Goal: Information Seeking & Learning: Learn about a topic

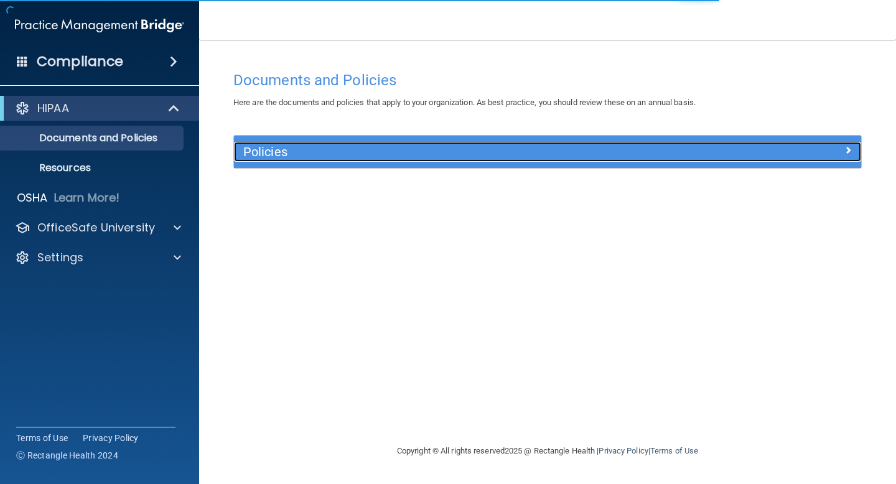
click at [418, 148] on h5 "Policies" at bounding box center [469, 152] width 452 height 14
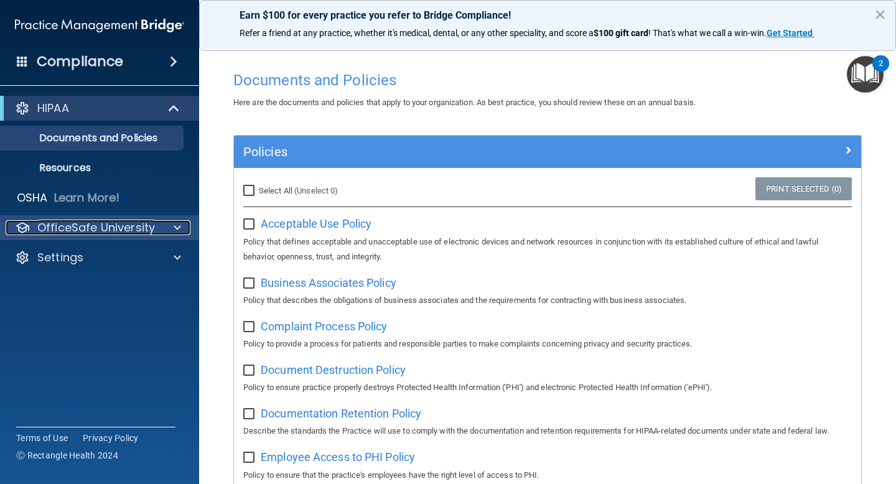
click at [147, 229] on p "OfficeSafe University" at bounding box center [96, 227] width 118 height 15
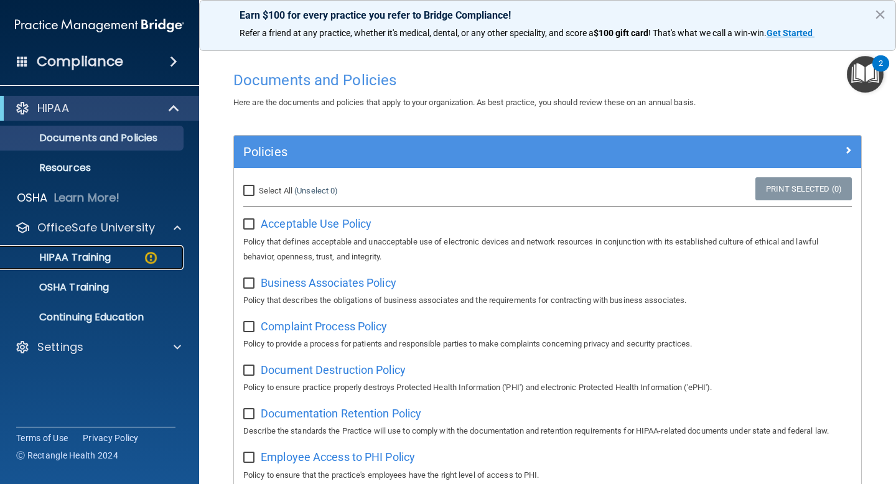
click at [72, 260] on p "HIPAA Training" at bounding box center [59, 257] width 103 height 12
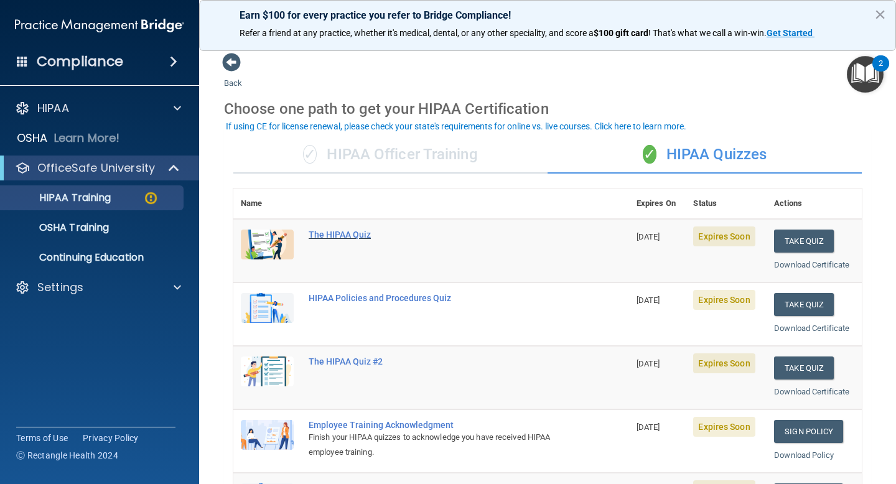
click at [355, 235] on div "The HIPAA Quiz" at bounding box center [438, 235] width 258 height 10
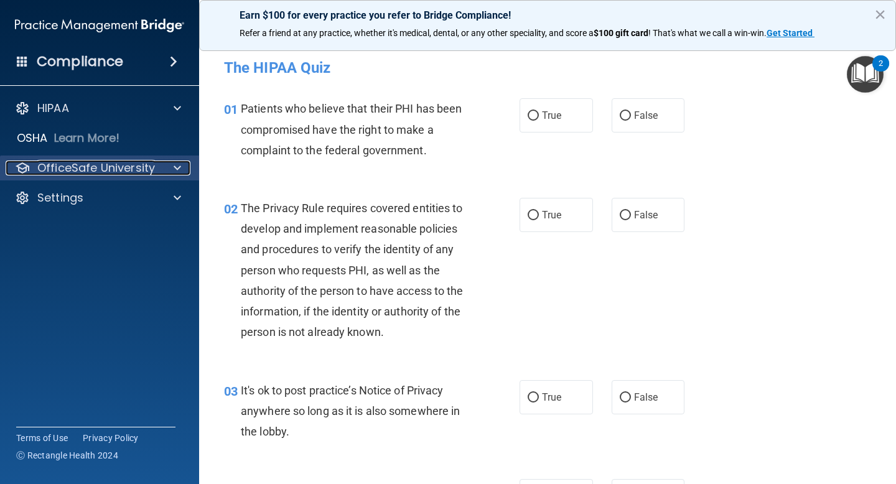
click at [93, 171] on p "OfficeSafe University" at bounding box center [96, 168] width 118 height 15
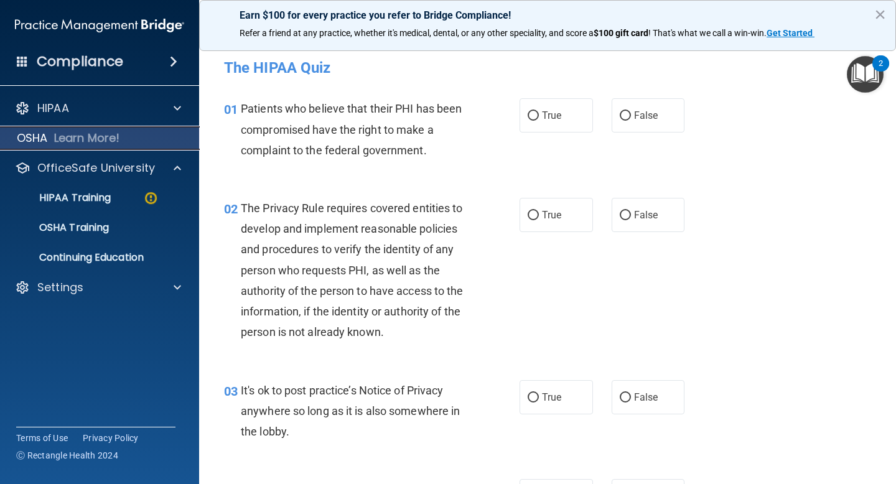
click at [101, 134] on p "Learn More!" at bounding box center [87, 138] width 66 height 15
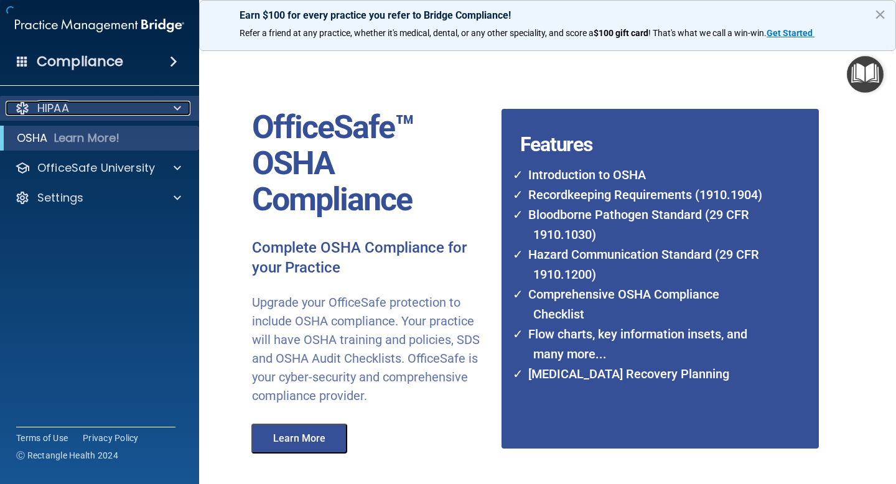
click at [100, 106] on div "HIPAA" at bounding box center [83, 108] width 154 height 15
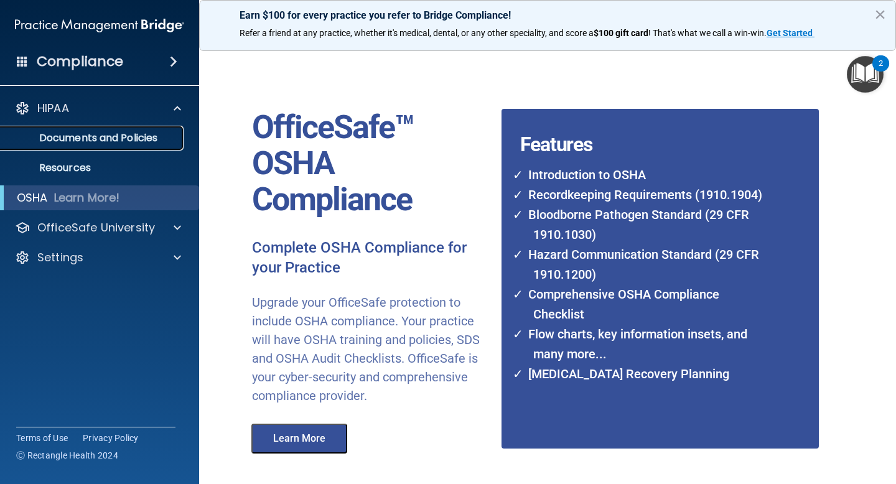
click at [110, 144] on p "Documents and Policies" at bounding box center [93, 138] width 170 height 12
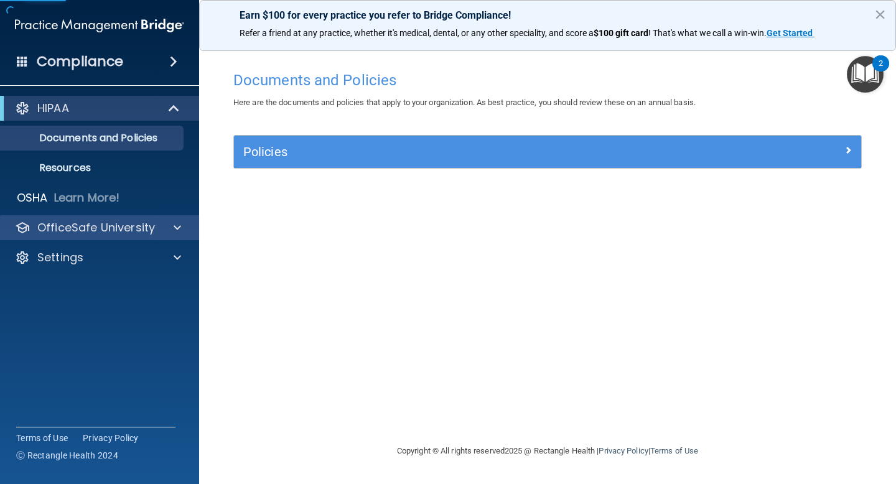
click at [87, 218] on div "OfficeSafe University" at bounding box center [100, 227] width 200 height 25
click at [110, 233] on p "OfficeSafe University" at bounding box center [96, 227] width 118 height 15
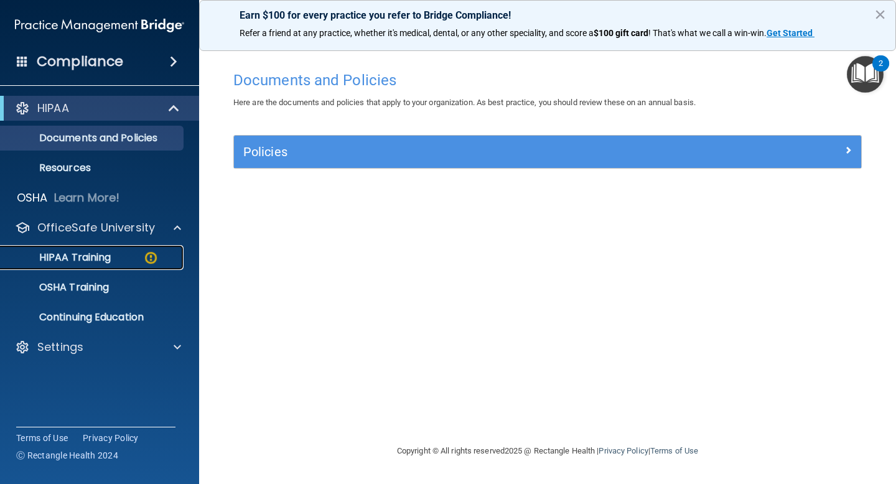
click at [109, 253] on p "HIPAA Training" at bounding box center [59, 257] width 103 height 12
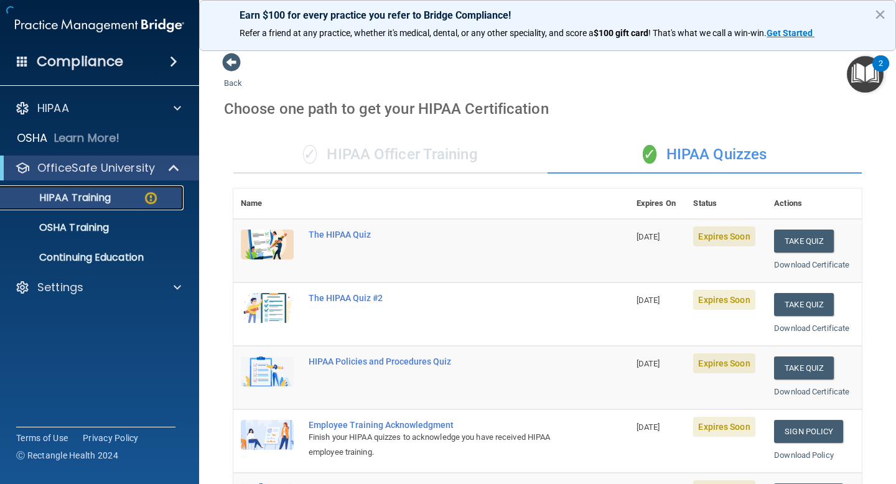
scroll to position [24, 0]
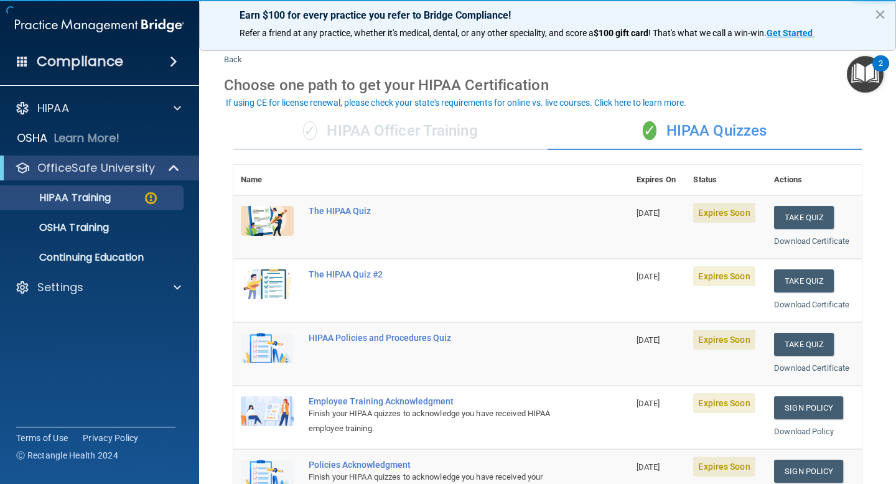
click at [424, 132] on div "✓ HIPAA Officer Training" at bounding box center [390, 131] width 314 height 37
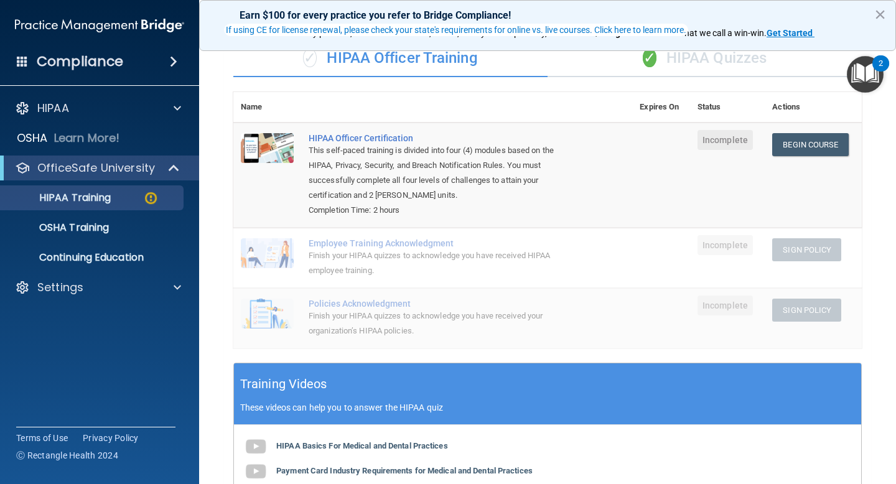
scroll to position [246, 0]
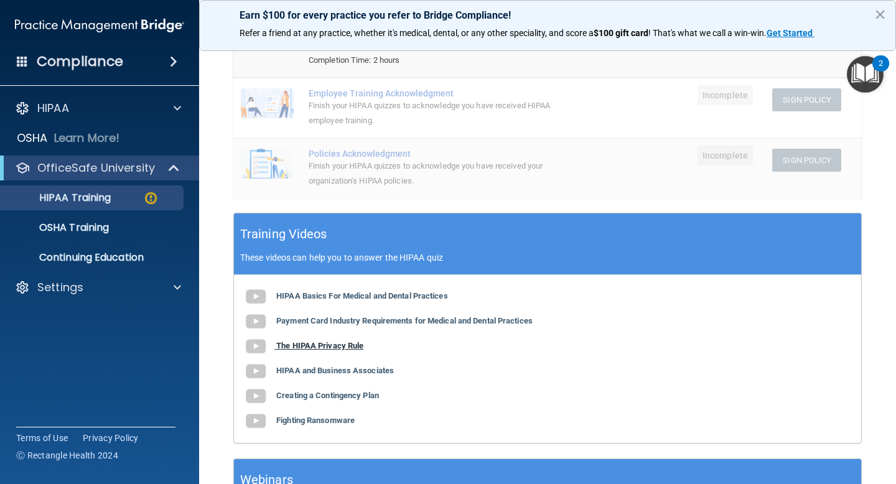
click at [319, 347] on b "The HIPAA Privacy Rule" at bounding box center [319, 345] width 87 height 9
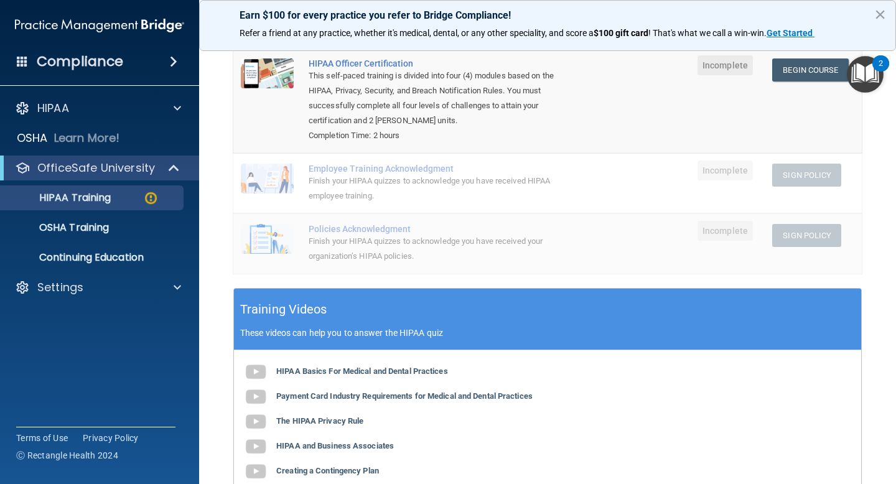
scroll to position [172, 0]
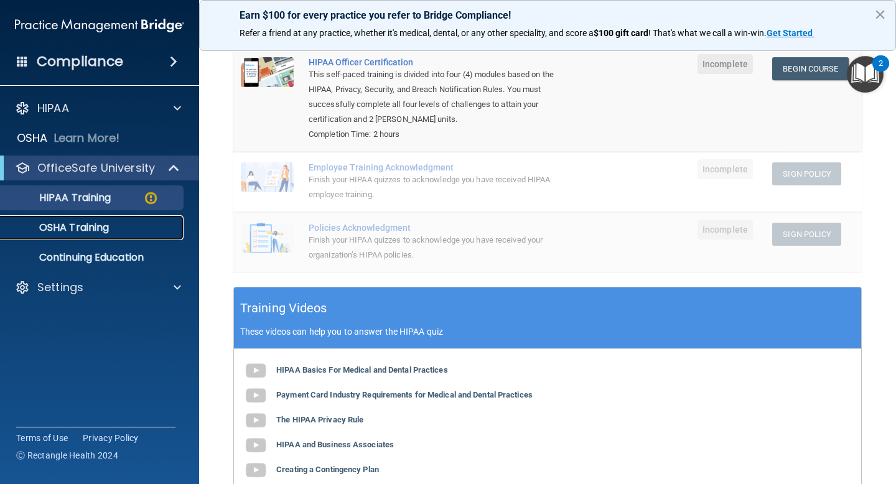
click at [86, 230] on p "OSHA Training" at bounding box center [58, 228] width 101 height 12
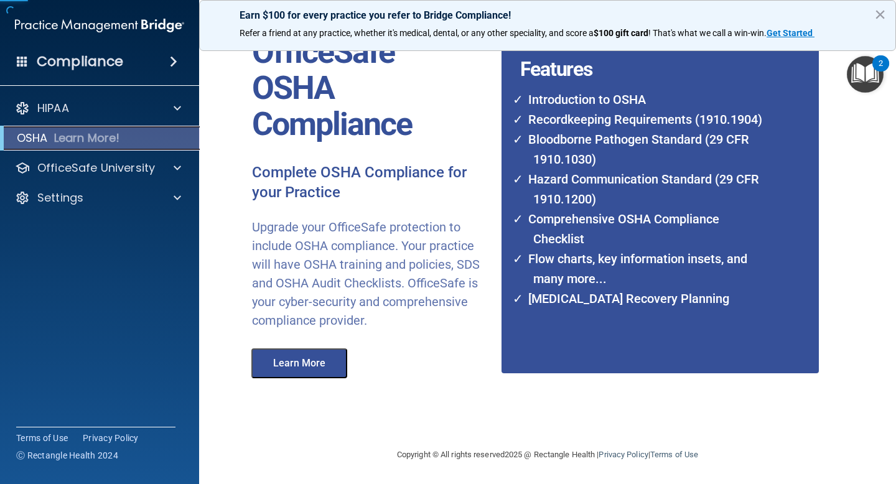
click at [74, 140] on p "Learn More!" at bounding box center [87, 138] width 66 height 15
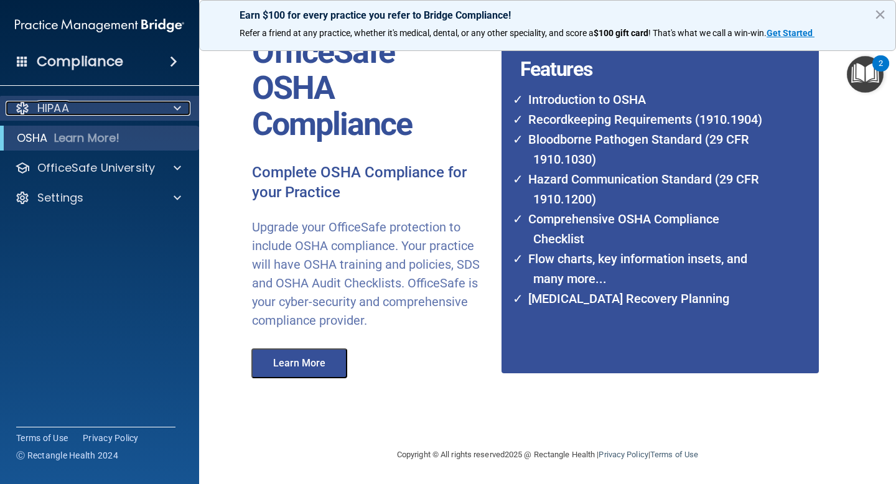
click at [81, 113] on div "HIPAA" at bounding box center [83, 108] width 154 height 15
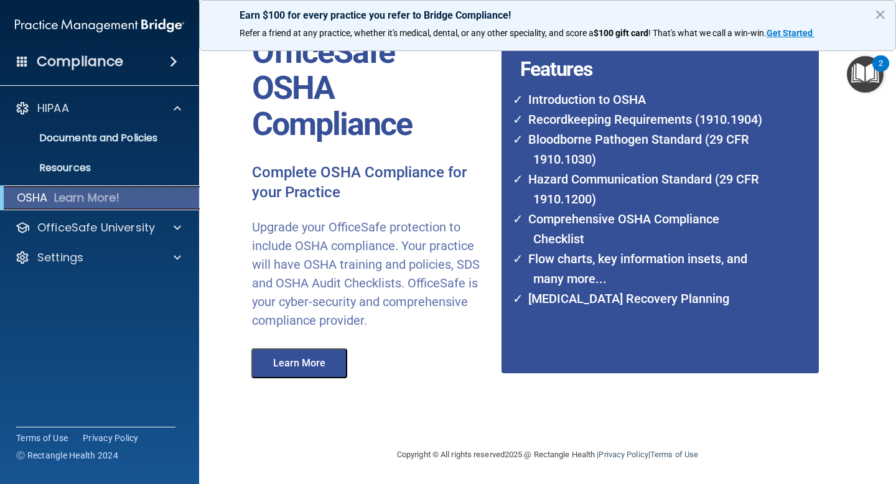
click at [105, 207] on div "OSHA Learn More!" at bounding box center [100, 197] width 218 height 25
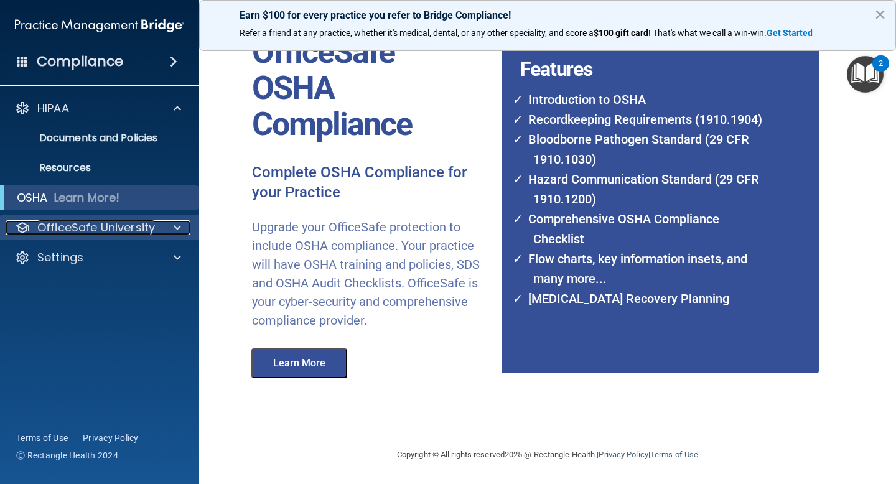
click at [105, 232] on p "OfficeSafe University" at bounding box center [96, 227] width 118 height 15
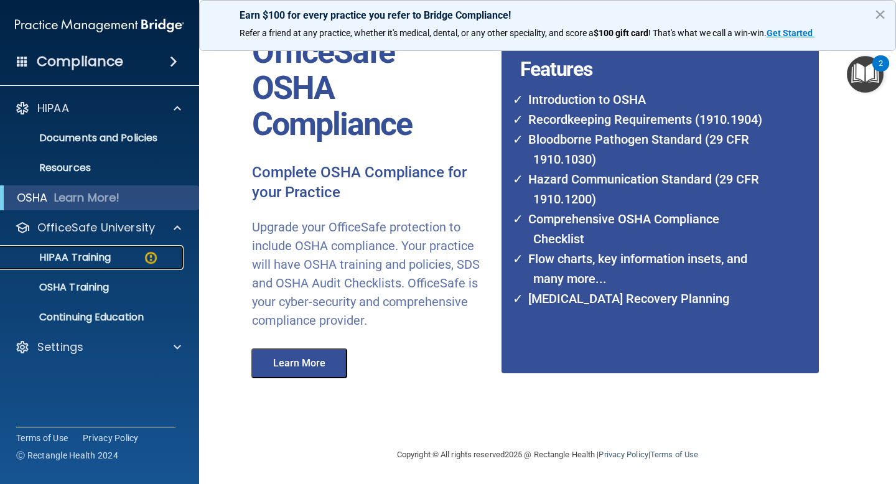
click at [102, 268] on link "HIPAA Training" at bounding box center [86, 257] width 196 height 25
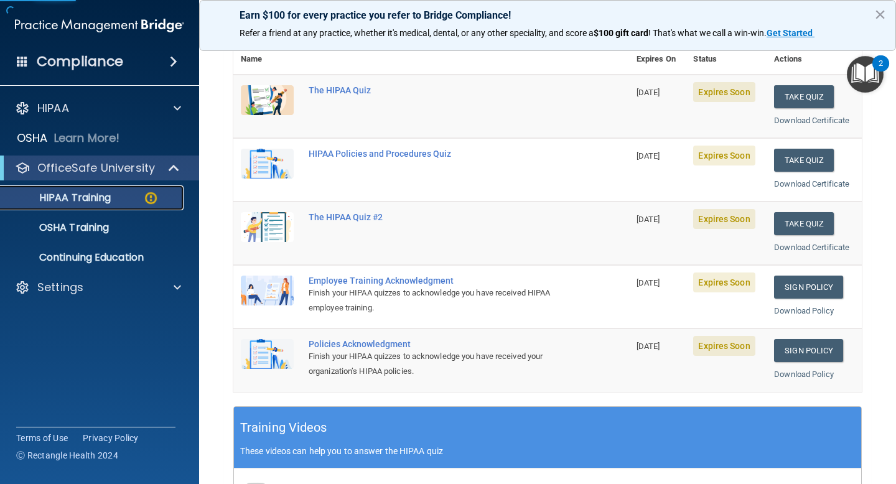
scroll to position [42, 0]
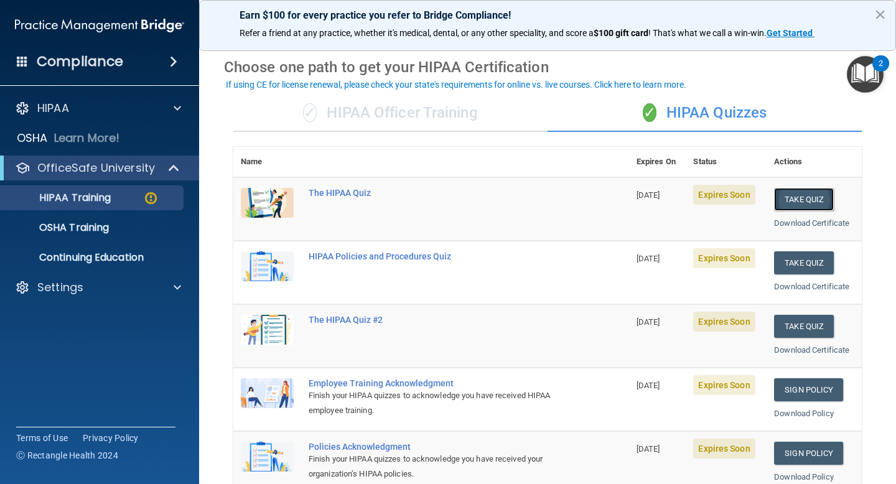
click at [795, 200] on button "Take Quiz" at bounding box center [804, 199] width 60 height 23
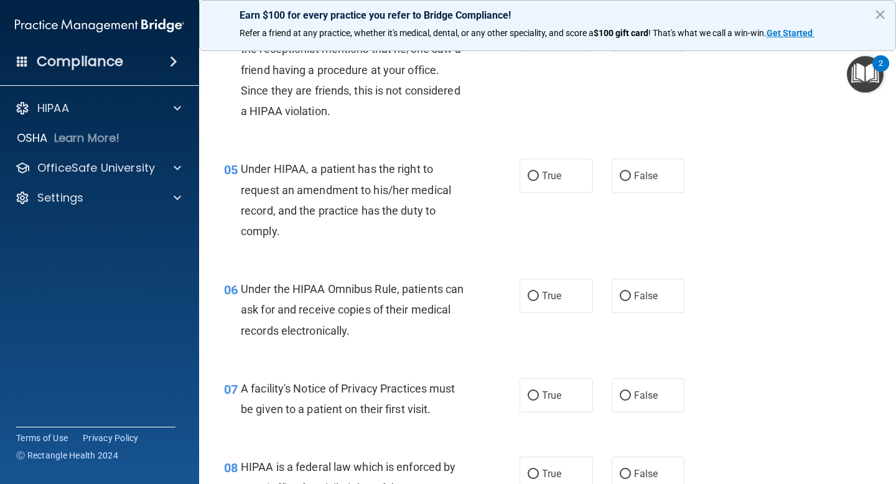
scroll to position [467, 0]
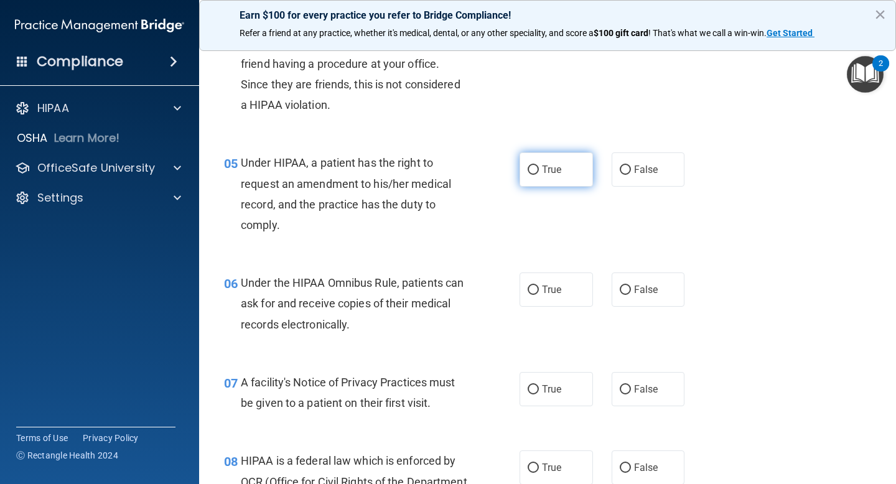
click at [556, 169] on span "True" at bounding box center [551, 170] width 19 height 12
click at [539, 169] on input "True" at bounding box center [533, 170] width 11 height 9
radio input "true"
click at [554, 171] on span "True" at bounding box center [551, 170] width 19 height 12
click at [539, 171] on input "True" at bounding box center [533, 170] width 11 height 9
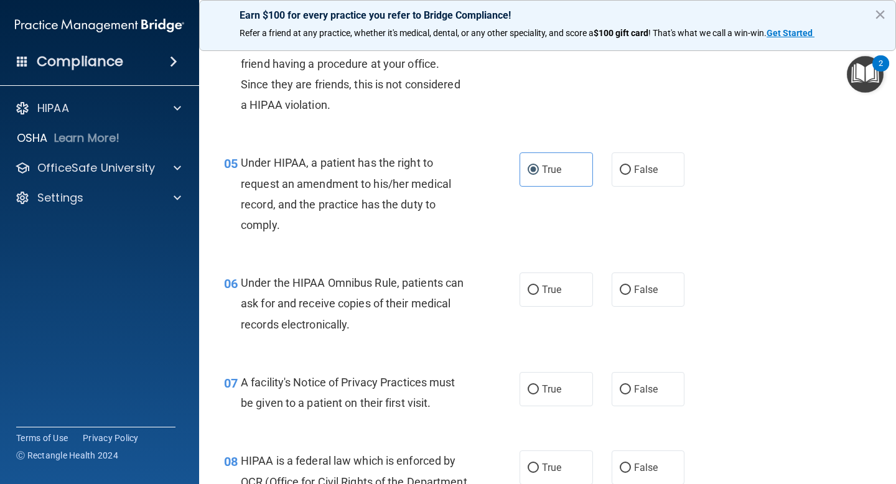
click at [459, 204] on div "Under HIPAA, a patient has the right to request an amendment to his/her medical…" at bounding box center [359, 193] width 236 height 83
click at [541, 292] on label "True" at bounding box center [556, 290] width 73 height 34
click at [539, 292] on input "True" at bounding box center [533, 290] width 11 height 9
radio input "true"
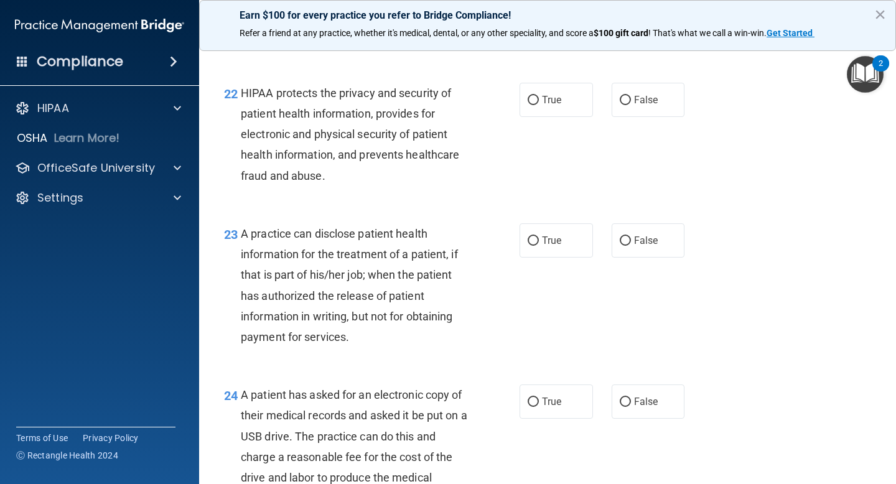
scroll to position [2353, 0]
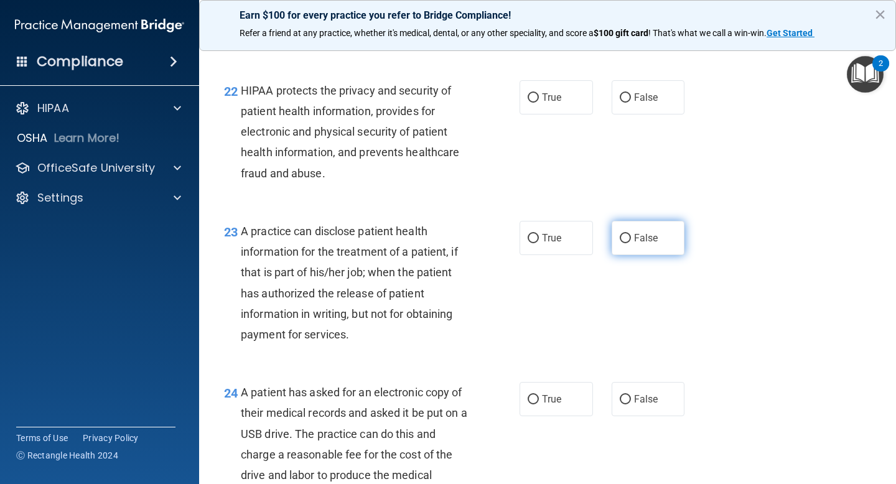
click at [634, 255] on label "False" at bounding box center [648, 238] width 73 height 34
click at [631, 243] on input "False" at bounding box center [625, 238] width 11 height 9
radio input "true"
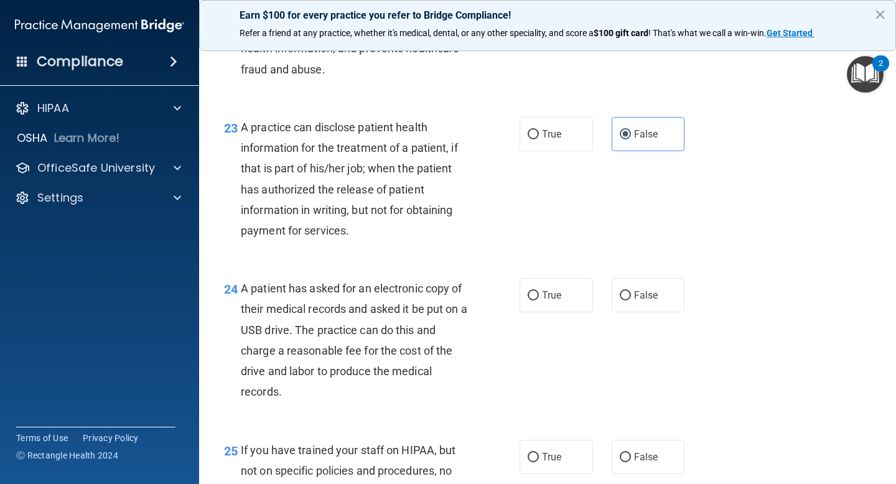
scroll to position [2491, 0]
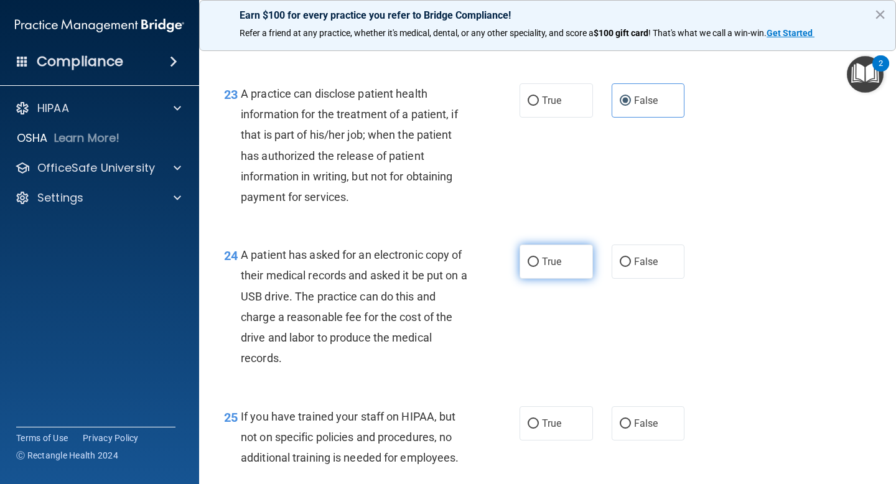
click at [541, 277] on label "True" at bounding box center [556, 262] width 73 height 34
click at [539, 267] on input "True" at bounding box center [533, 262] width 11 height 9
radio input "true"
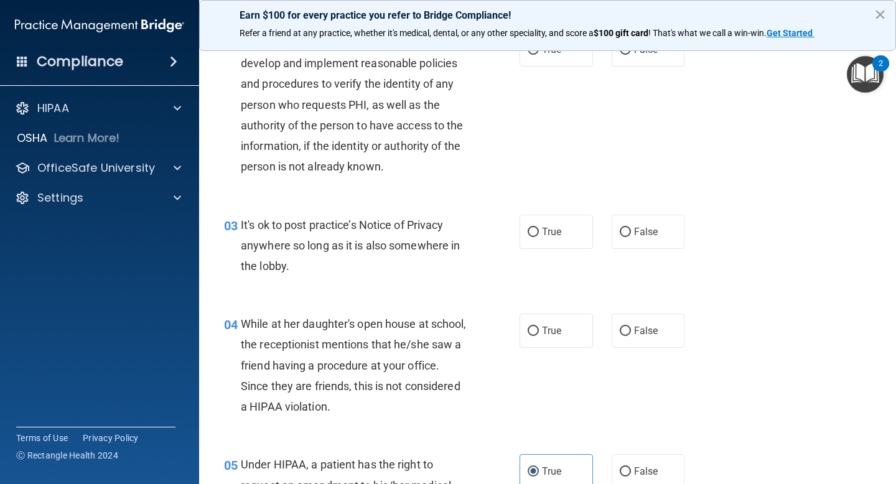
scroll to position [0, 0]
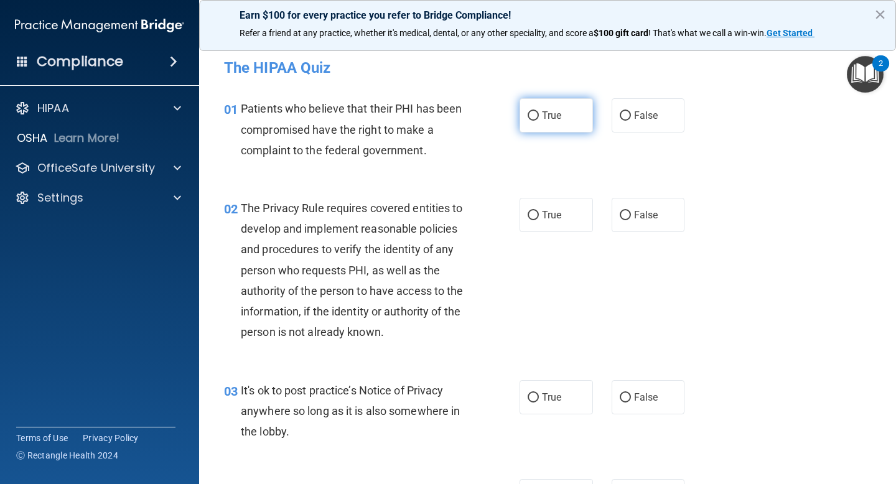
click at [546, 118] on span "True" at bounding box center [551, 116] width 19 height 12
click at [539, 118] on input "True" at bounding box center [533, 115] width 11 height 9
radio input "true"
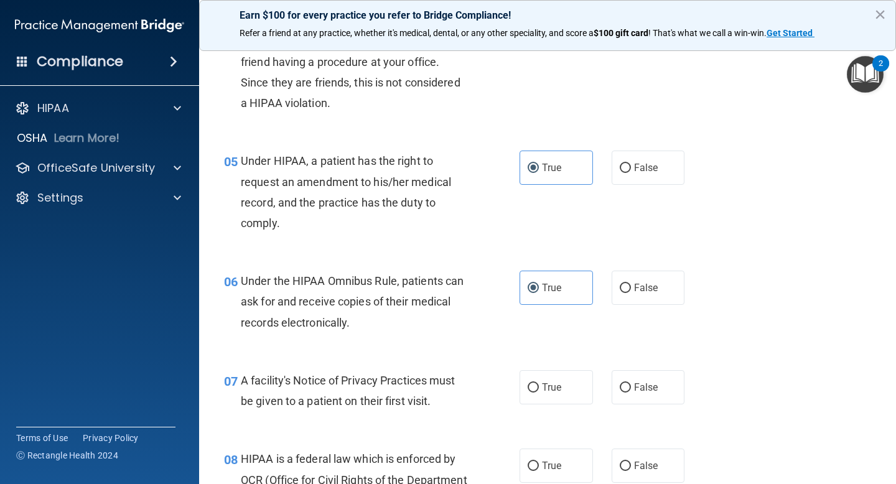
scroll to position [470, 0]
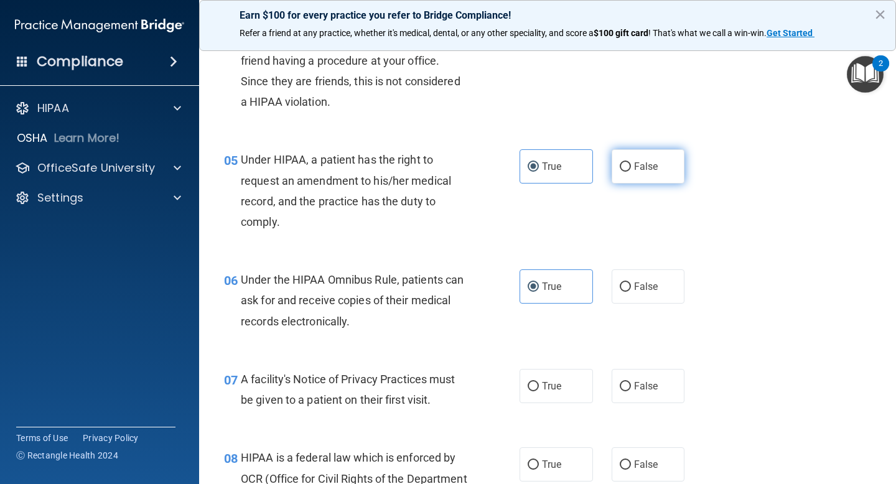
click at [620, 162] on input "False" at bounding box center [625, 166] width 11 height 9
radio input "true"
radio input "false"
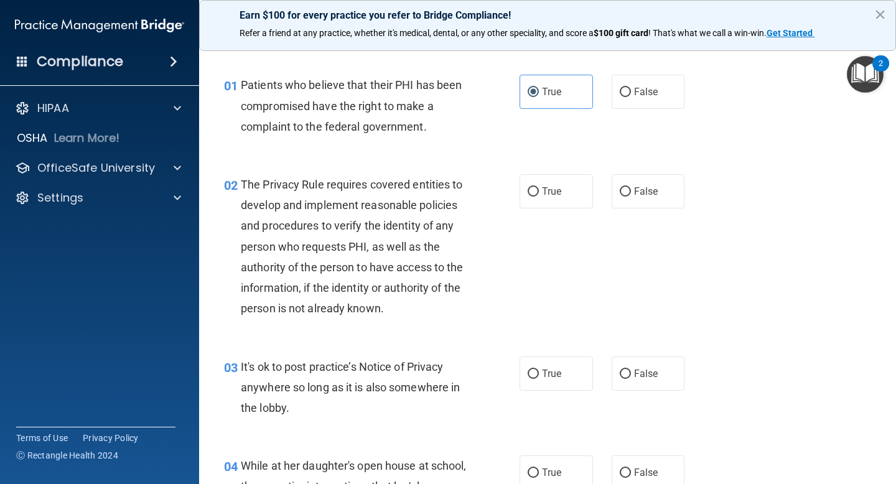
scroll to position [0, 0]
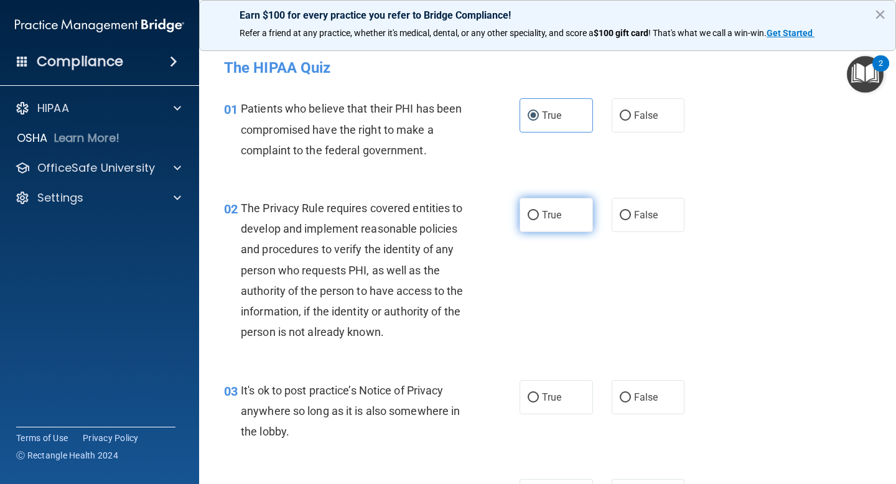
click at [548, 207] on label "True" at bounding box center [556, 215] width 73 height 34
click at [539, 211] on input "True" at bounding box center [533, 215] width 11 height 9
radio input "true"
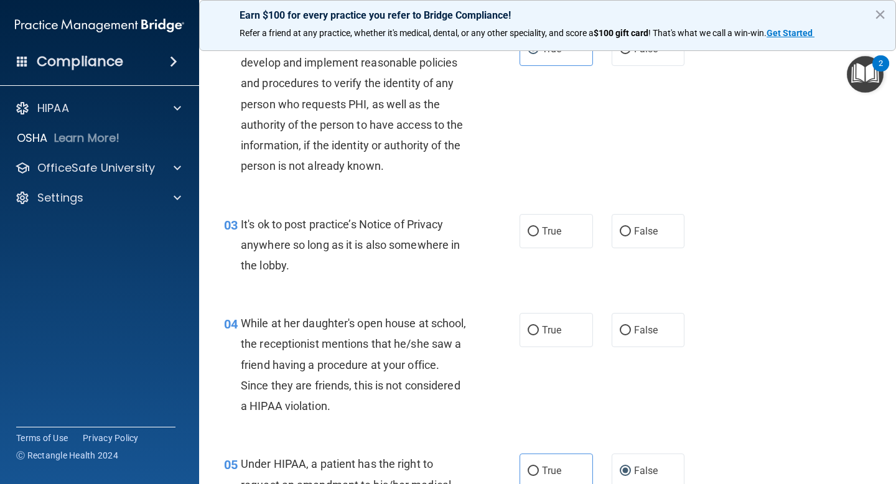
scroll to position [169, 0]
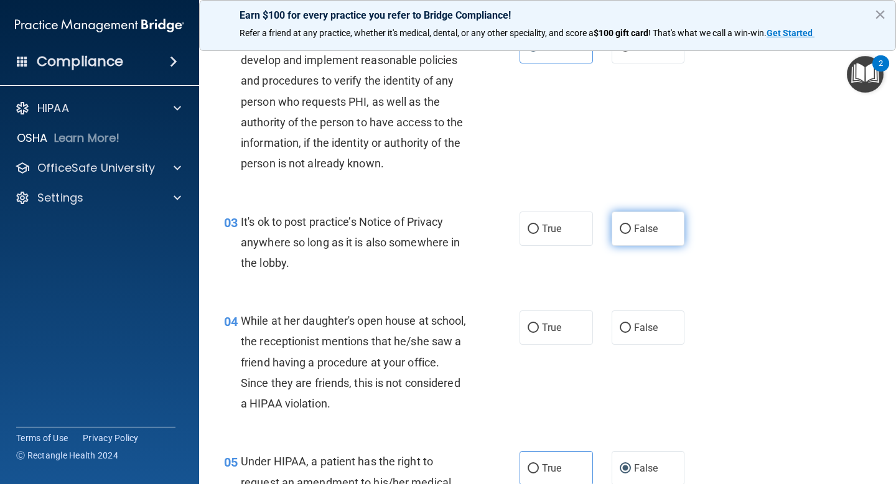
click at [637, 229] on span "False" at bounding box center [646, 229] width 24 height 12
click at [631, 229] on input "False" at bounding box center [625, 229] width 11 height 9
radio input "true"
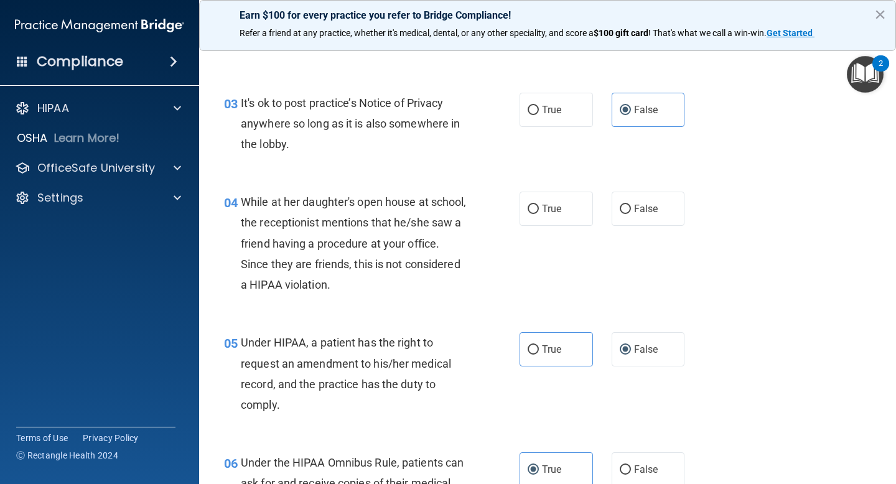
scroll to position [289, 0]
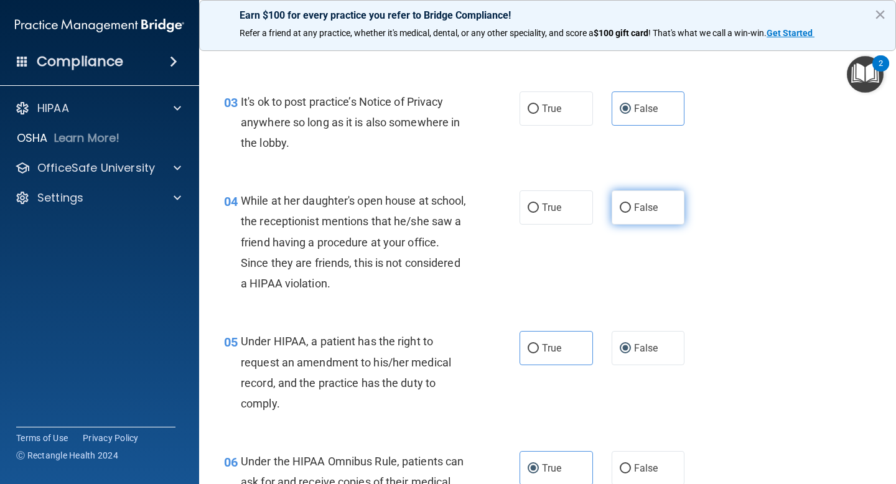
click at [627, 214] on label "False" at bounding box center [648, 207] width 73 height 34
click at [627, 213] on input "False" at bounding box center [625, 208] width 11 height 9
radio input "true"
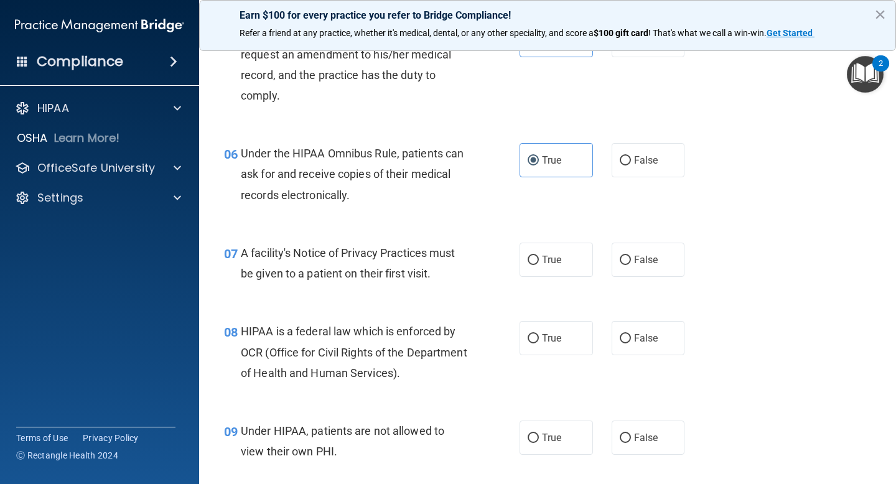
scroll to position [606, 0]
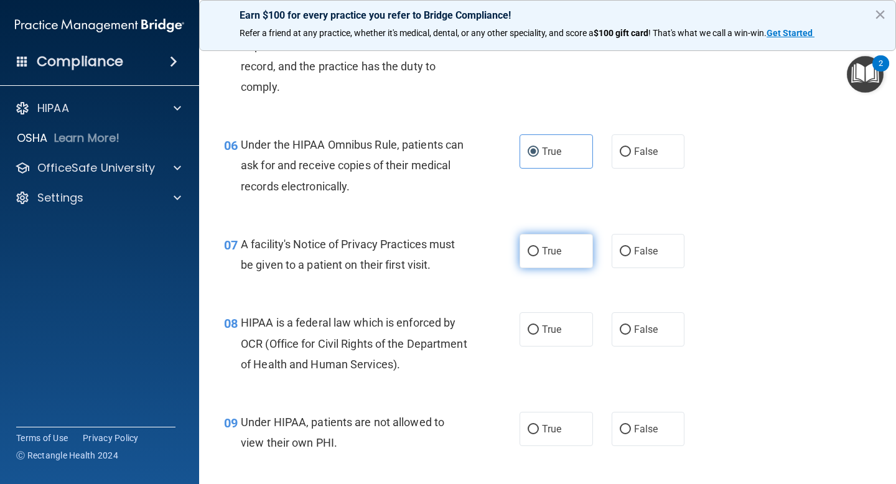
click at [558, 258] on label "True" at bounding box center [556, 251] width 73 height 34
click at [539, 256] on input "True" at bounding box center [533, 251] width 11 height 9
radio input "true"
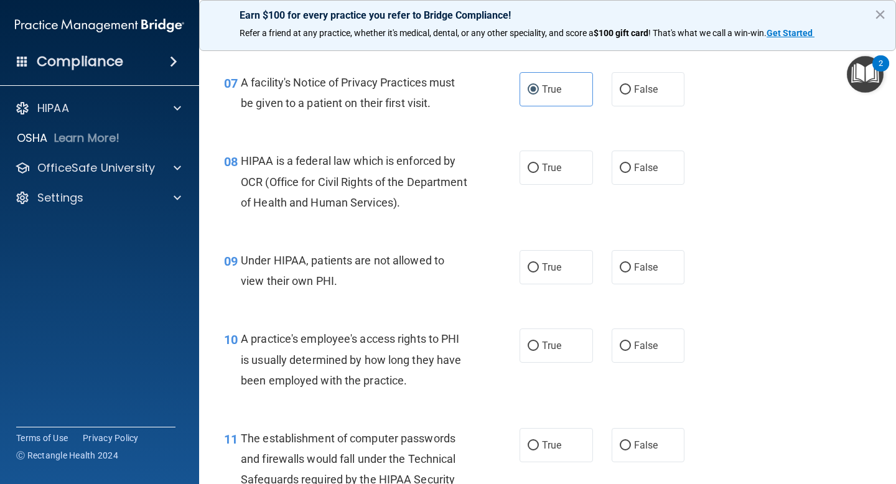
scroll to position [771, 0]
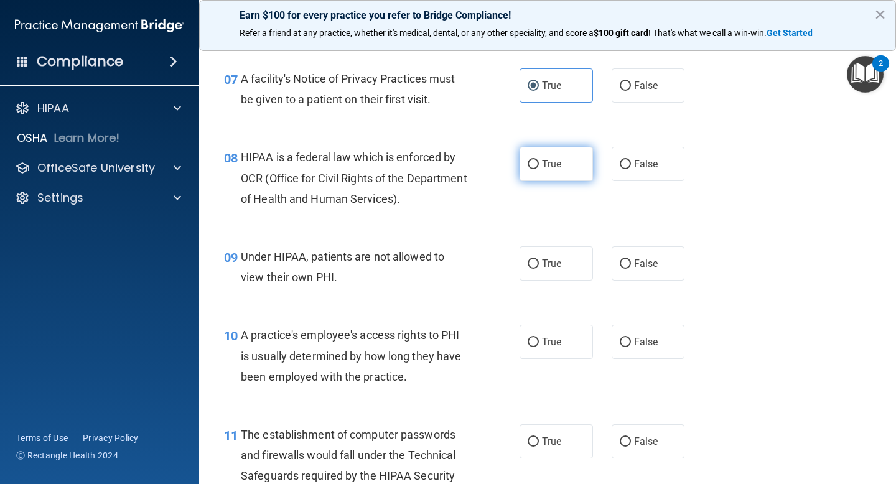
click at [553, 175] on label "True" at bounding box center [556, 164] width 73 height 34
click at [539, 169] on input "True" at bounding box center [533, 164] width 11 height 9
radio input "true"
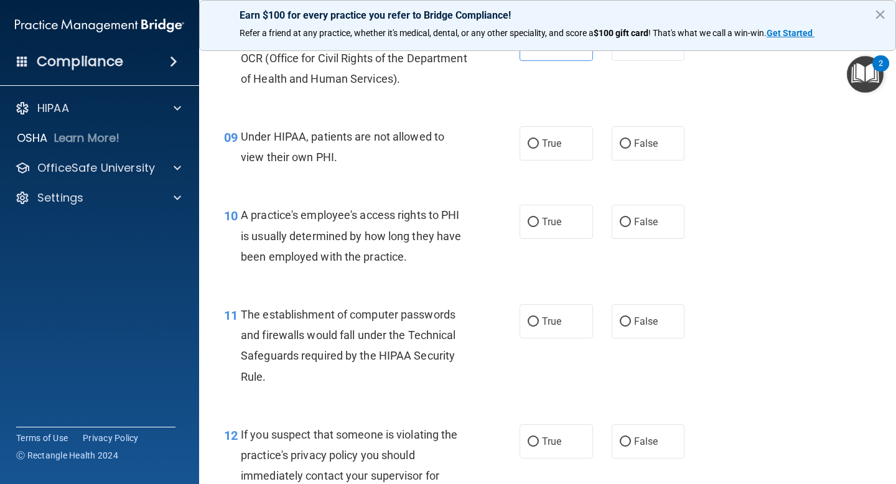
scroll to position [893, 0]
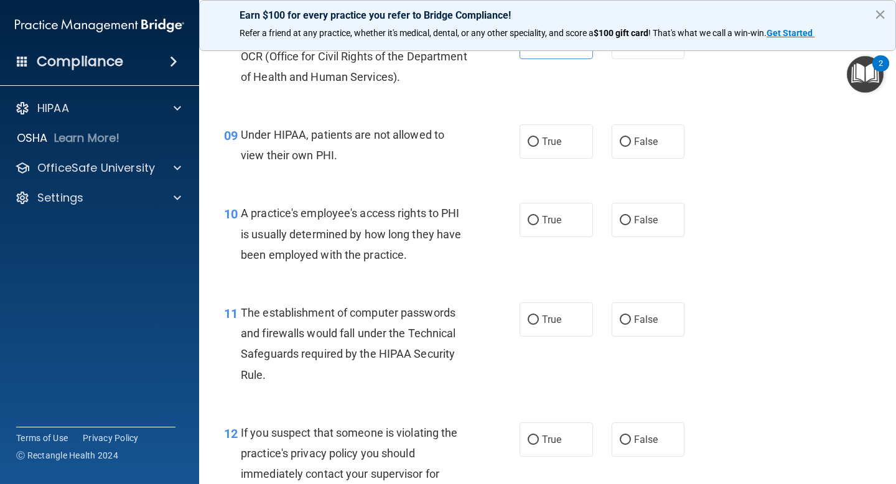
click at [879, 13] on button "×" at bounding box center [880, 14] width 12 height 20
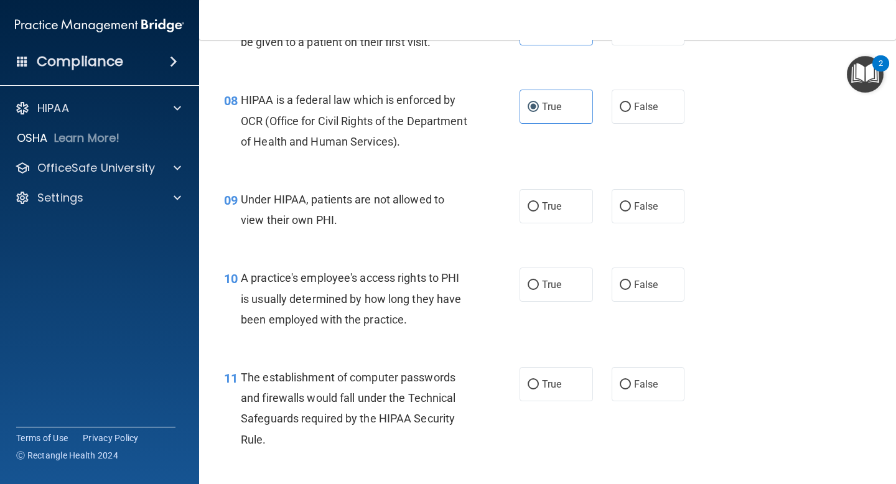
scroll to position [813, 0]
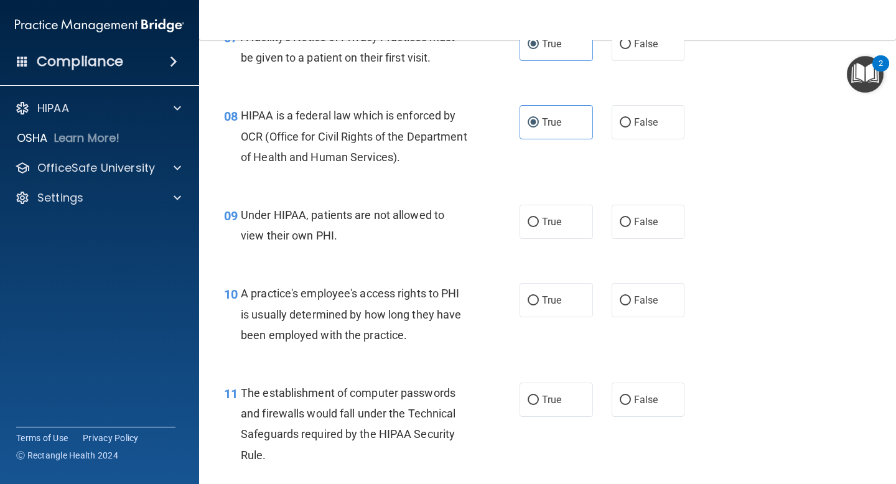
drag, startPoint x: 316, startPoint y: 216, endPoint x: 364, endPoint y: 217, distance: 48.5
click at [341, 217] on span "Under HIPAA, patients are not allowed to view their own PHI." at bounding box center [343, 225] width 204 height 34
click at [364, 217] on span "Under HIPAA, patients are not allowed to view their own PHI." at bounding box center [343, 225] width 204 height 34
click at [325, 215] on span "Under HIPAA, patients are not allowed to view their own PHI." at bounding box center [343, 225] width 204 height 34
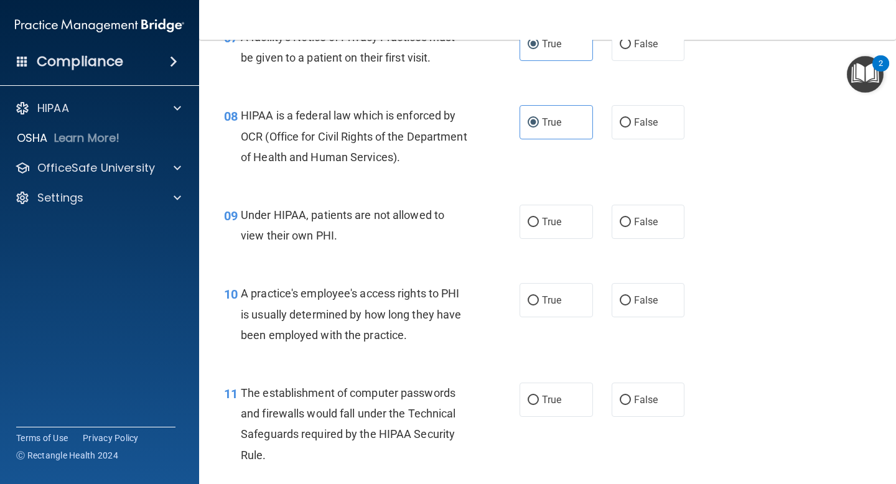
click at [365, 255] on div "09 Under HIPAA, patients are not allowed to view their own PHI. True False" at bounding box center [548, 228] width 666 height 78
click at [660, 222] on label "False" at bounding box center [648, 222] width 73 height 34
click at [631, 222] on input "False" at bounding box center [625, 222] width 11 height 9
radio input "true"
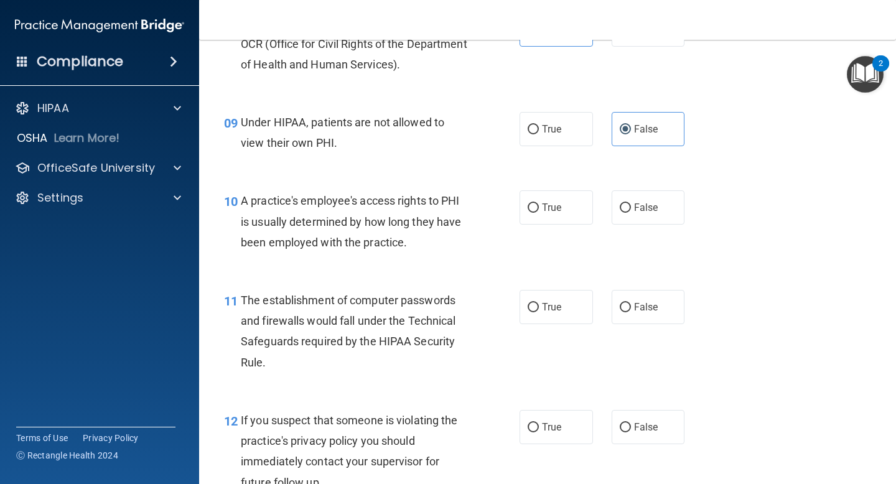
scroll to position [906, 0]
click at [627, 204] on input "False" at bounding box center [625, 207] width 11 height 9
radio input "true"
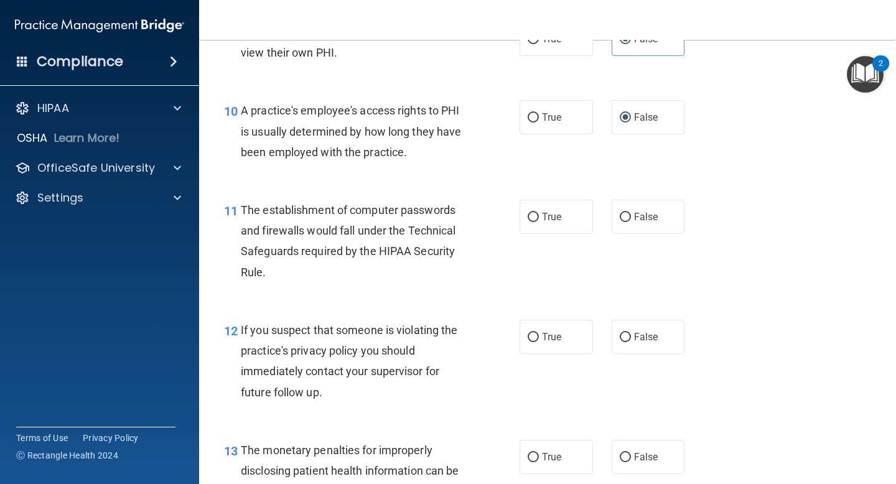
scroll to position [1013, 0]
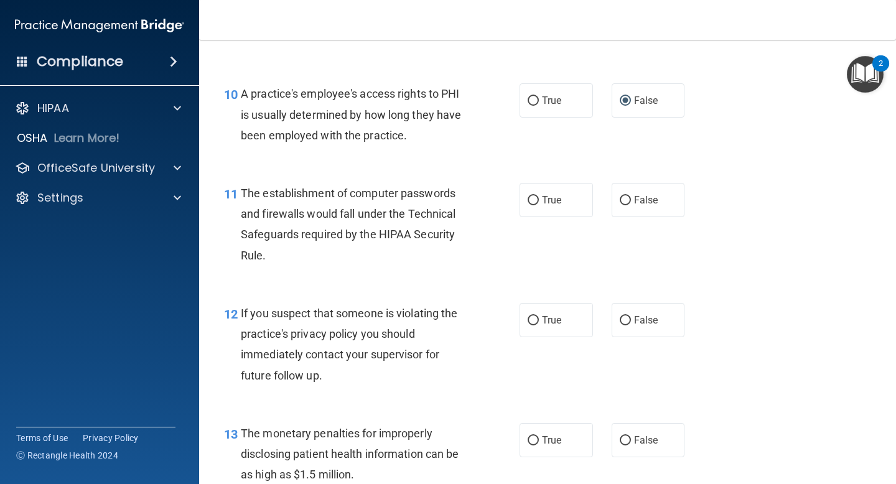
drag, startPoint x: 251, startPoint y: 189, endPoint x: 318, endPoint y: 189, distance: 67.2
click at [276, 189] on span "The establishment of computer passwords and firewalls would fall under the Tech…" at bounding box center [348, 224] width 215 height 75
click at [318, 189] on span "The establishment of computer passwords and firewalls would fall under the Tech…" at bounding box center [348, 224] width 215 height 75
click at [558, 214] on label "True" at bounding box center [556, 200] width 73 height 34
click at [539, 205] on input "True" at bounding box center [533, 200] width 11 height 9
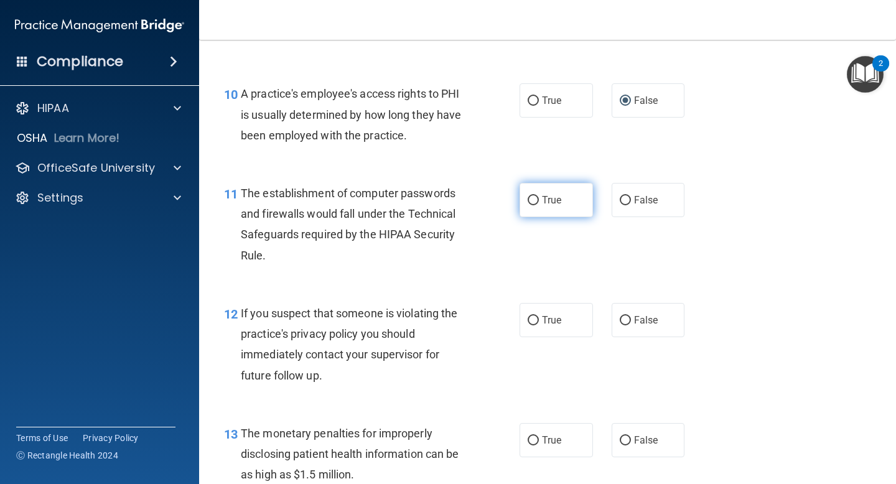
radio input "true"
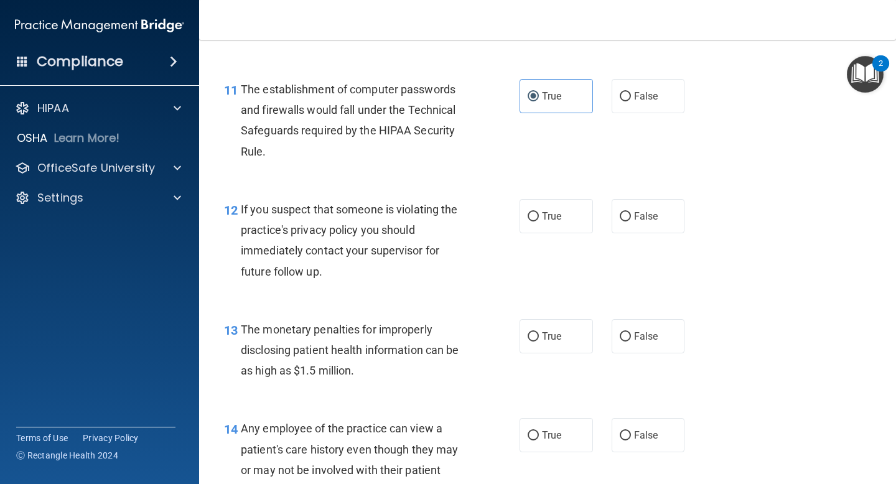
scroll to position [1119, 0]
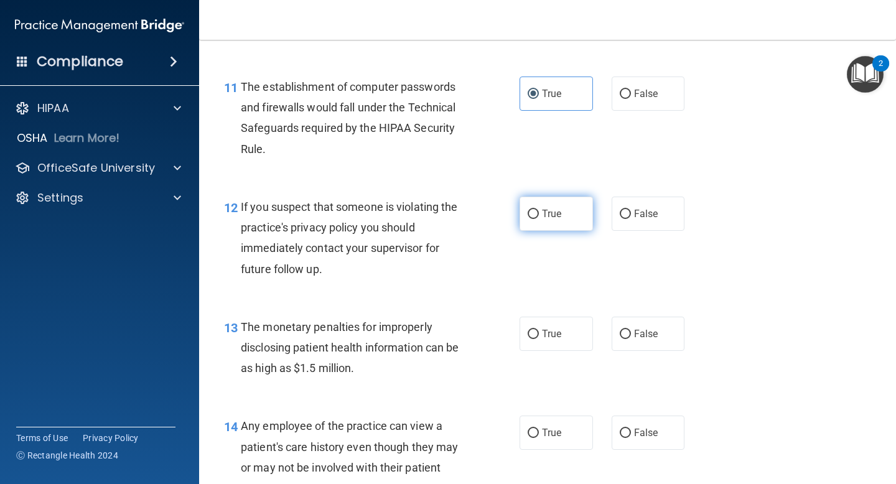
click at [557, 218] on span "True" at bounding box center [551, 214] width 19 height 12
click at [539, 218] on input "True" at bounding box center [533, 214] width 11 height 9
radio input "true"
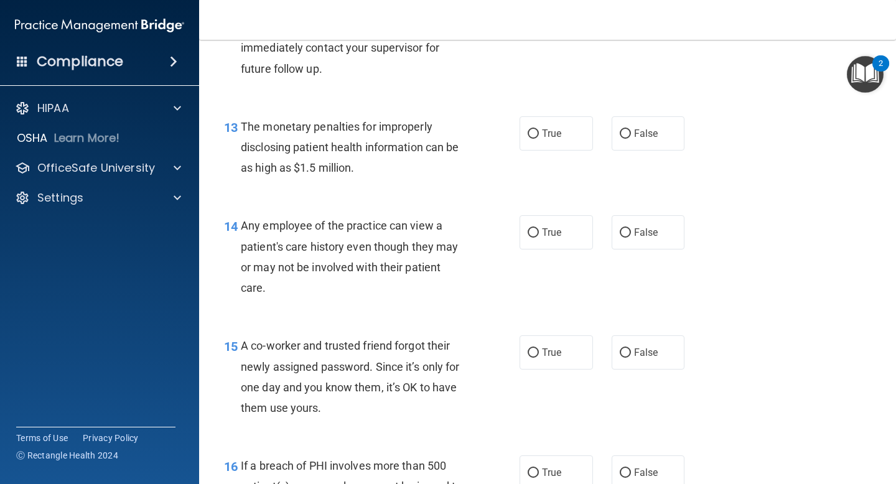
scroll to position [1319, 0]
click at [534, 133] on input "True" at bounding box center [533, 134] width 11 height 9
radio input "true"
drag, startPoint x: 266, startPoint y: 126, endPoint x: 307, endPoint y: 126, distance: 40.5
click at [307, 126] on span "The monetary penalties for improperly disclosing patient health information can…" at bounding box center [350, 148] width 218 height 54
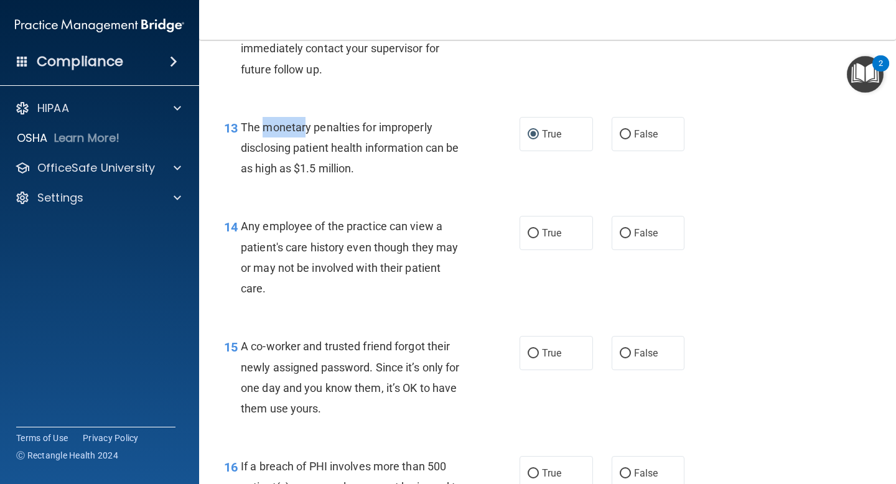
click at [307, 126] on span "The monetary penalties for improperly disclosing patient health information can…" at bounding box center [350, 148] width 218 height 54
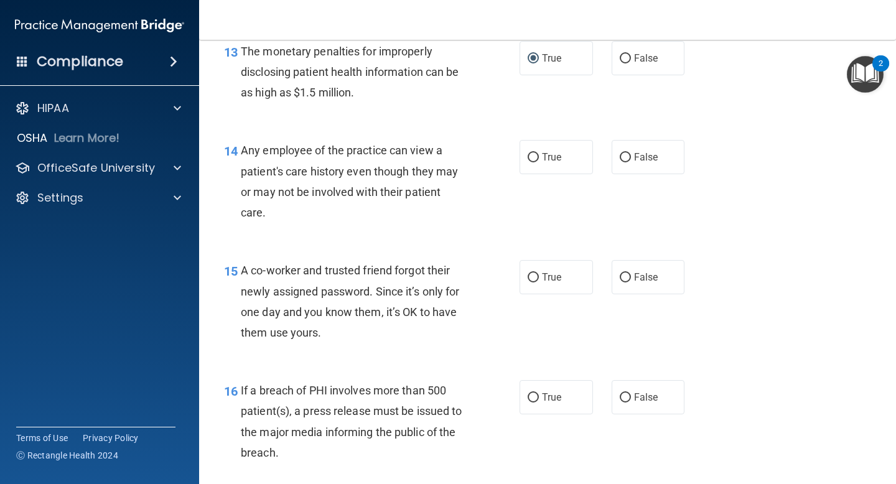
scroll to position [1396, 0]
click at [366, 156] on span "Any employee of the practice can view a patient's care history even though they…" at bounding box center [349, 180] width 217 height 75
click at [366, 169] on span "Any employee of the practice can view a patient's care history even though they…" at bounding box center [349, 180] width 217 height 75
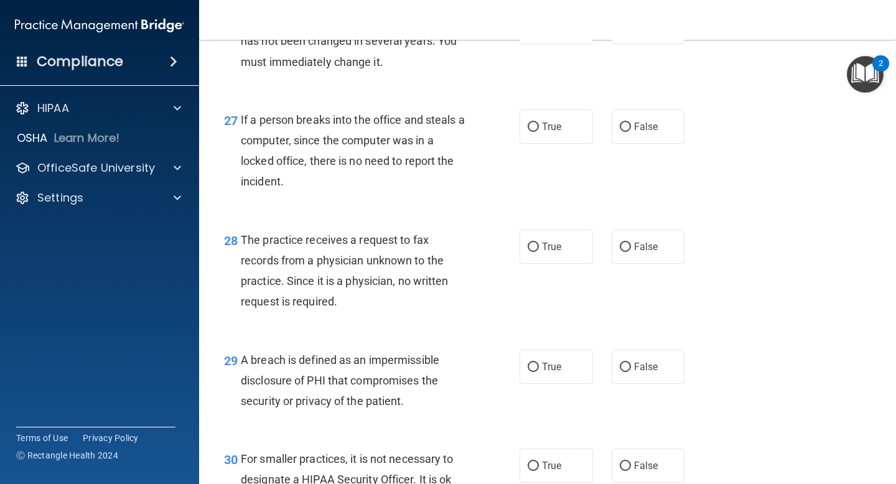
scroll to position [3158, 0]
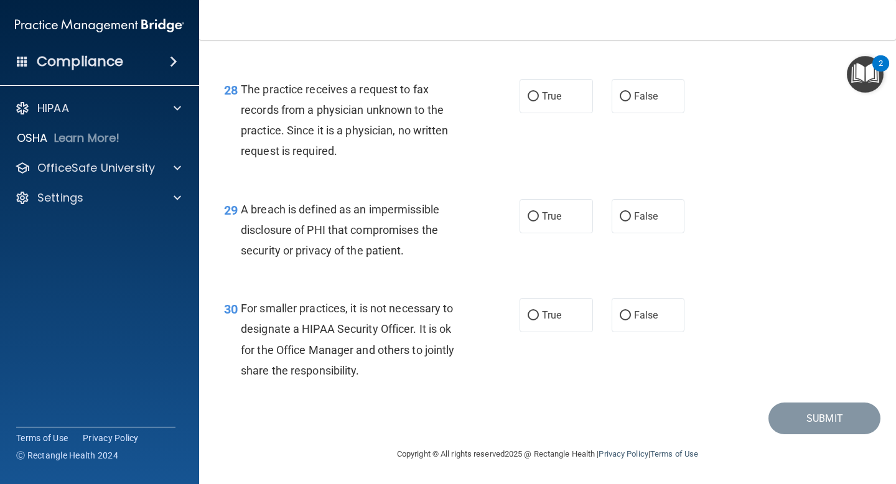
click at [284, 311] on span "For smaller practices, it is not necessary to designate a HIPAA Security Office…" at bounding box center [347, 339] width 213 height 75
click at [288, 334] on span "For smaller practices, it is not necessary to designate a HIPAA Security Office…" at bounding box center [347, 339] width 213 height 75
click at [245, 303] on span "For smaller practices, it is not necessary to designate a HIPAA Security Office…" at bounding box center [347, 339] width 213 height 75
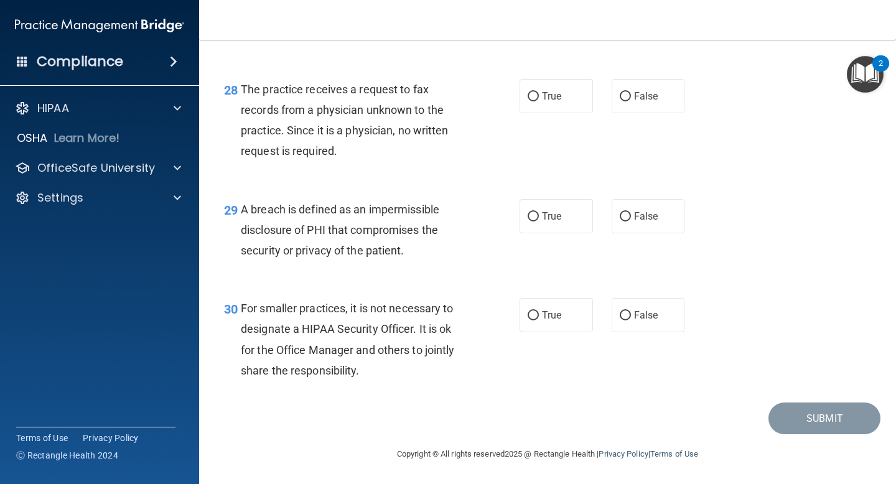
click at [271, 320] on div "For smaller practices, it is not necessary to designate a HIPAA Security Office…" at bounding box center [359, 339] width 236 height 83
click at [272, 311] on span "For smaller practices, it is not necessary to designate a HIPAA Security Office…" at bounding box center [347, 339] width 213 height 75
click at [284, 330] on span "For smaller practices, it is not necessary to designate a HIPAA Security Office…" at bounding box center [347, 339] width 213 height 75
click at [271, 308] on span "For smaller practices, it is not necessary to designate a HIPAA Security Office…" at bounding box center [347, 339] width 213 height 75
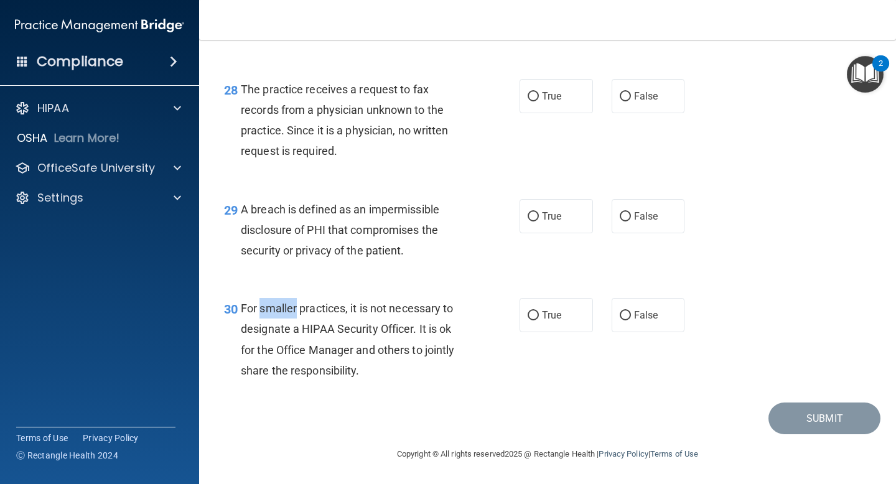
click at [271, 308] on span "For smaller practices, it is not necessary to designate a HIPAA Security Office…" at bounding box center [347, 339] width 213 height 75
click at [288, 347] on span "For smaller practices, it is not necessary to designate a HIPAA Security Office…" at bounding box center [347, 339] width 213 height 75
click at [311, 301] on div "For smaller practices, it is not necessary to designate a HIPAA Security Office…" at bounding box center [359, 339] width 236 height 83
click at [312, 303] on span "For smaller practices, it is not necessary to designate a HIPAA Security Office…" at bounding box center [347, 339] width 213 height 75
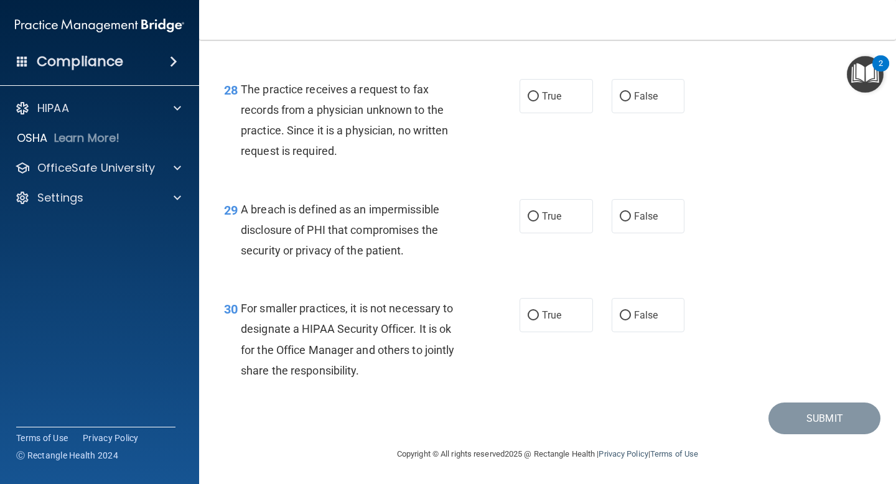
click at [284, 333] on span "For smaller practices, it is not necessary to designate a HIPAA Security Office…" at bounding box center [347, 339] width 213 height 75
click at [346, 325] on span "For smaller practices, it is not necessary to designate a HIPAA Security Office…" at bounding box center [347, 339] width 213 height 75
click at [328, 349] on span "For smaller practices, it is not necessary to designate a HIPAA Security Office…" at bounding box center [347, 339] width 213 height 75
click at [629, 328] on label "False" at bounding box center [648, 315] width 73 height 34
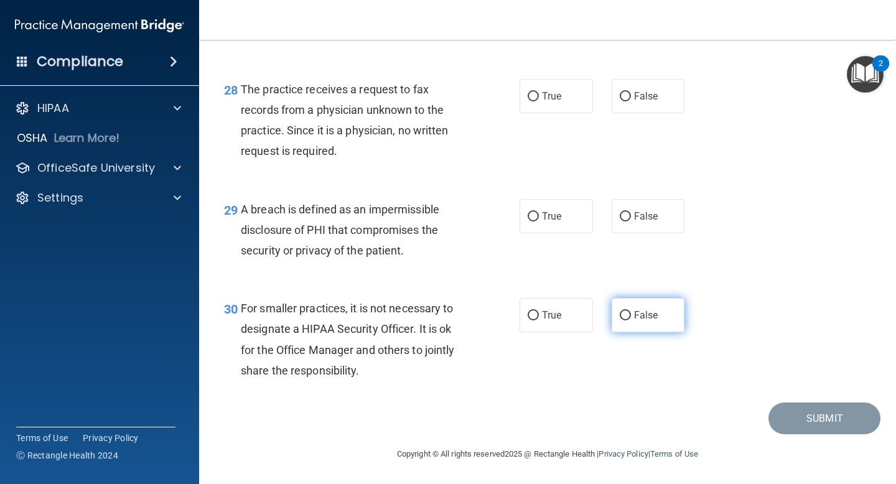
click at [629, 320] on input "False" at bounding box center [625, 315] width 11 height 9
radio input "true"
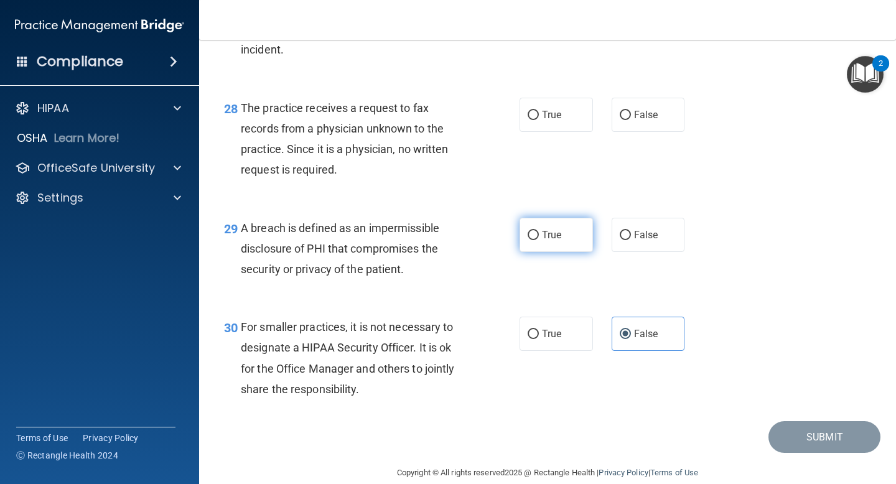
click at [528, 240] on input "True" at bounding box center [533, 235] width 11 height 9
radio input "true"
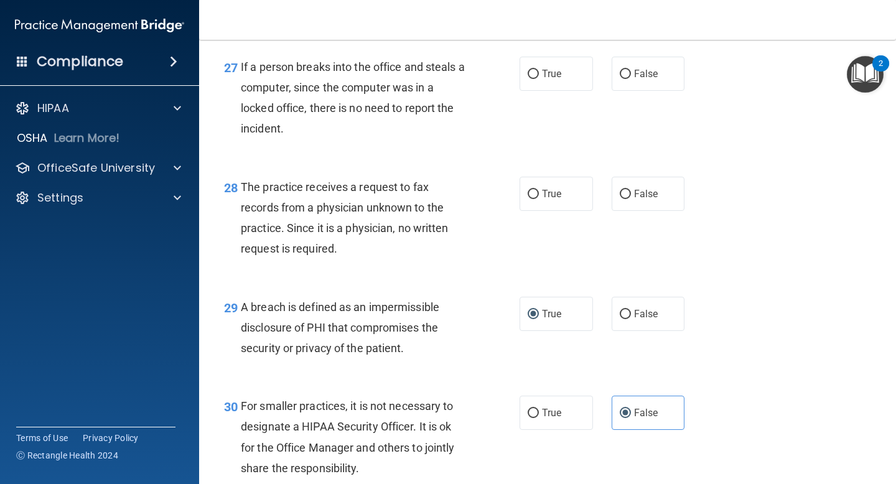
scroll to position [3038, 0]
click at [648, 200] on span "False" at bounding box center [646, 195] width 24 height 12
click at [631, 200] on input "False" at bounding box center [625, 194] width 11 height 9
radio input "true"
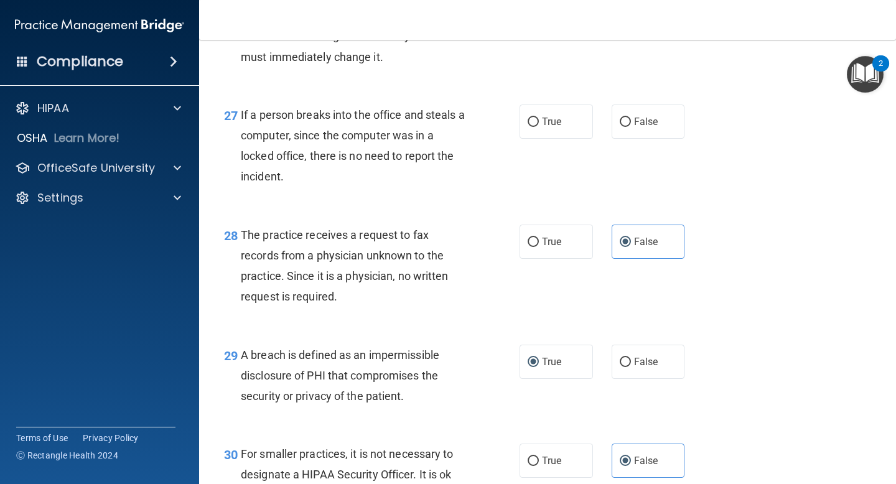
scroll to position [2976, 0]
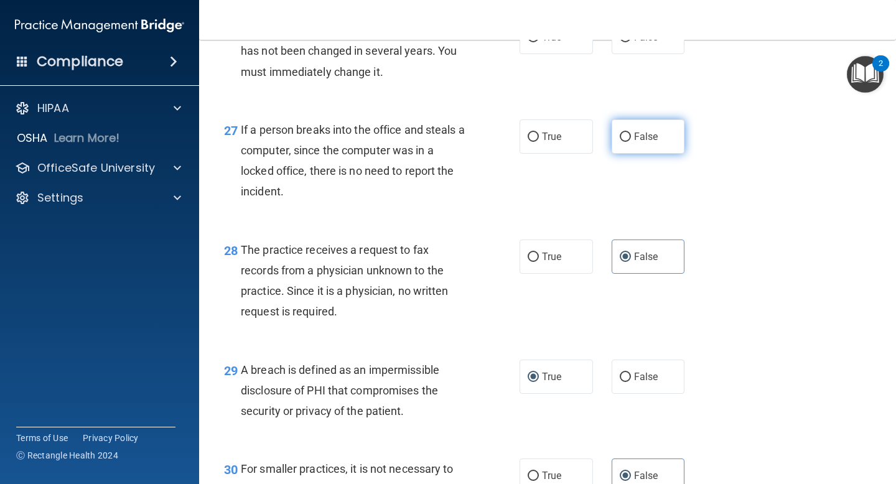
click at [654, 146] on label "False" at bounding box center [648, 136] width 73 height 34
click at [631, 142] on input "False" at bounding box center [625, 137] width 11 height 9
radio input "true"
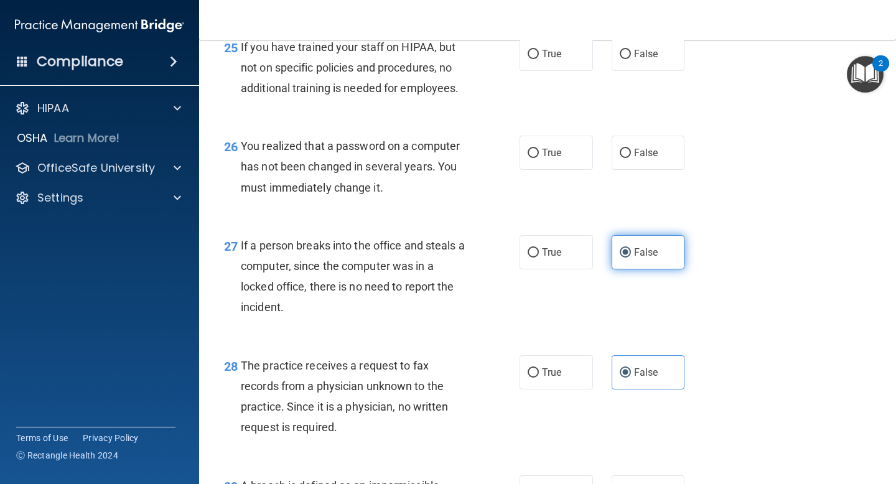
scroll to position [2853, 0]
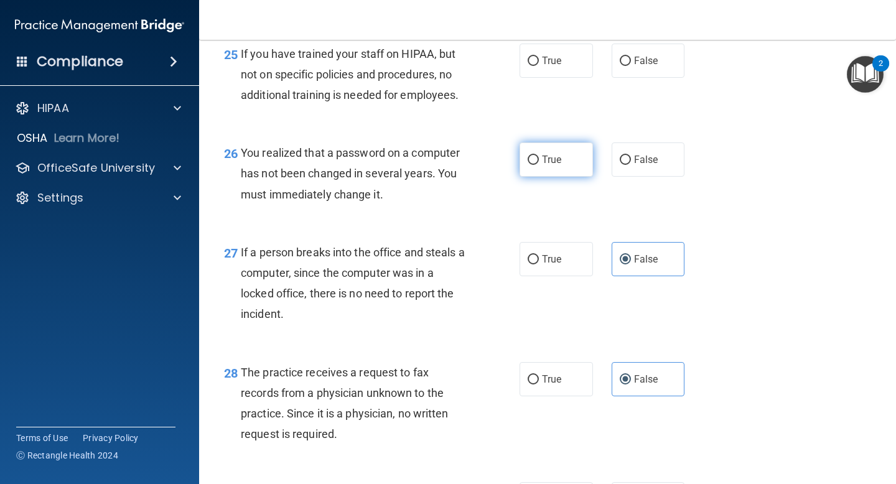
click at [564, 177] on label "True" at bounding box center [556, 160] width 73 height 34
click at [539, 165] on input "True" at bounding box center [533, 160] width 11 height 9
radio input "true"
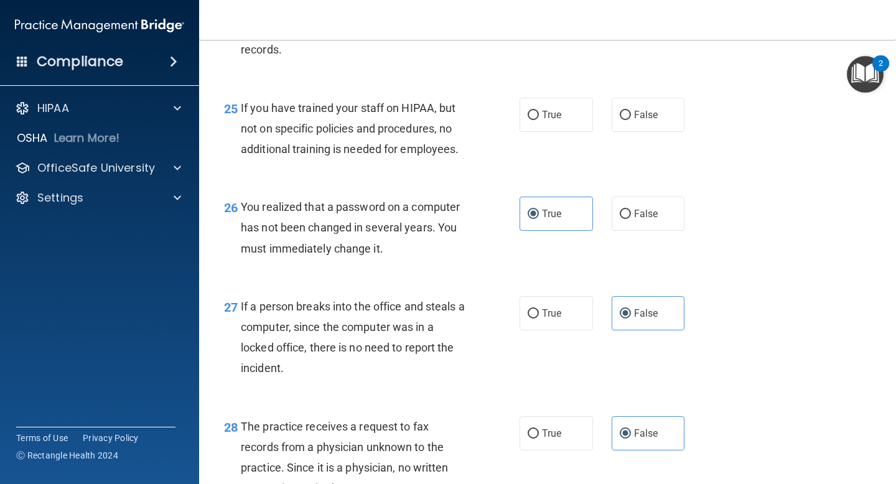
scroll to position [2804, 0]
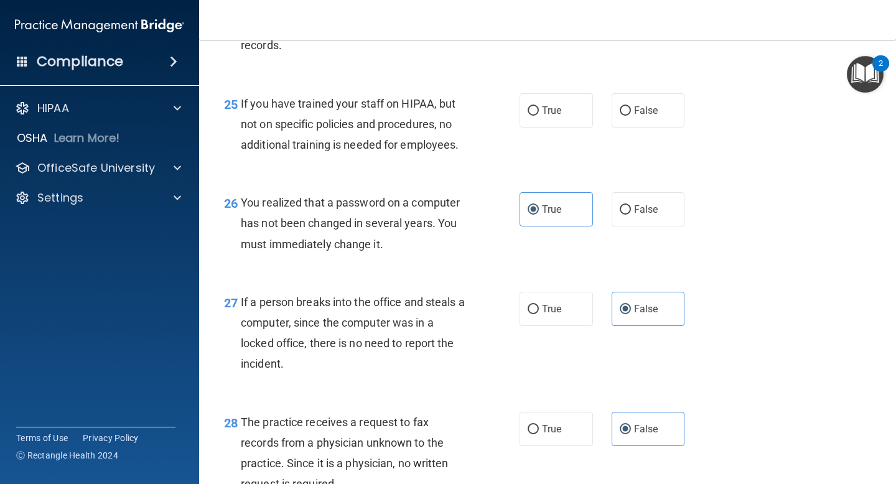
click at [417, 151] on span "If you have trained your staff on HIPAA, but not on specific policies and proce…" at bounding box center [350, 124] width 218 height 54
click at [382, 200] on div "26 You realized that a password on a computer has not been changed in several y…" at bounding box center [548, 227] width 666 height 100
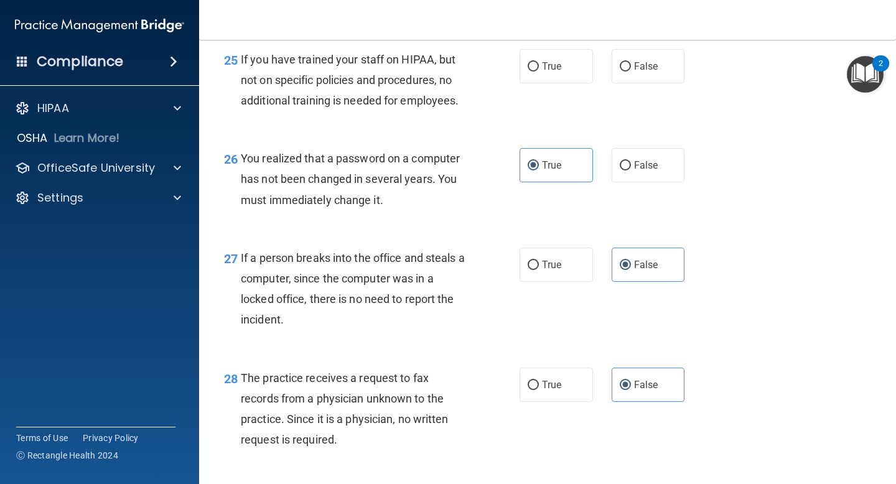
scroll to position [2848, 0]
click at [357, 176] on span "You realized that a password on a computer has not been changed in several year…" at bounding box center [350, 178] width 219 height 54
click at [372, 210] on div "You realized that a password on a computer has not been changed in several year…" at bounding box center [359, 178] width 236 height 62
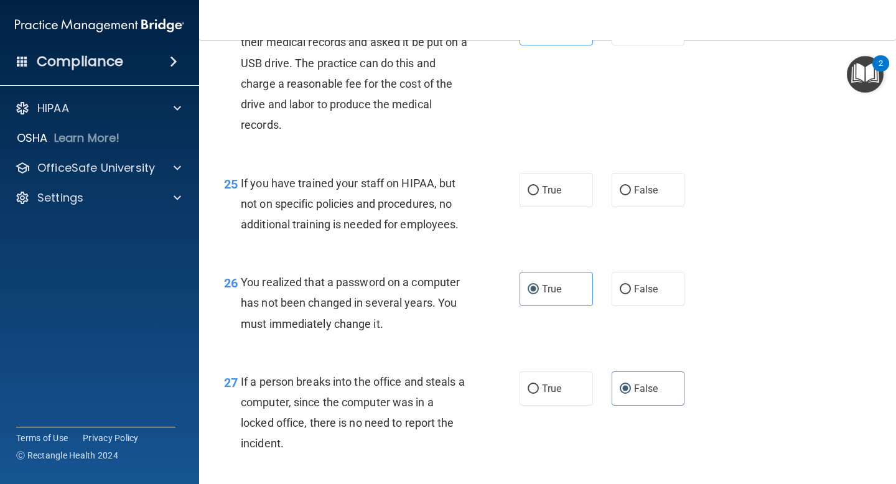
scroll to position [2723, 0]
click at [650, 208] on label "False" at bounding box center [648, 191] width 73 height 34
click at [631, 196] on input "False" at bounding box center [625, 191] width 11 height 9
radio input "true"
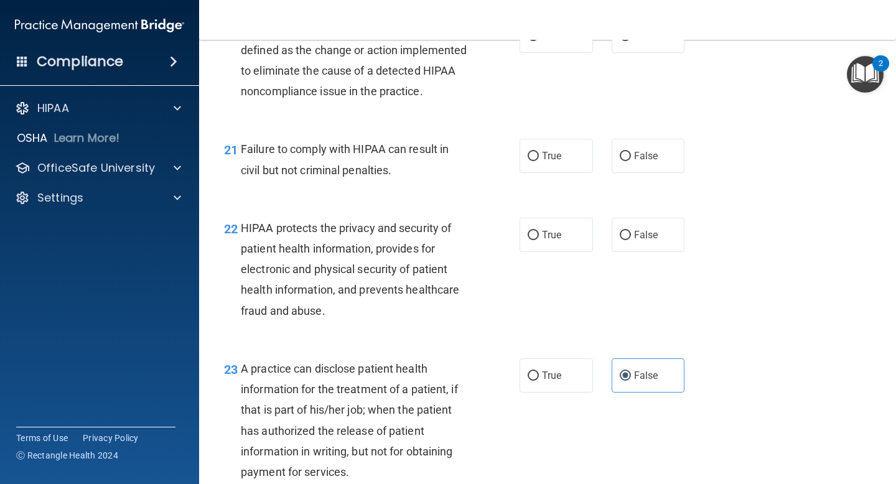
scroll to position [2219, 0]
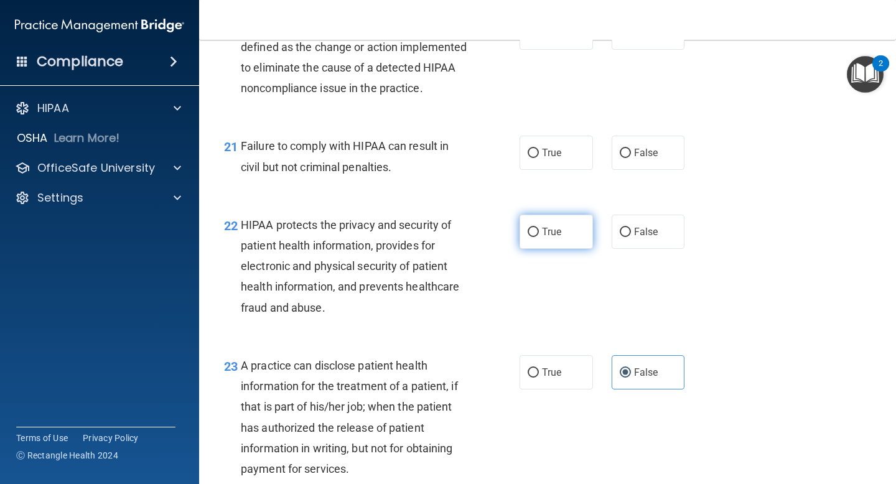
click at [559, 249] on label "True" at bounding box center [556, 232] width 73 height 34
click at [539, 237] on input "True" at bounding box center [533, 232] width 11 height 9
radio input "true"
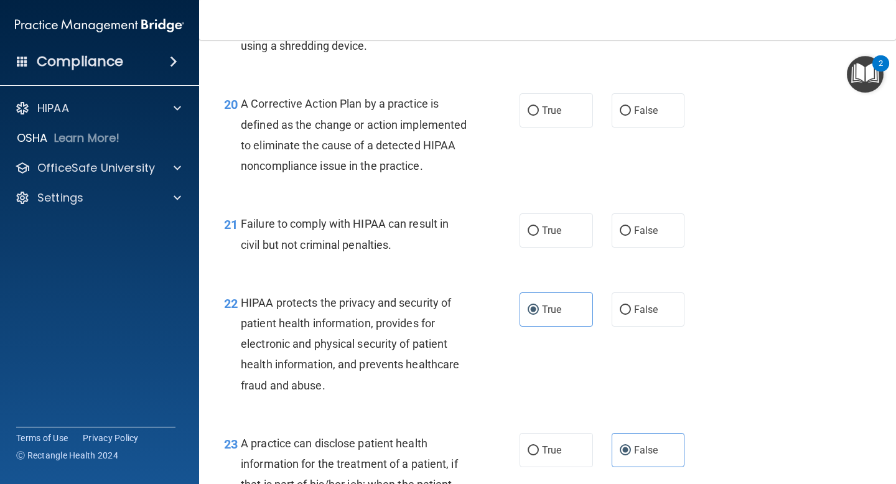
scroll to position [2139, 0]
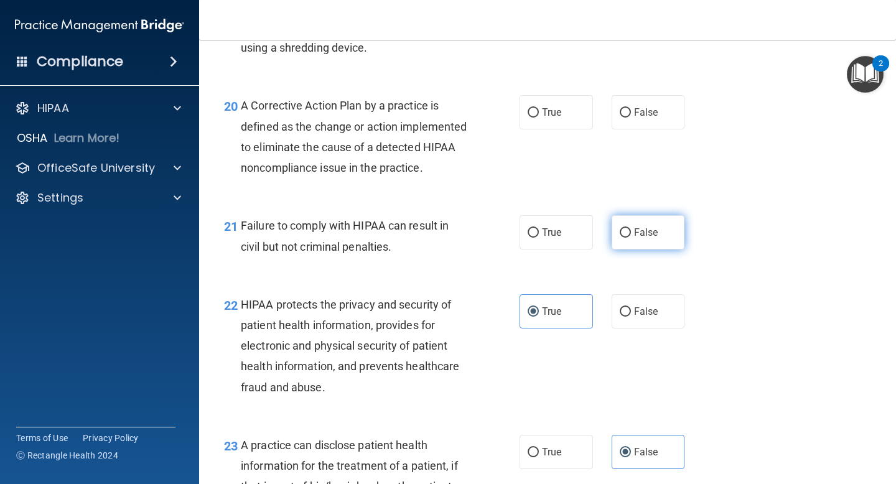
click at [662, 250] on label "False" at bounding box center [648, 232] width 73 height 34
click at [631, 238] on input "False" at bounding box center [625, 232] width 11 height 9
radio input "true"
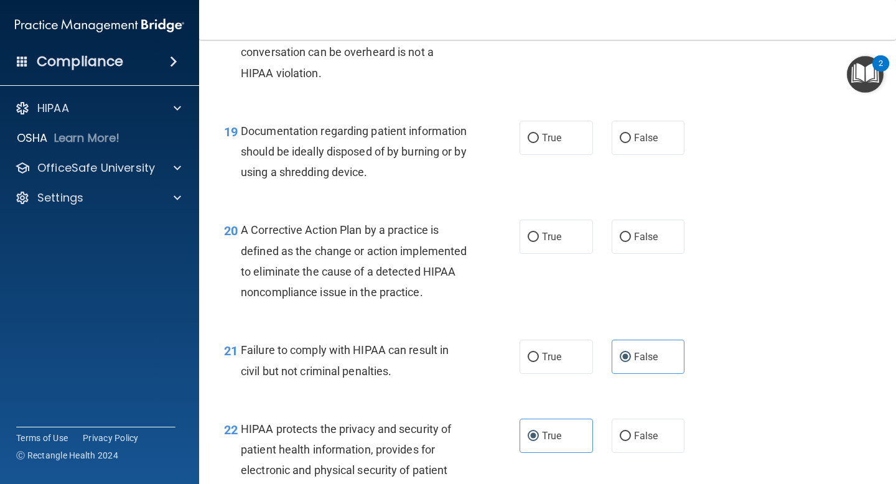
scroll to position [2015, 0]
click at [569, 240] on label "True" at bounding box center [556, 236] width 73 height 34
click at [539, 240] on input "True" at bounding box center [533, 236] width 11 height 9
radio input "true"
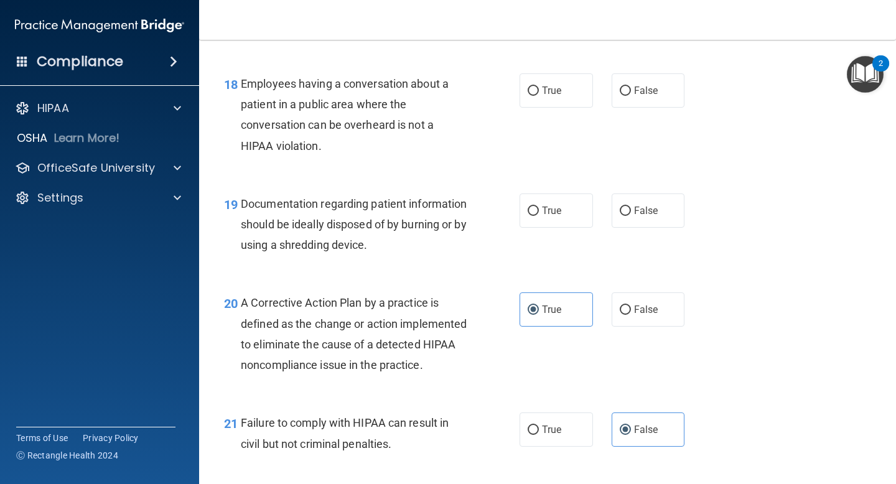
scroll to position [1903, 0]
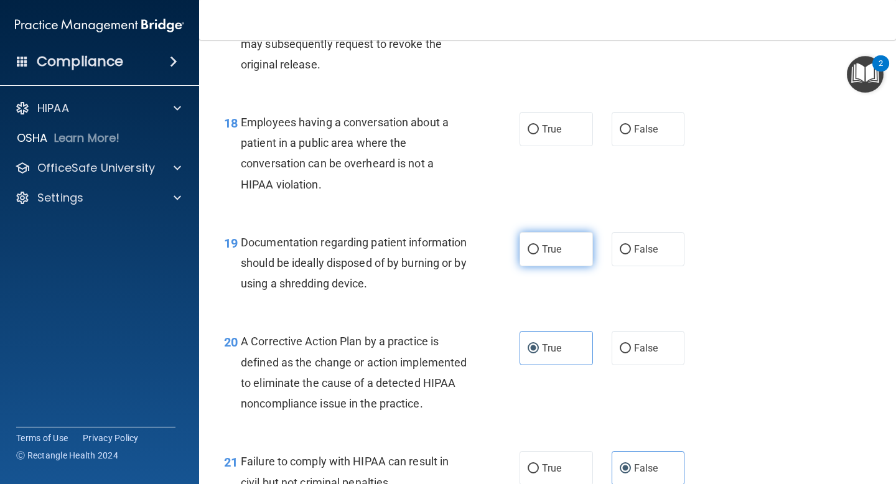
click at [551, 263] on label "True" at bounding box center [556, 249] width 73 height 34
click at [539, 255] on input "True" at bounding box center [533, 249] width 11 height 9
radio input "true"
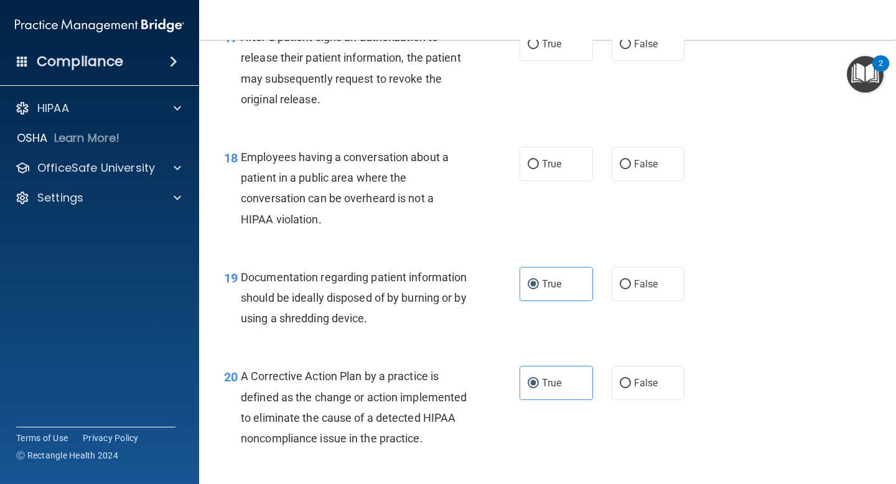
scroll to position [1820, 0]
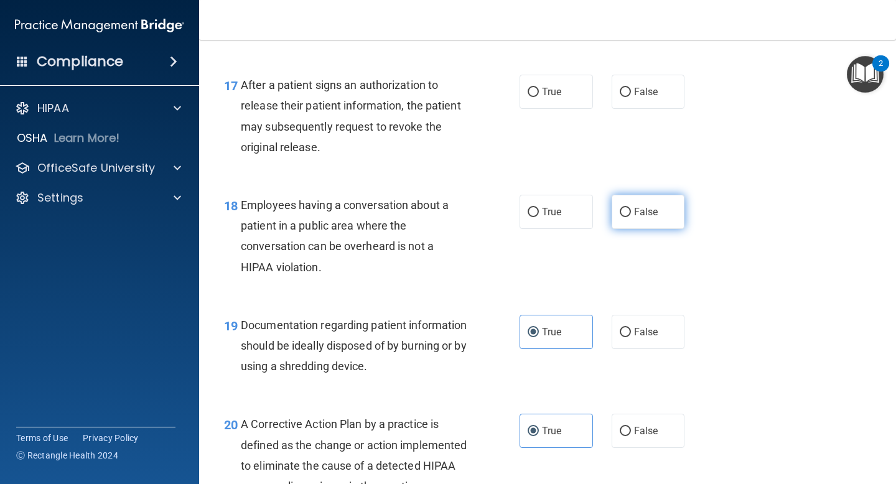
click at [628, 208] on input "False" at bounding box center [625, 212] width 11 height 9
radio input "true"
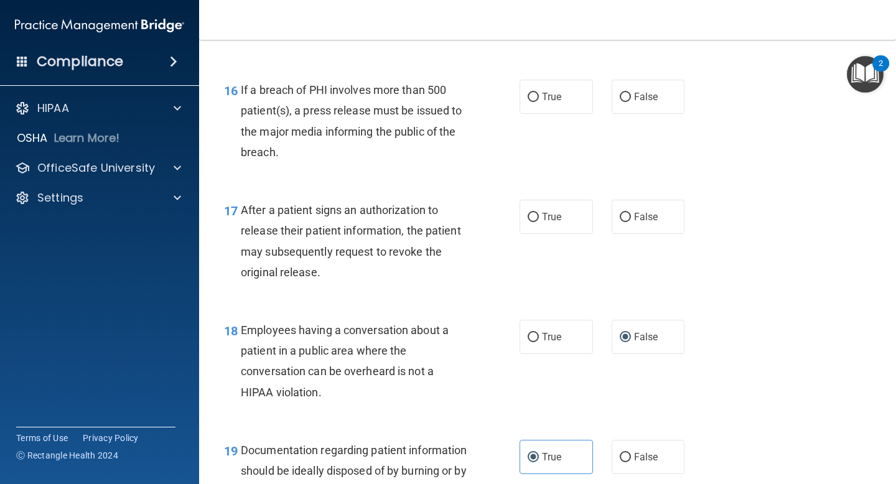
scroll to position [1693, 0]
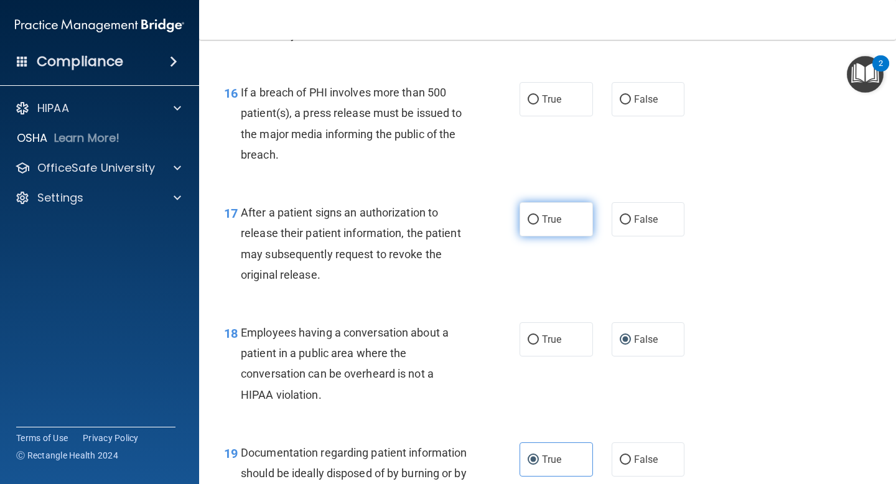
click at [542, 227] on label "True" at bounding box center [556, 219] width 73 height 34
click at [539, 225] on input "True" at bounding box center [533, 219] width 11 height 9
radio input "true"
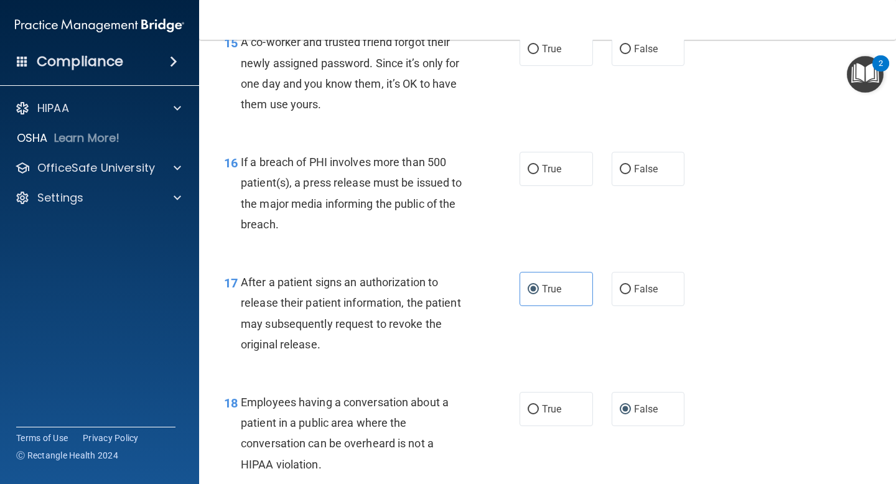
scroll to position [1622, 0]
click at [560, 184] on label "True" at bounding box center [556, 169] width 73 height 34
click at [539, 175] on input "True" at bounding box center [533, 170] width 11 height 9
radio input "true"
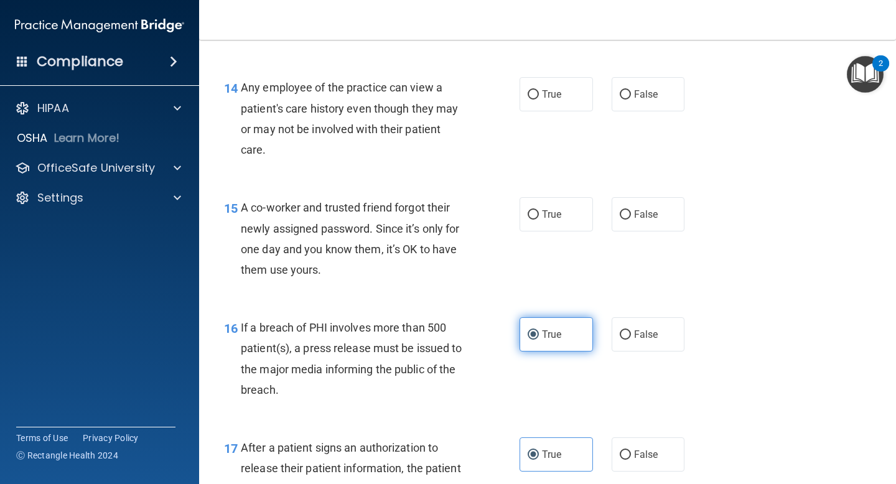
scroll to position [1452, 0]
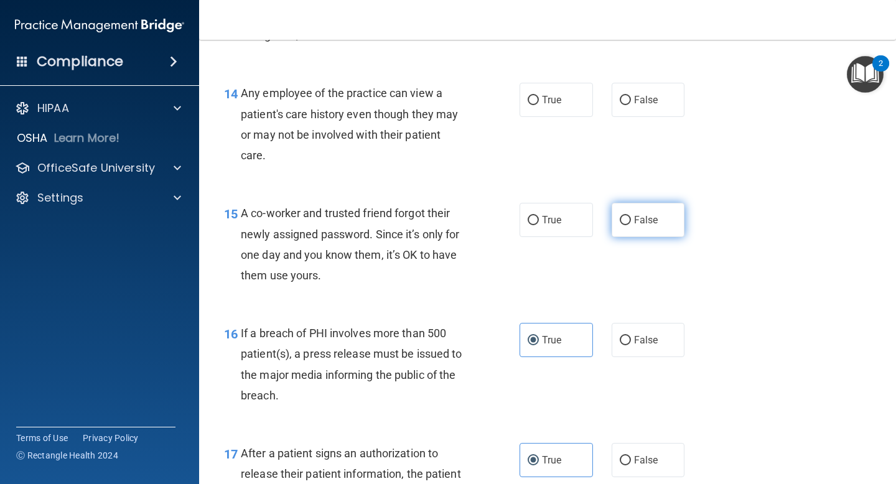
click at [644, 234] on label "False" at bounding box center [648, 220] width 73 height 34
click at [631, 225] on input "False" at bounding box center [625, 220] width 11 height 9
radio input "true"
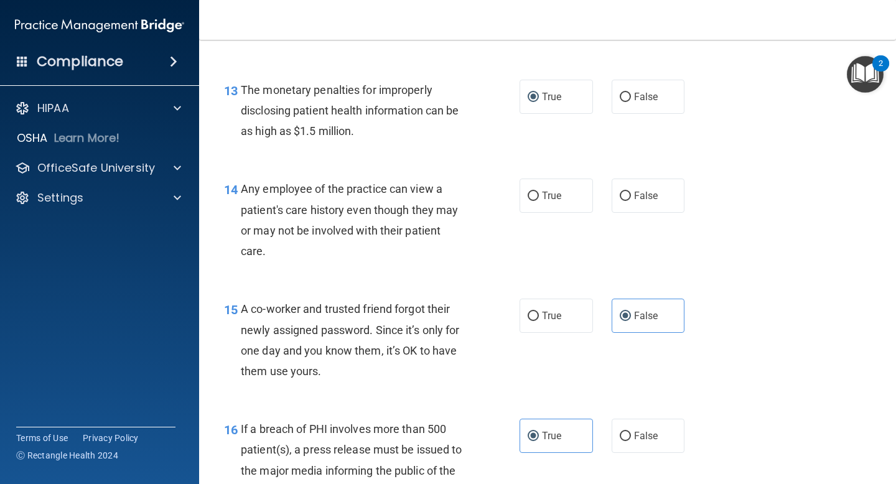
scroll to position [1349, 0]
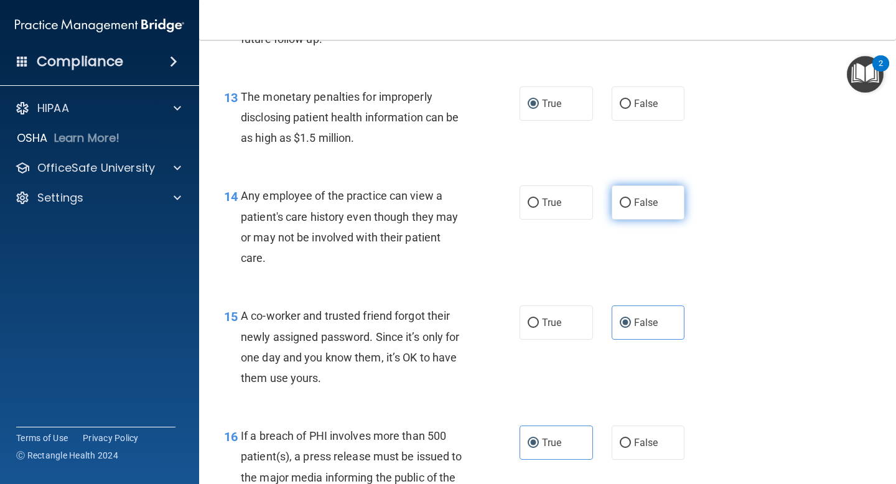
click at [651, 201] on span "False" at bounding box center [646, 203] width 24 height 12
click at [631, 201] on input "False" at bounding box center [625, 203] width 11 height 9
radio input "true"
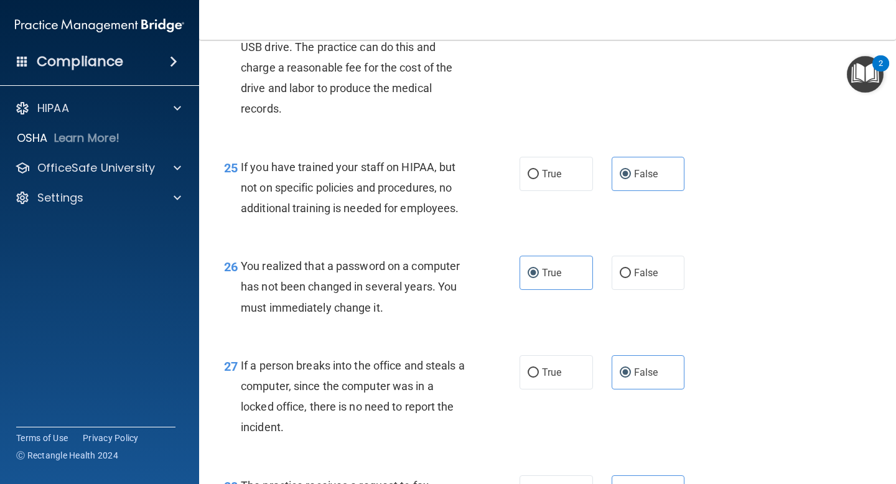
scroll to position [3158, 0]
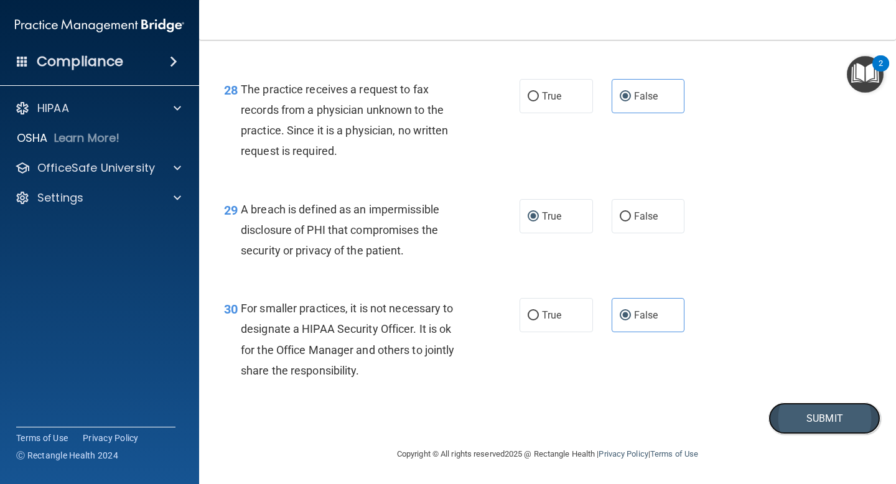
click at [807, 420] on button "Submit" at bounding box center [825, 419] width 112 height 32
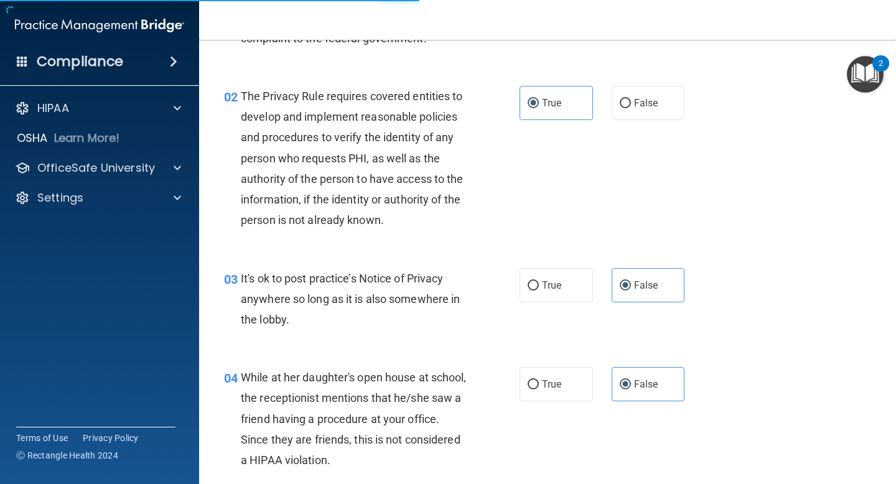
scroll to position [0, 0]
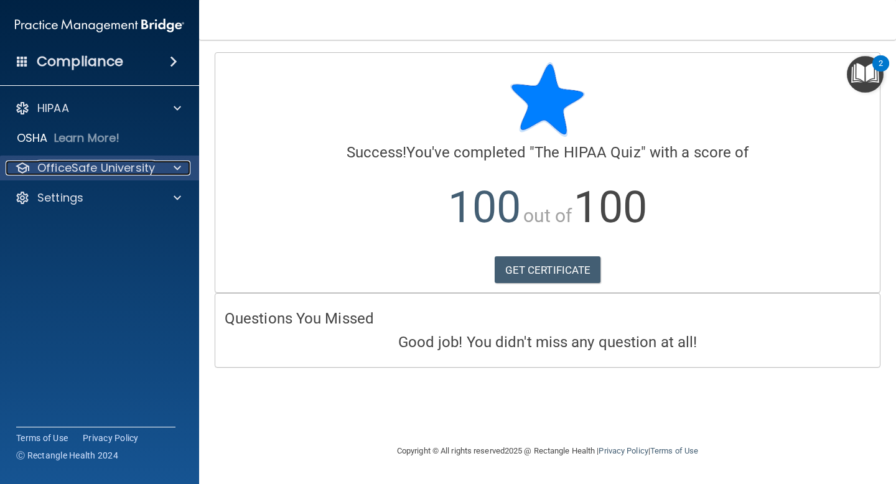
click at [118, 164] on p "OfficeSafe University" at bounding box center [96, 168] width 118 height 15
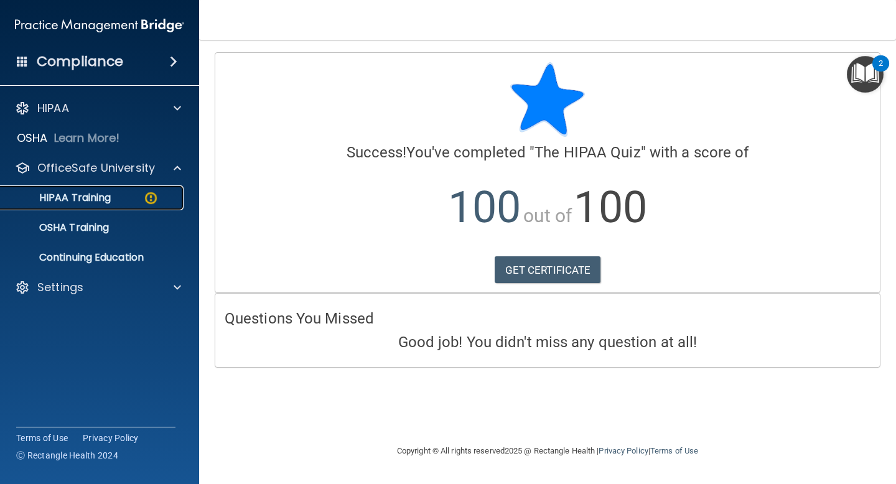
click at [100, 192] on p "HIPAA Training" at bounding box center [59, 198] width 103 height 12
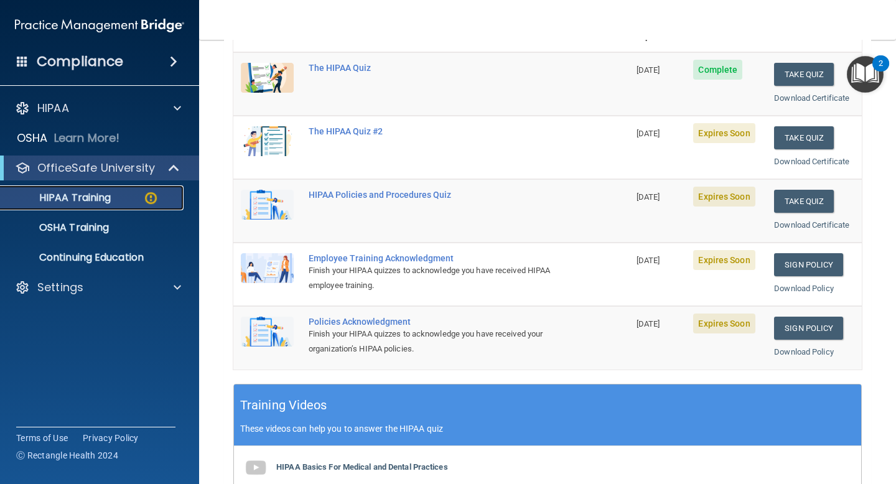
scroll to position [164, 0]
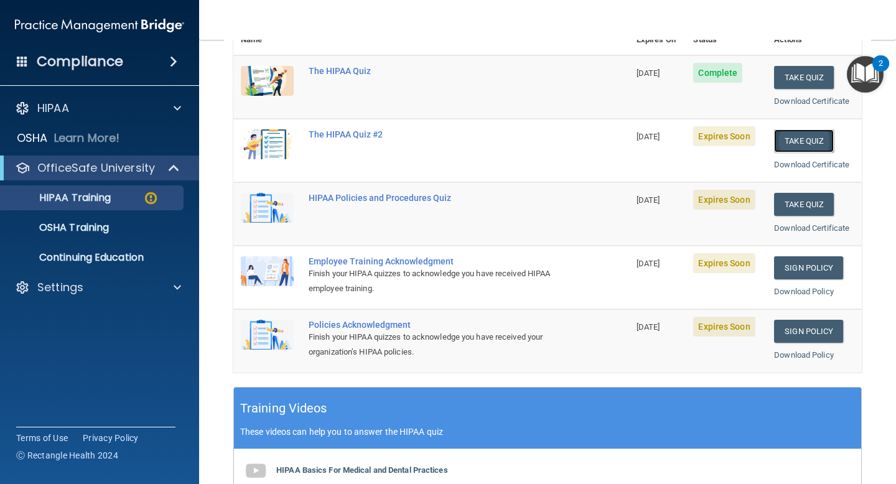
click at [812, 136] on button "Take Quiz" at bounding box center [804, 140] width 60 height 23
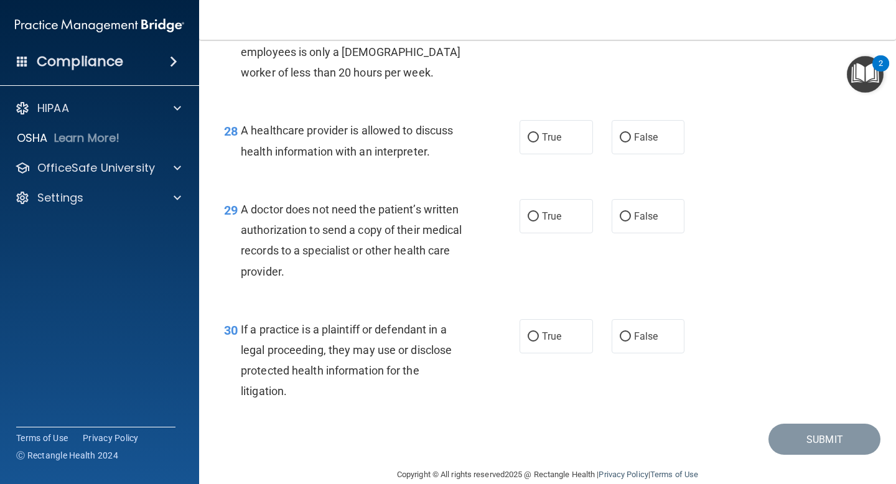
scroll to position [3116, 0]
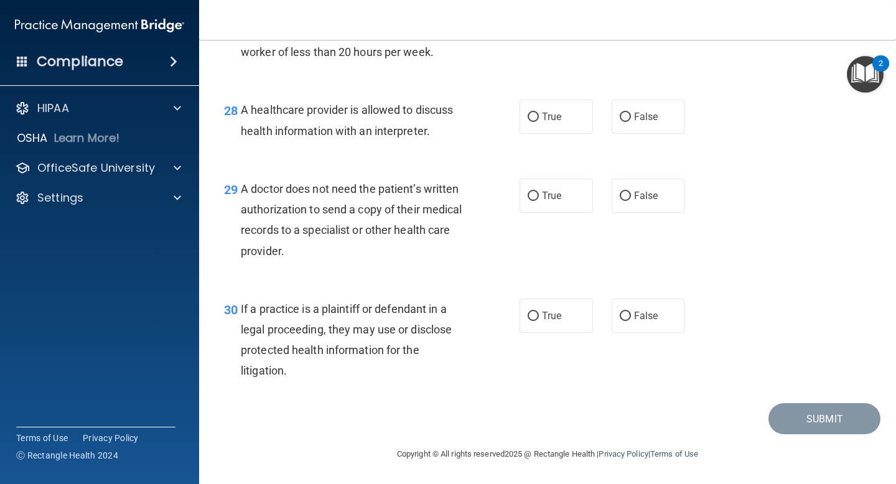
click at [271, 311] on span "If a practice is a plaintiff or defendant in a legal proceeding, they may use o…" at bounding box center [346, 339] width 211 height 75
click at [347, 350] on span "If a practice is a plaintiff or defendant in a legal proceeding, they may use o…" at bounding box center [346, 339] width 211 height 75
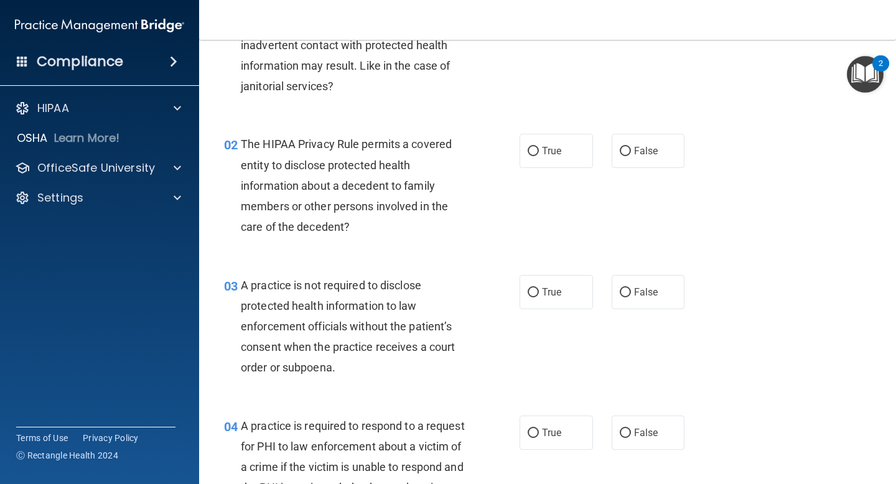
scroll to position [0, 0]
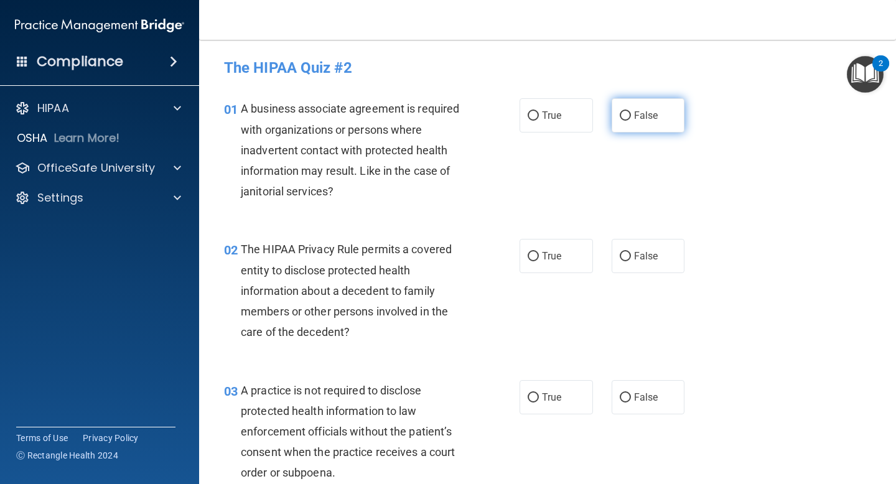
click at [648, 127] on label "False" at bounding box center [648, 115] width 73 height 34
click at [631, 121] on input "False" at bounding box center [625, 115] width 11 height 9
radio input "true"
click at [645, 251] on span "False" at bounding box center [646, 256] width 24 height 12
click at [631, 252] on input "False" at bounding box center [625, 256] width 11 height 9
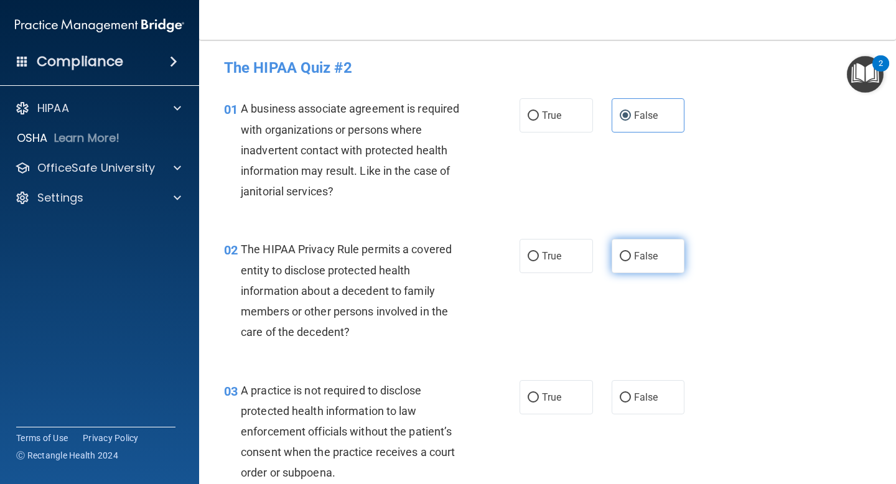
radio input "true"
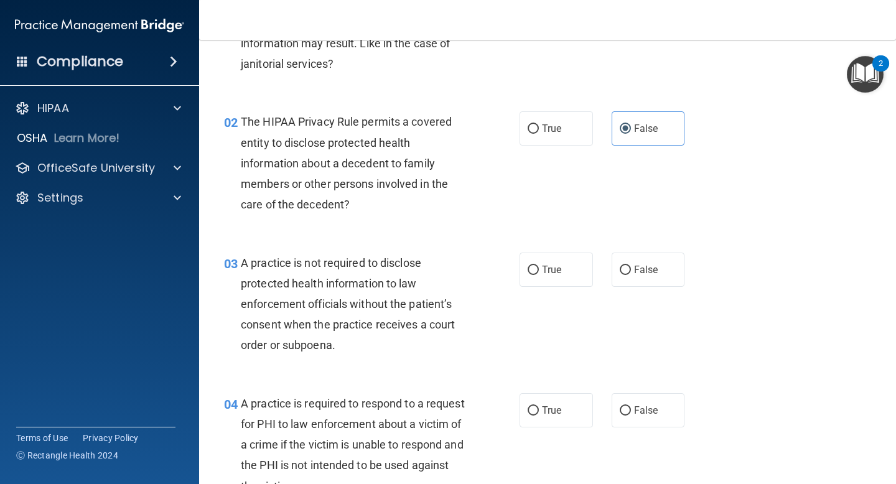
scroll to position [162, 0]
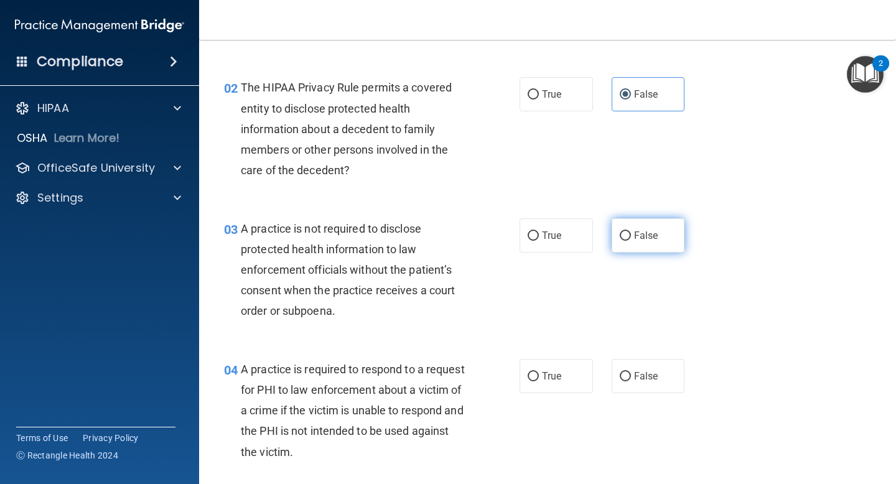
click at [634, 245] on label "False" at bounding box center [648, 235] width 73 height 34
click at [631, 241] on input "False" at bounding box center [625, 236] width 11 height 9
radio input "true"
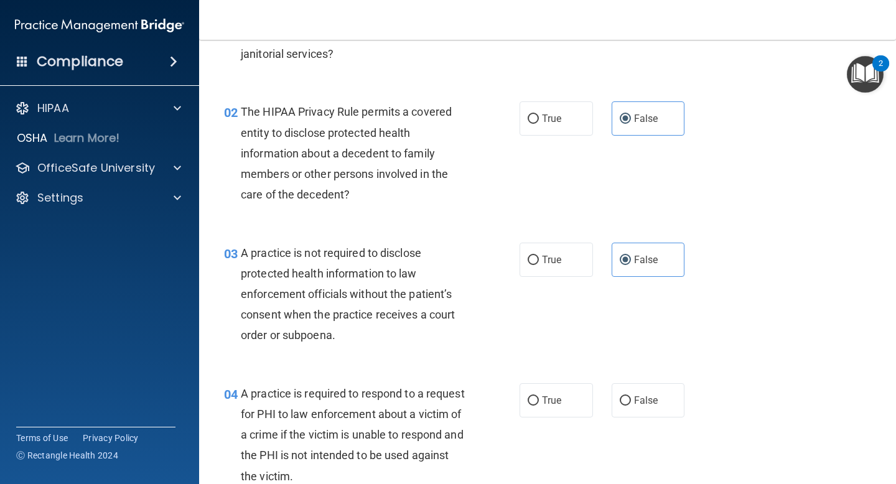
scroll to position [129, 0]
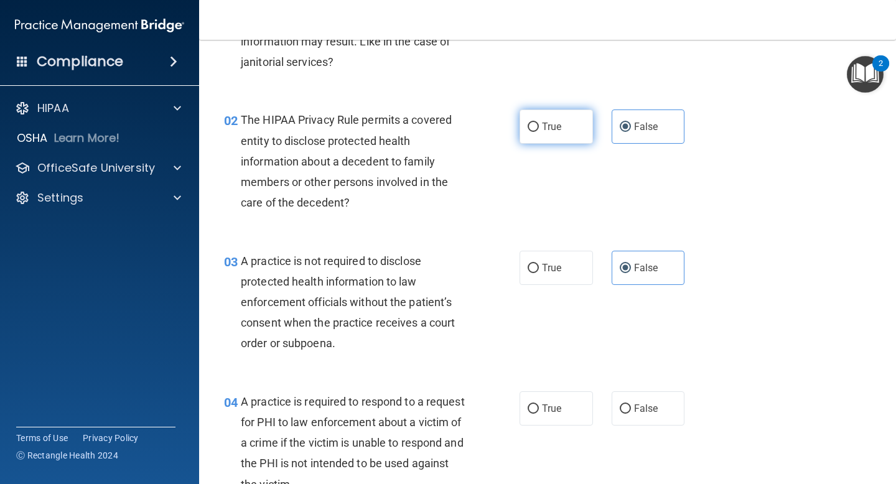
click at [559, 141] on label "True" at bounding box center [556, 127] width 73 height 34
click at [539, 132] on input "True" at bounding box center [533, 127] width 11 height 9
radio input "true"
radio input "false"
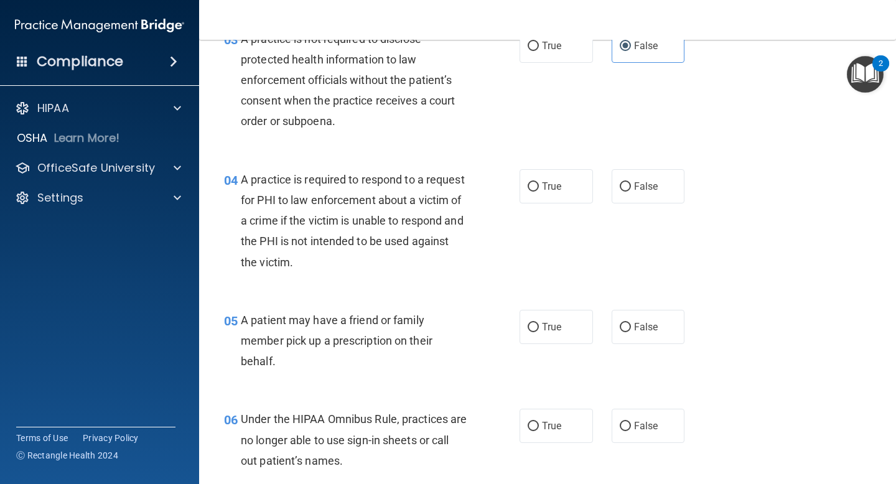
scroll to position [352, 0]
click at [541, 188] on label "True" at bounding box center [556, 186] width 73 height 34
click at [539, 188] on input "True" at bounding box center [533, 186] width 11 height 9
radio input "true"
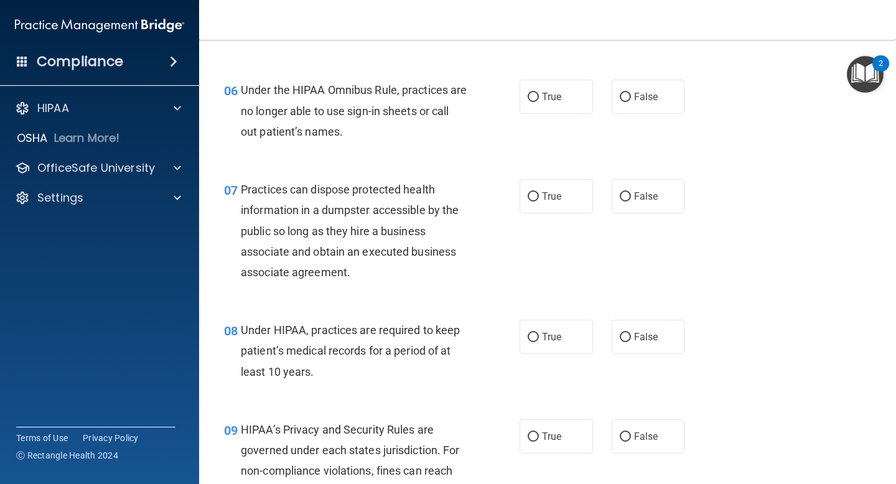
scroll to position [686, 0]
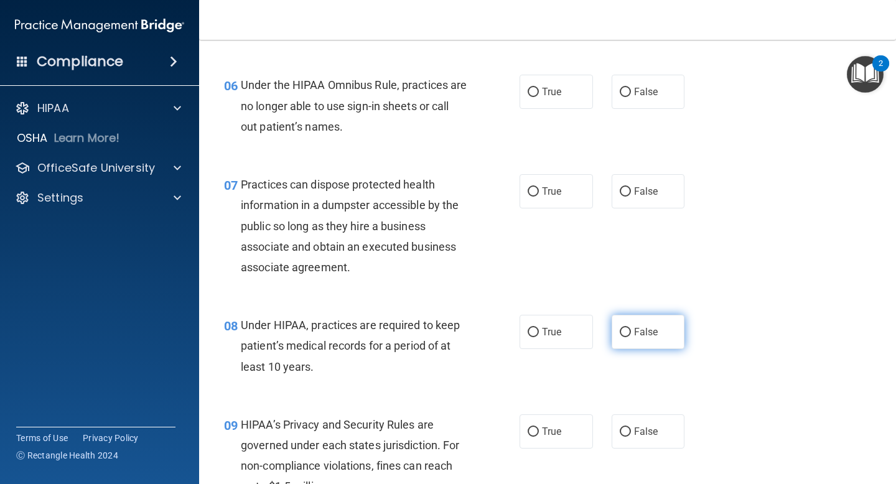
click at [633, 349] on label "False" at bounding box center [648, 332] width 73 height 34
click at [631, 337] on input "False" at bounding box center [625, 332] width 11 height 9
radio input "true"
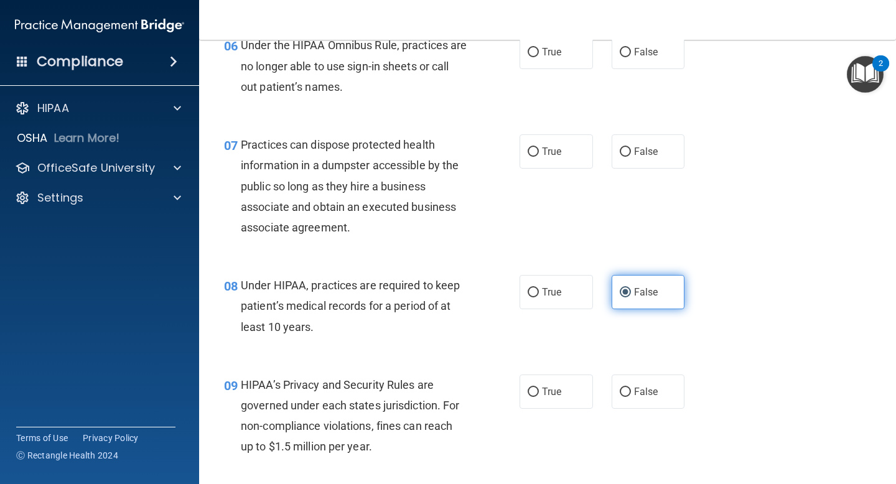
scroll to position [765, 0]
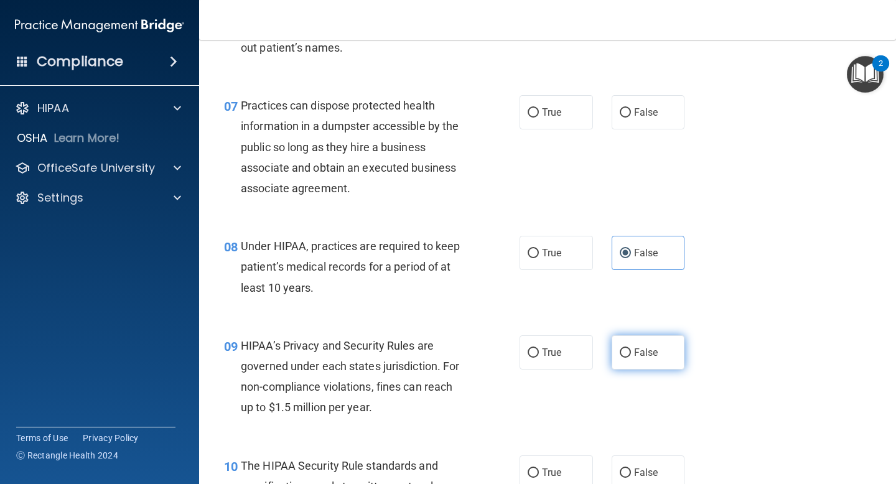
click at [643, 352] on span "False" at bounding box center [646, 353] width 24 height 12
click at [631, 352] on input "False" at bounding box center [625, 353] width 11 height 9
radio input "true"
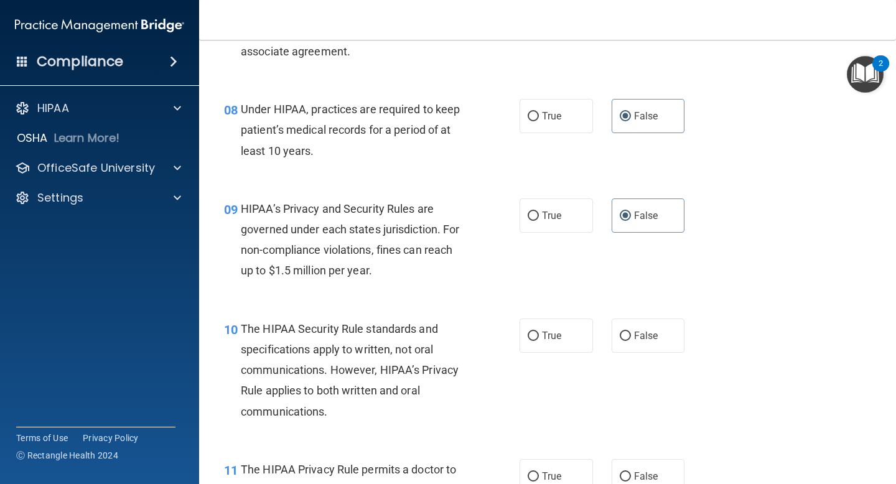
scroll to position [1009, 0]
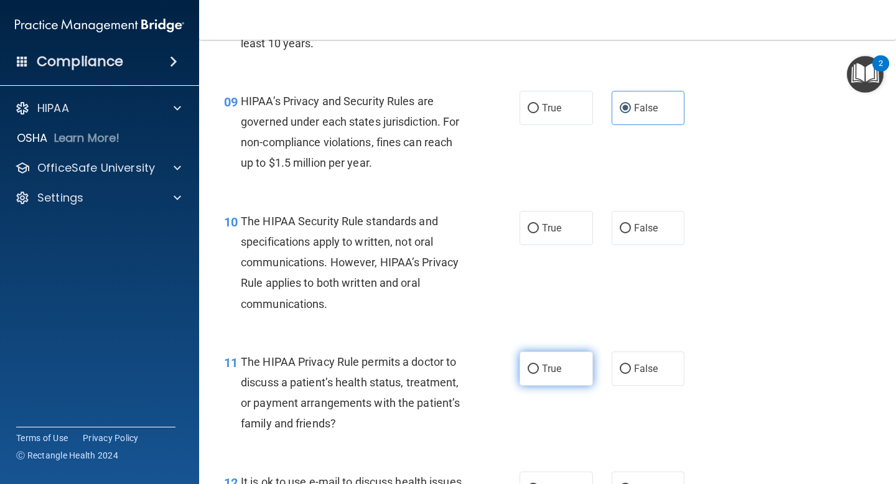
click at [554, 362] on label "True" at bounding box center [556, 369] width 73 height 34
click at [539, 365] on input "True" at bounding box center [533, 369] width 11 height 9
radio input "true"
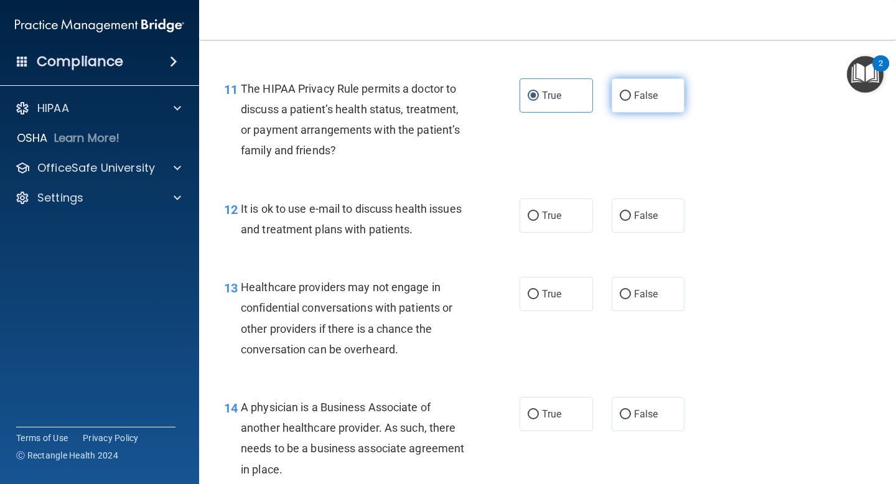
scroll to position [1296, 0]
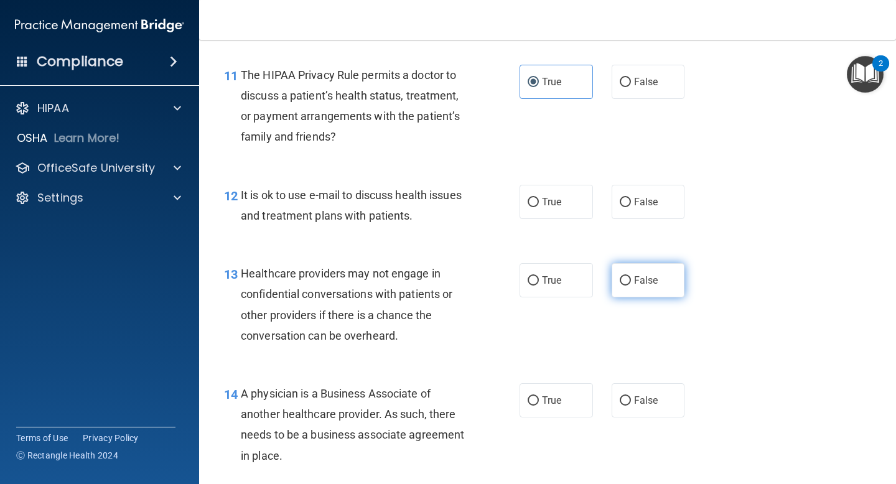
click at [639, 294] on label "False" at bounding box center [648, 280] width 73 height 34
click at [631, 286] on input "False" at bounding box center [625, 280] width 11 height 9
radio input "true"
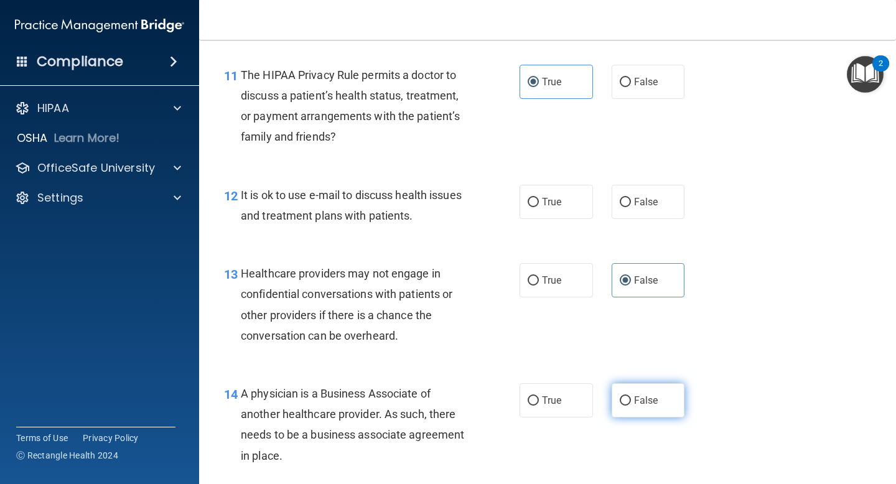
click at [647, 400] on span "False" at bounding box center [646, 401] width 24 height 12
click at [631, 400] on input "False" at bounding box center [625, 400] width 11 height 9
radio input "true"
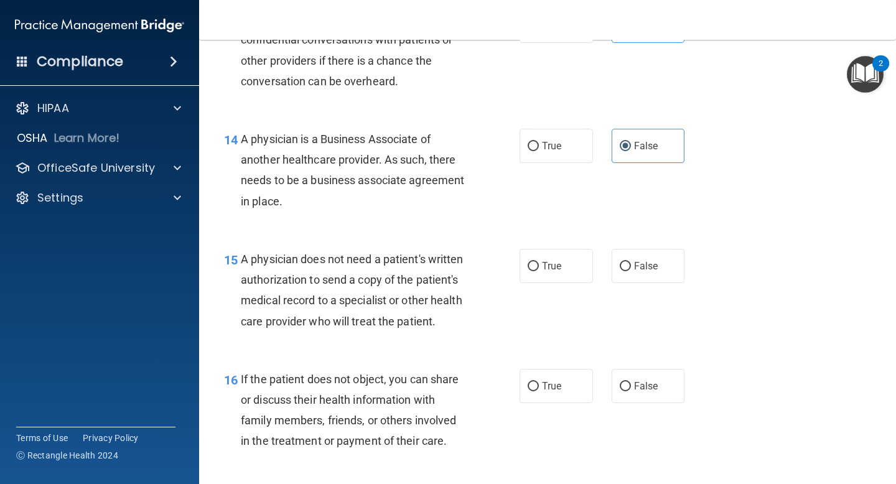
scroll to position [1554, 0]
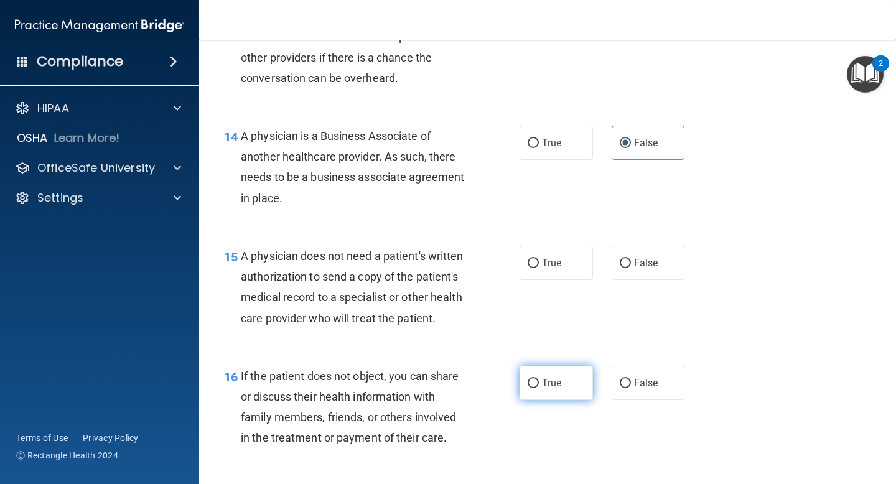
click at [556, 391] on label "True" at bounding box center [556, 383] width 73 height 34
click at [539, 388] on input "True" at bounding box center [533, 383] width 11 height 9
radio input "true"
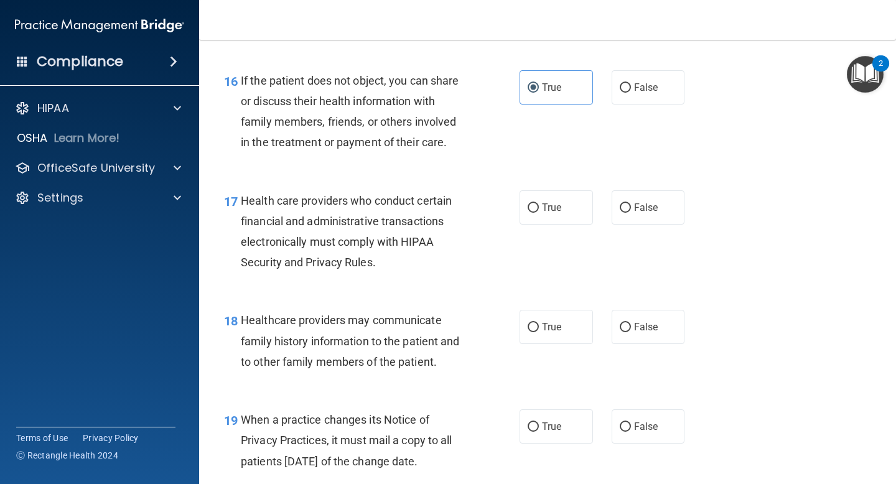
scroll to position [1857, 0]
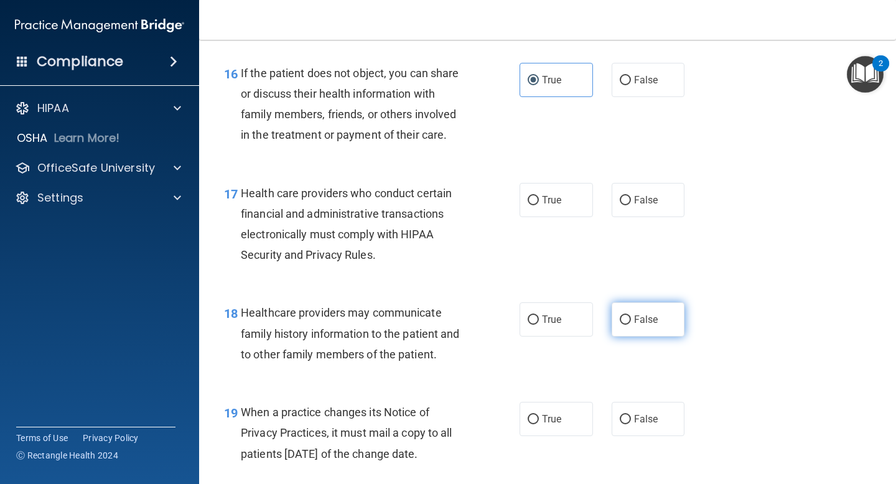
click at [639, 317] on span "False" at bounding box center [646, 320] width 24 height 12
click at [631, 317] on input "False" at bounding box center [625, 320] width 11 height 9
radio input "true"
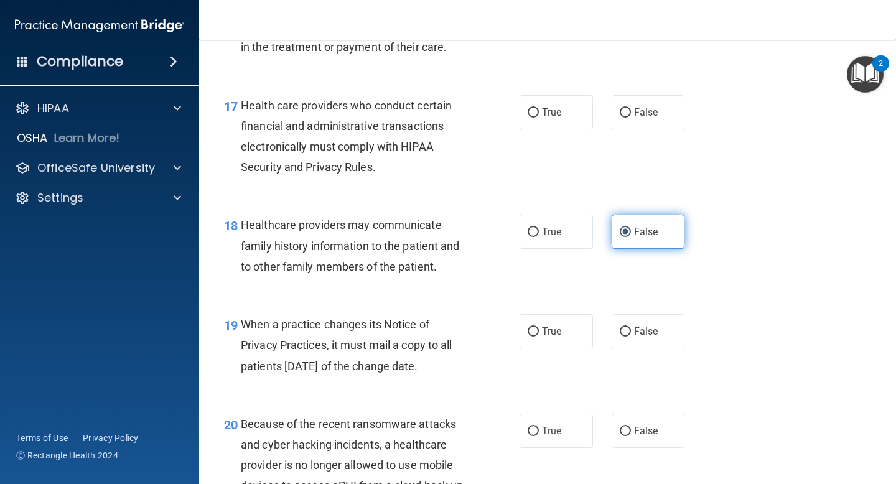
scroll to position [1955, 0]
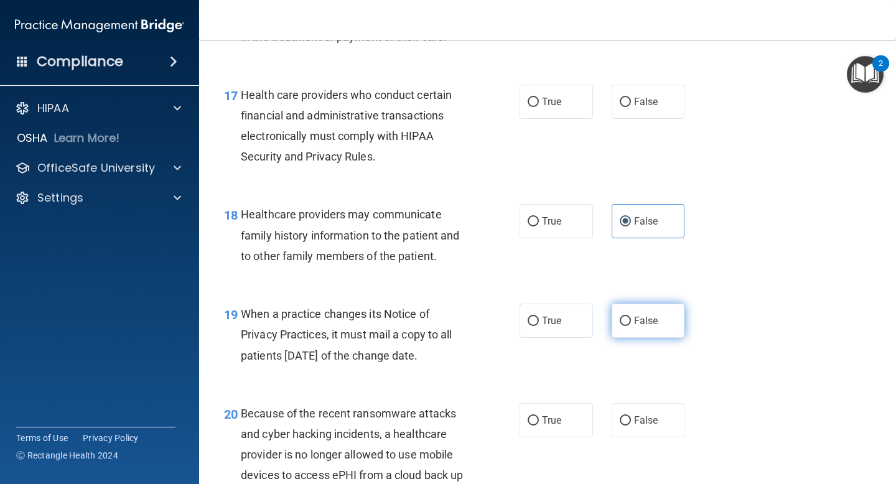
click at [654, 317] on span "False" at bounding box center [646, 321] width 24 height 12
click at [631, 317] on input "False" at bounding box center [625, 321] width 11 height 9
radio input "true"
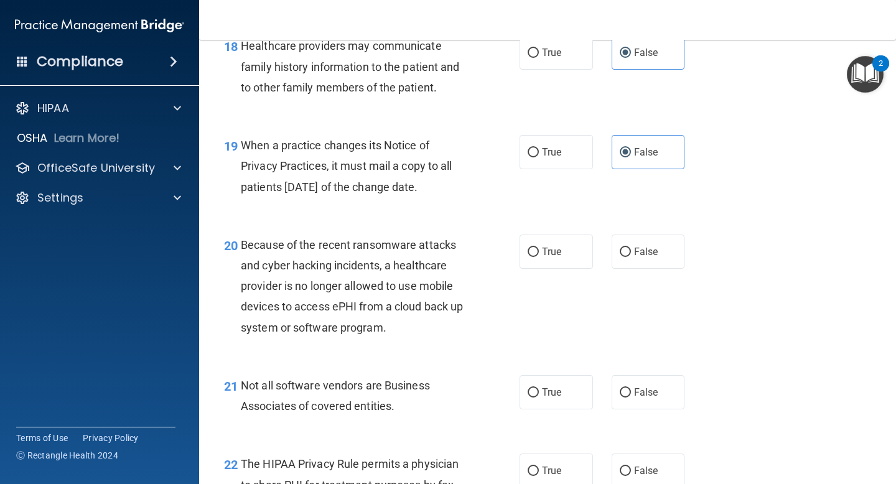
scroll to position [2121, 0]
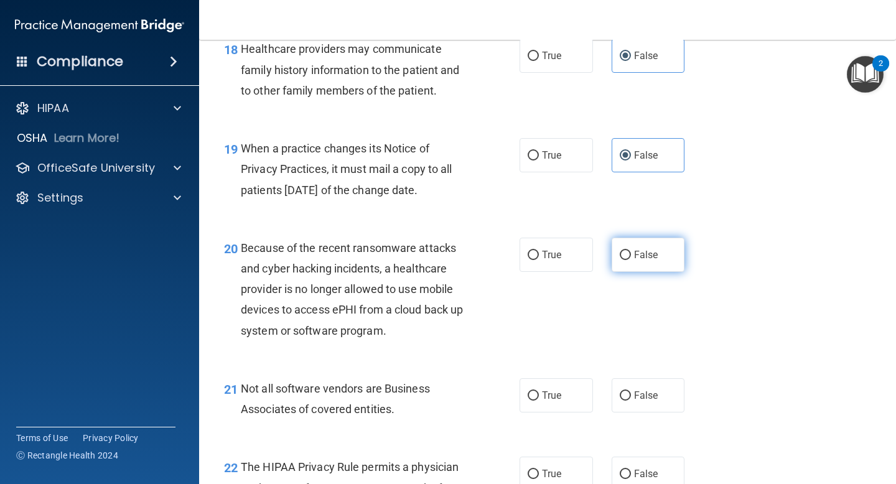
click at [655, 269] on label "False" at bounding box center [648, 255] width 73 height 34
click at [631, 260] on input "False" at bounding box center [625, 255] width 11 height 9
radio input "true"
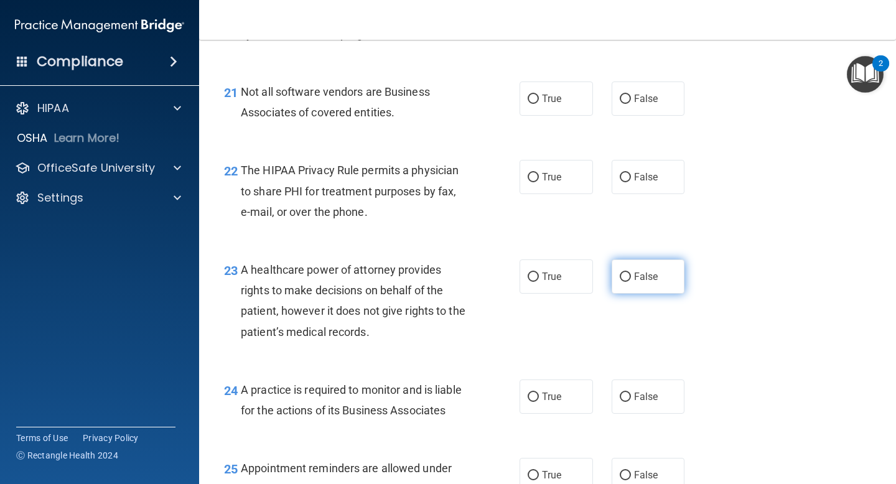
scroll to position [2425, 0]
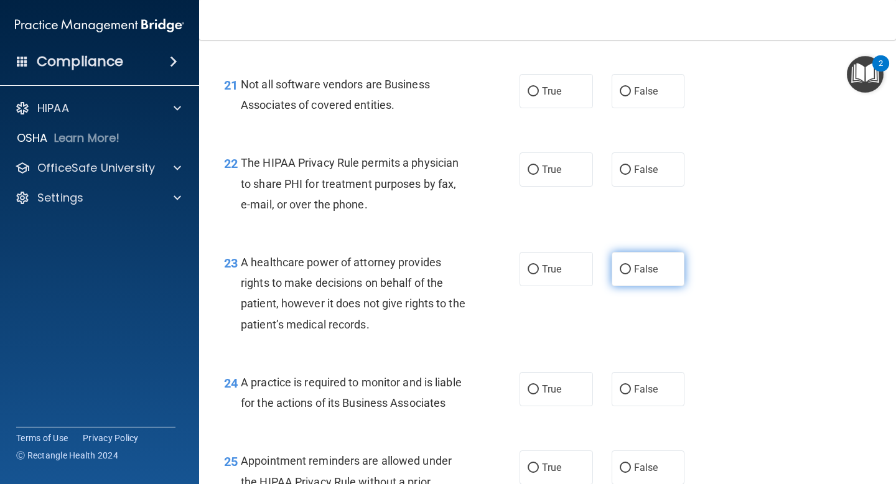
click at [635, 279] on label "False" at bounding box center [648, 269] width 73 height 34
click at [631, 274] on input "False" at bounding box center [625, 269] width 11 height 9
radio input "true"
click at [640, 398] on label "False" at bounding box center [648, 389] width 73 height 34
click at [631, 395] on input "False" at bounding box center [625, 389] width 11 height 9
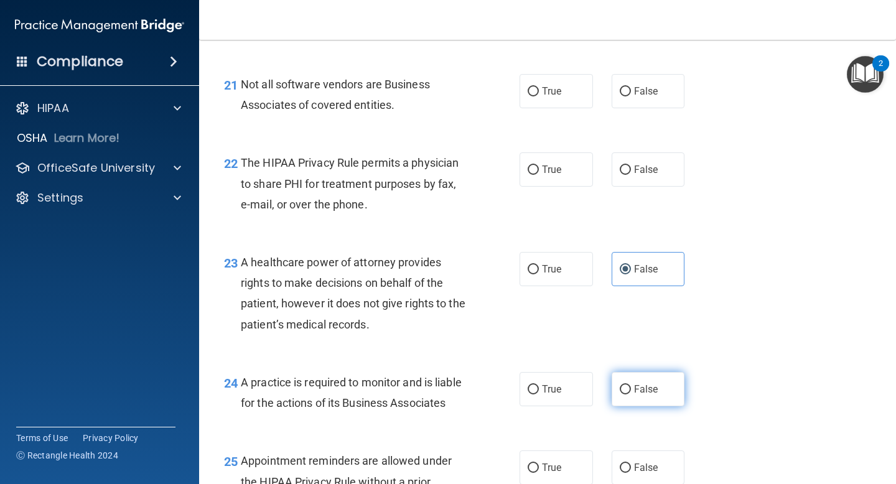
radio input "true"
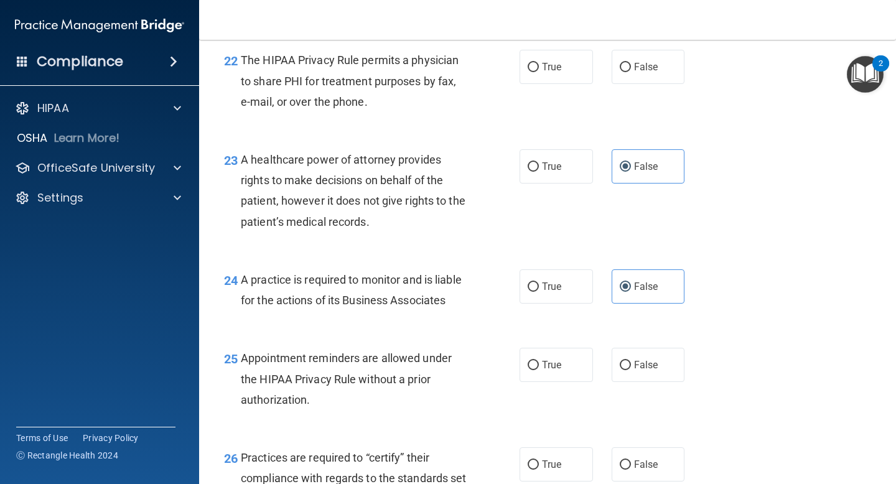
scroll to position [2537, 0]
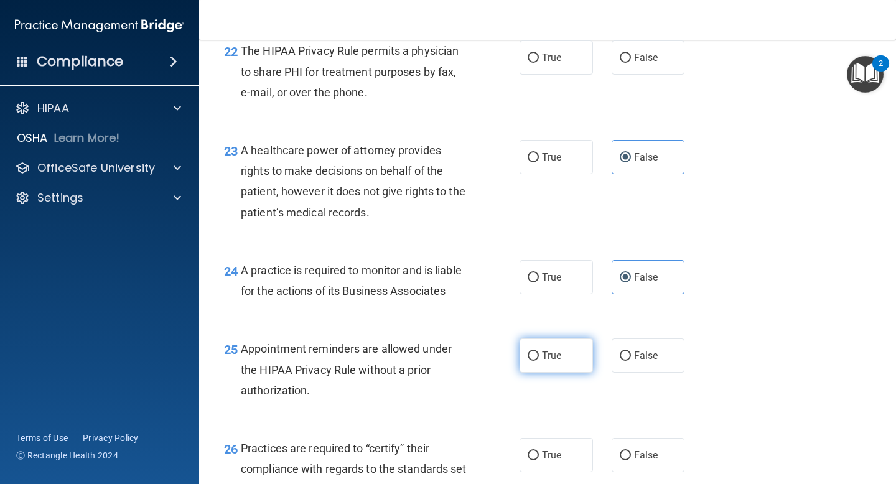
click at [530, 368] on label "True" at bounding box center [556, 356] width 73 height 34
click at [530, 361] on input "True" at bounding box center [533, 356] width 11 height 9
radio input "true"
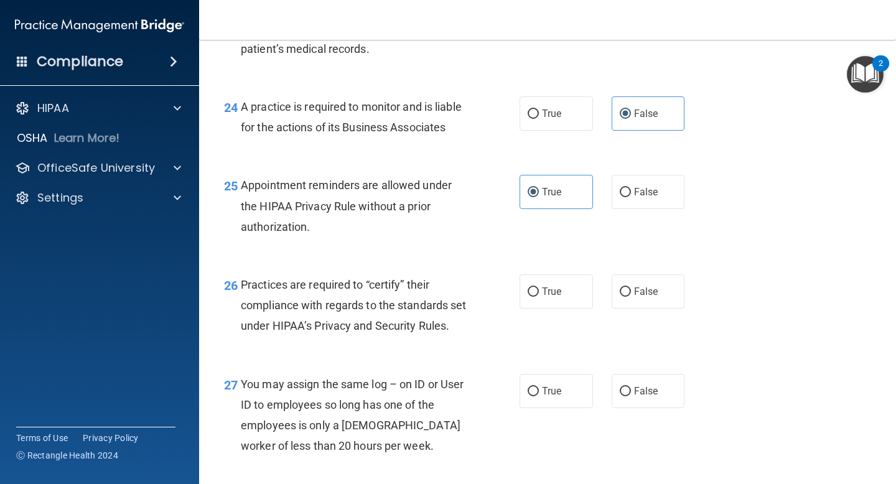
scroll to position [2705, 0]
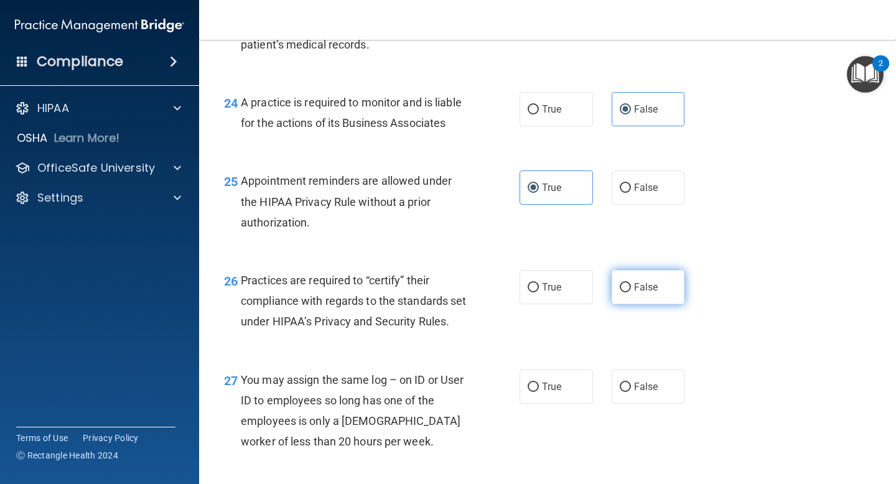
click at [663, 294] on label "False" at bounding box center [648, 287] width 73 height 34
click at [631, 292] on input "False" at bounding box center [625, 287] width 11 height 9
radio input "true"
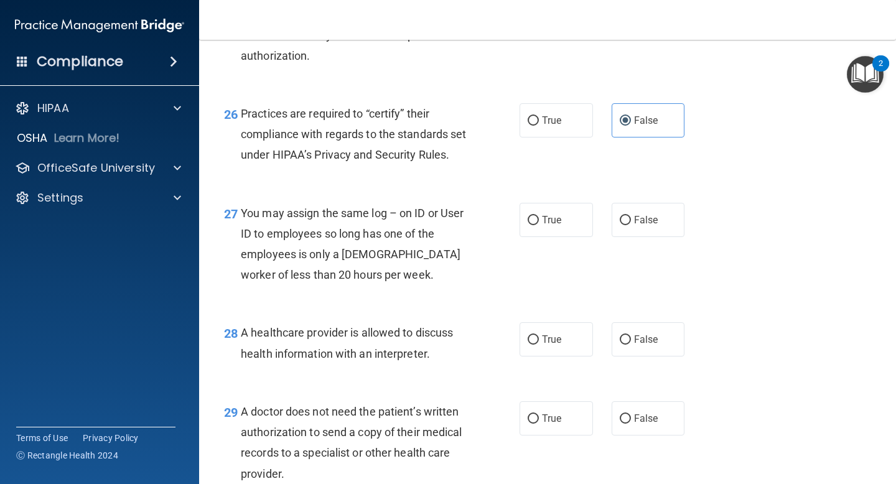
scroll to position [2884, 0]
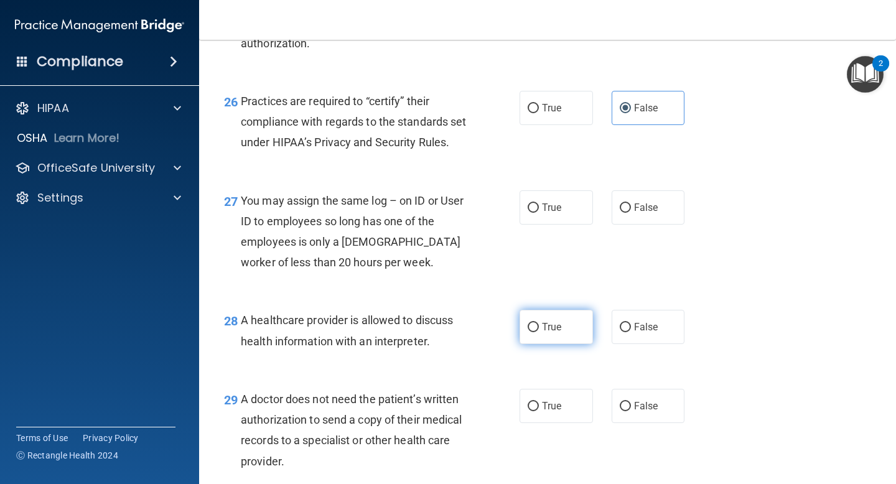
click at [586, 344] on label "True" at bounding box center [556, 327] width 73 height 34
click at [539, 332] on input "True" at bounding box center [533, 327] width 11 height 9
radio input "true"
click at [552, 412] on span "True" at bounding box center [551, 406] width 19 height 12
click at [539, 411] on input "True" at bounding box center [533, 406] width 11 height 9
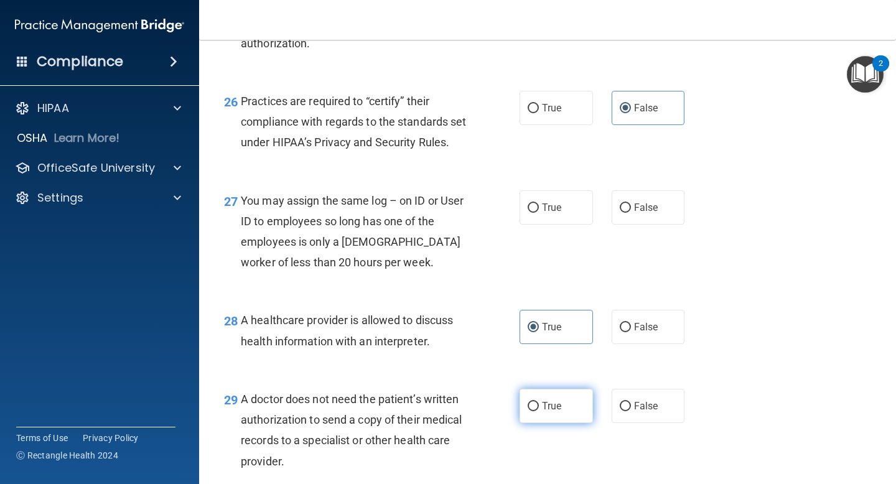
radio input "true"
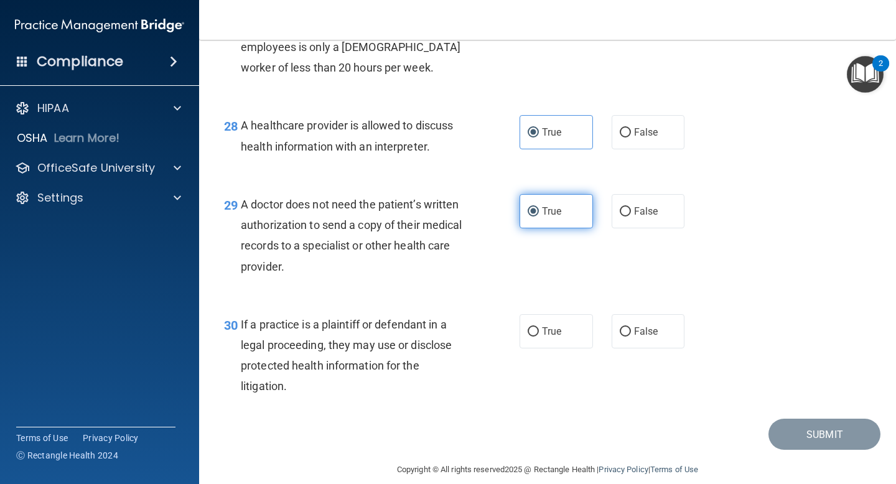
scroll to position [3081, 0]
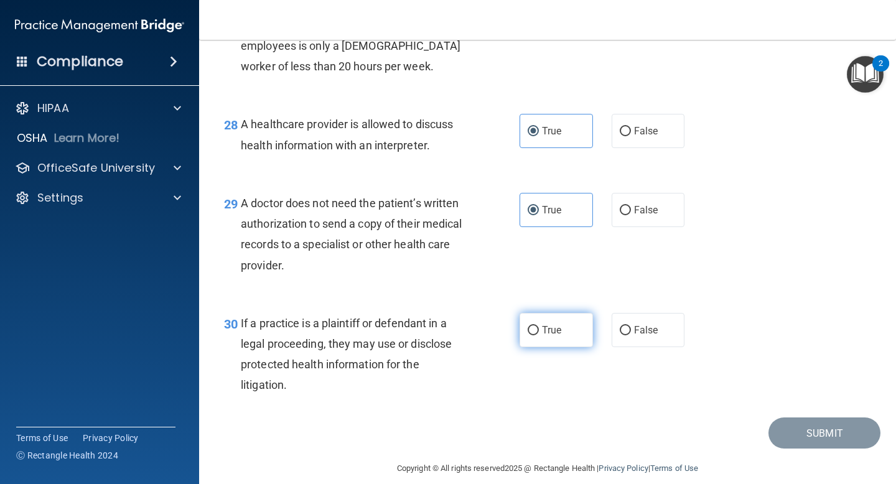
click at [551, 345] on label "True" at bounding box center [556, 330] width 73 height 34
click at [539, 335] on input "True" at bounding box center [533, 330] width 11 height 9
radio input "true"
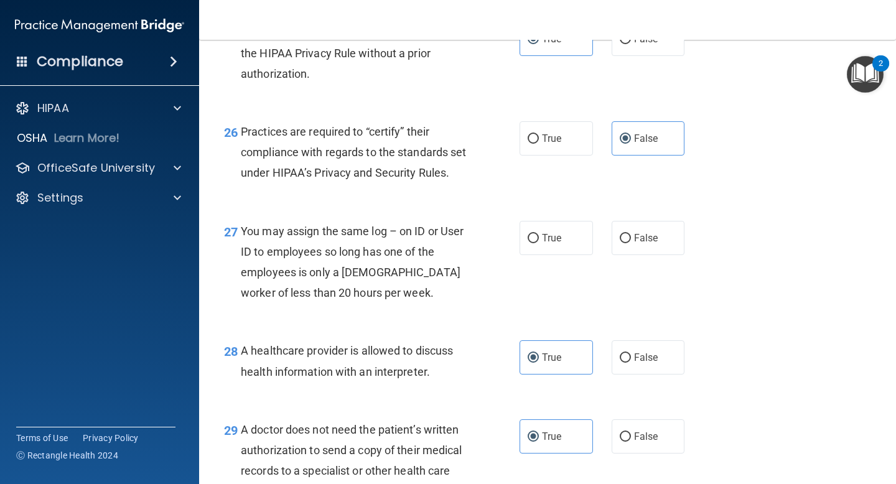
scroll to position [2851, 0]
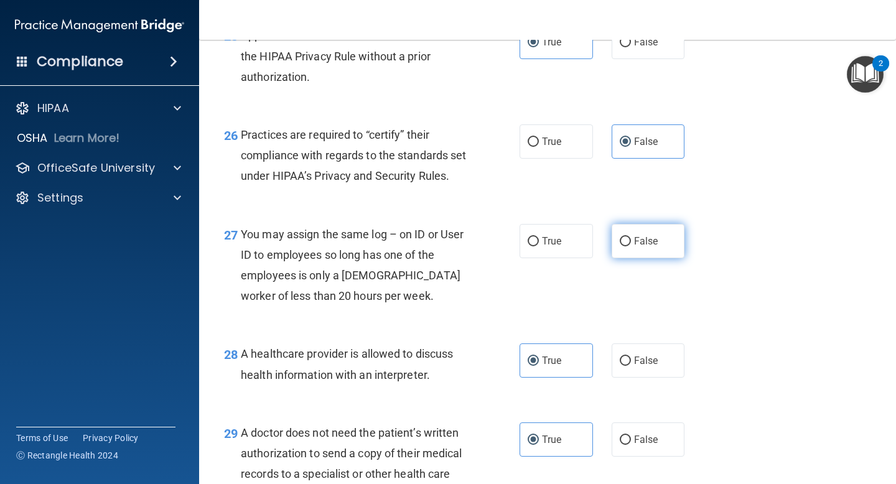
click at [642, 251] on label "False" at bounding box center [648, 241] width 73 height 34
click at [631, 246] on input "False" at bounding box center [625, 241] width 11 height 9
radio input "true"
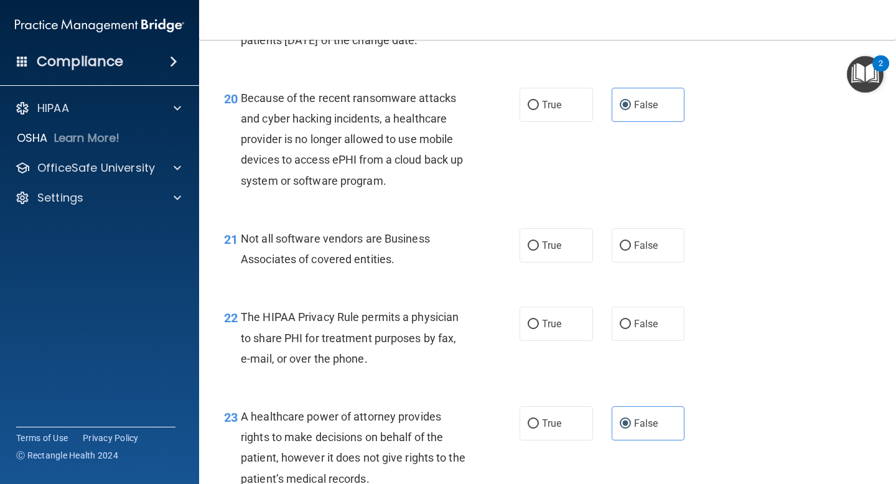
scroll to position [2267, 0]
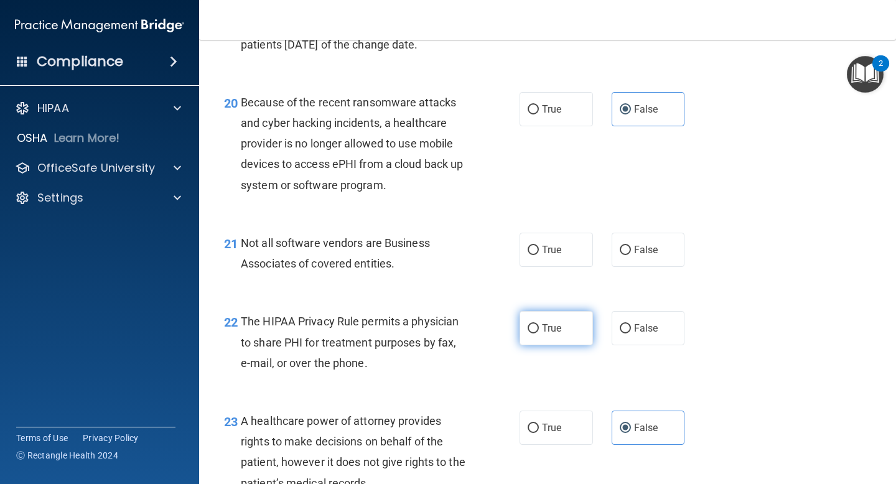
click at [548, 326] on span "True" at bounding box center [551, 328] width 19 height 12
click at [539, 326] on input "True" at bounding box center [533, 328] width 11 height 9
radio input "true"
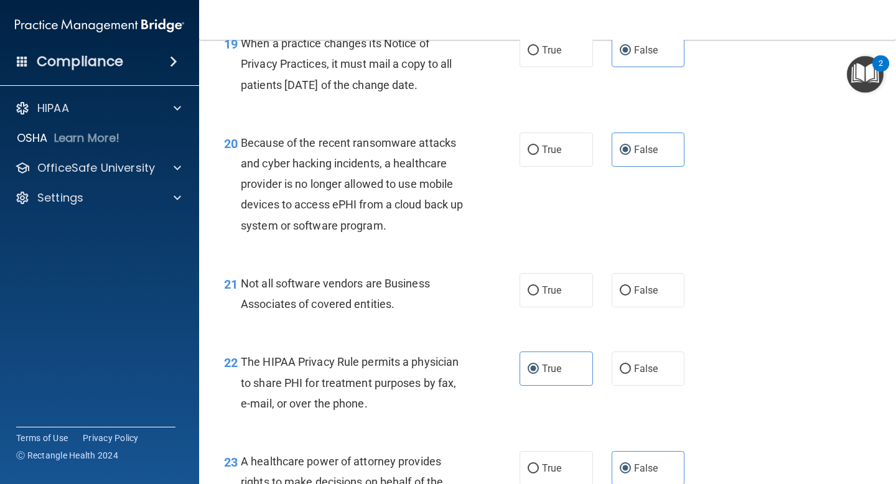
scroll to position [2225, 0]
click at [556, 292] on span "True" at bounding box center [551, 291] width 19 height 12
click at [539, 292] on input "True" at bounding box center [533, 291] width 11 height 9
radio input "true"
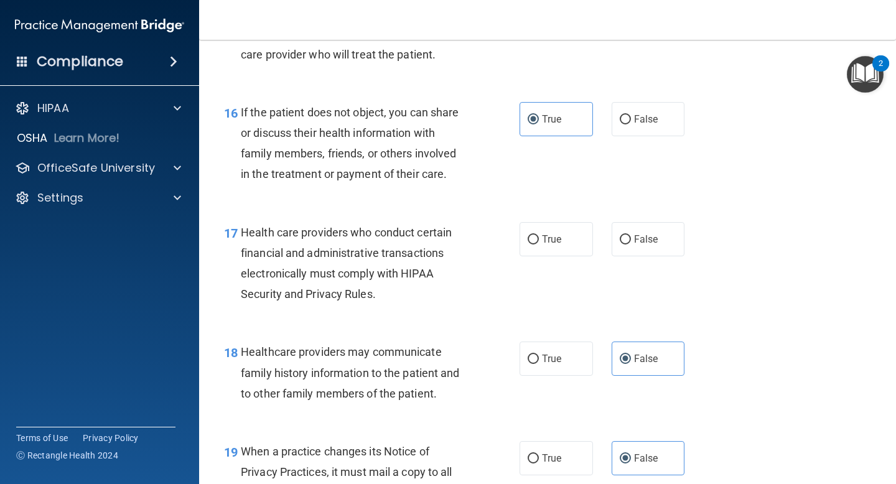
scroll to position [1816, 0]
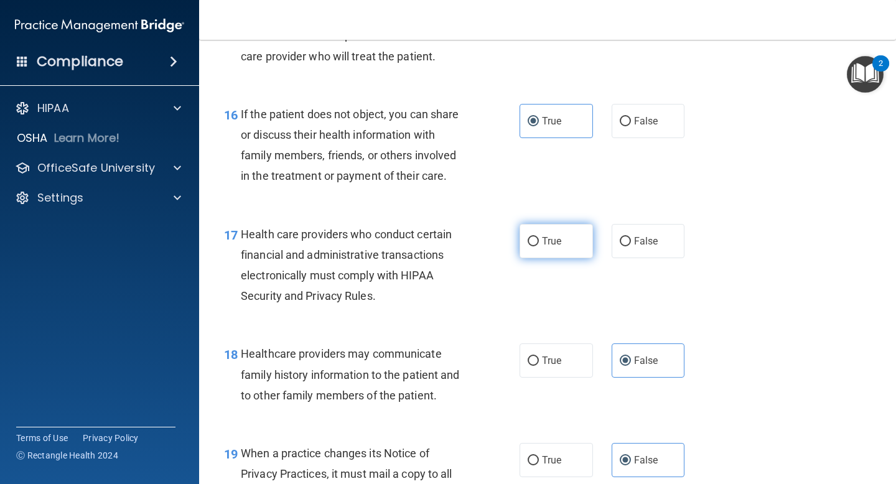
click at [558, 257] on label "True" at bounding box center [556, 241] width 73 height 34
click at [539, 246] on input "True" at bounding box center [533, 241] width 11 height 9
radio input "true"
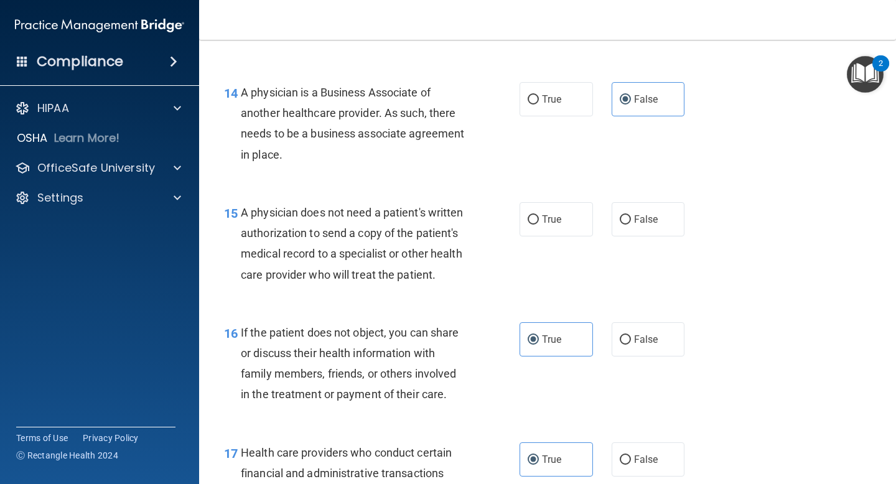
scroll to position [1597, 0]
click at [674, 210] on label "False" at bounding box center [648, 220] width 73 height 34
click at [631, 216] on input "False" at bounding box center [625, 220] width 11 height 9
radio input "true"
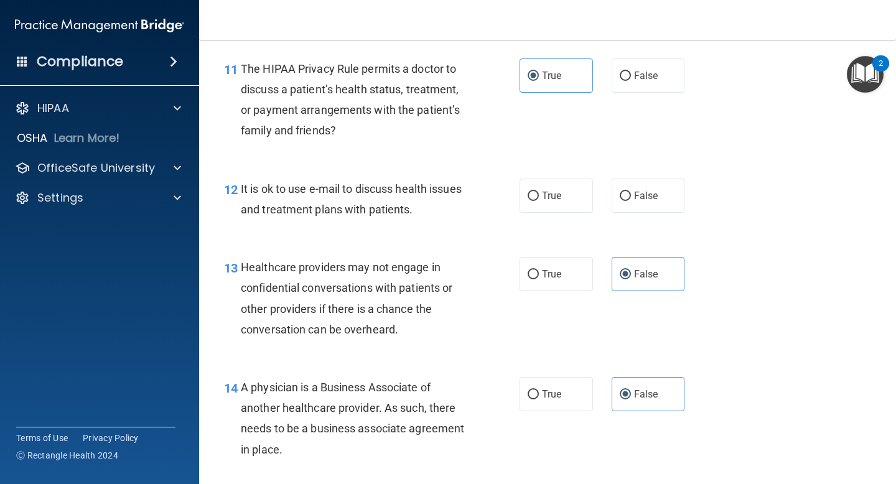
scroll to position [1292, 0]
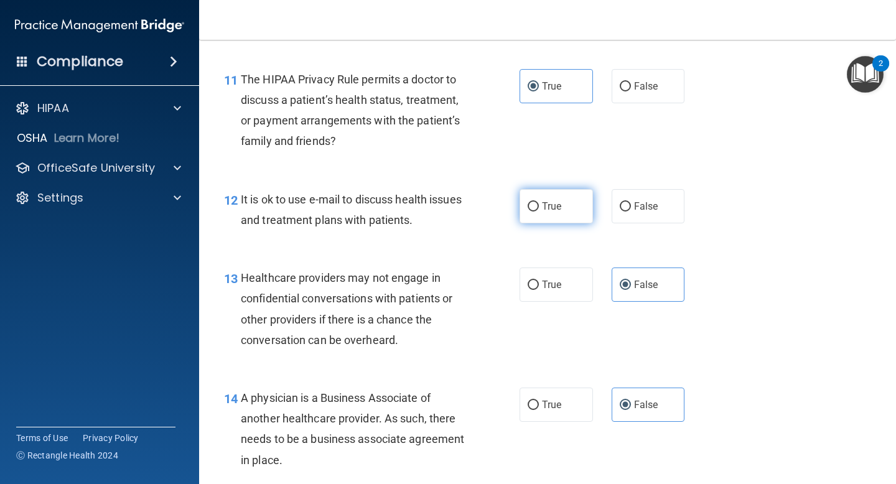
click at [556, 197] on label "True" at bounding box center [556, 206] width 73 height 34
click at [539, 202] on input "True" at bounding box center [533, 206] width 11 height 9
radio input "true"
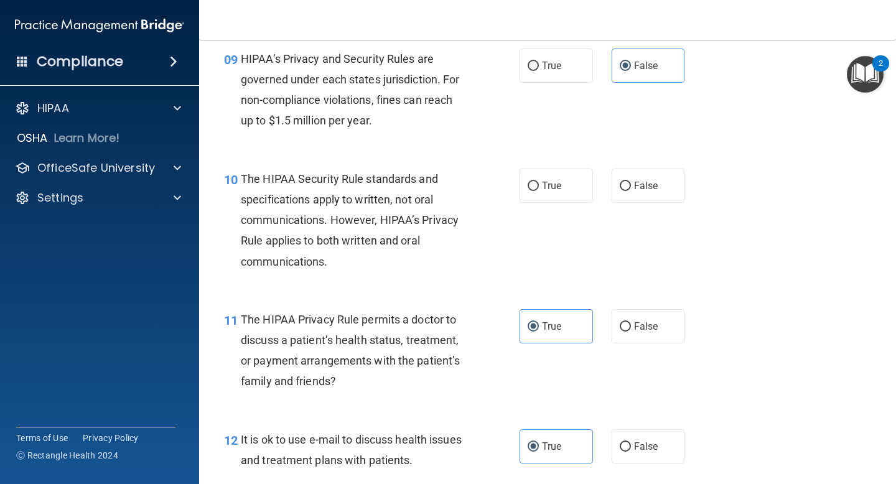
scroll to position [1049, 0]
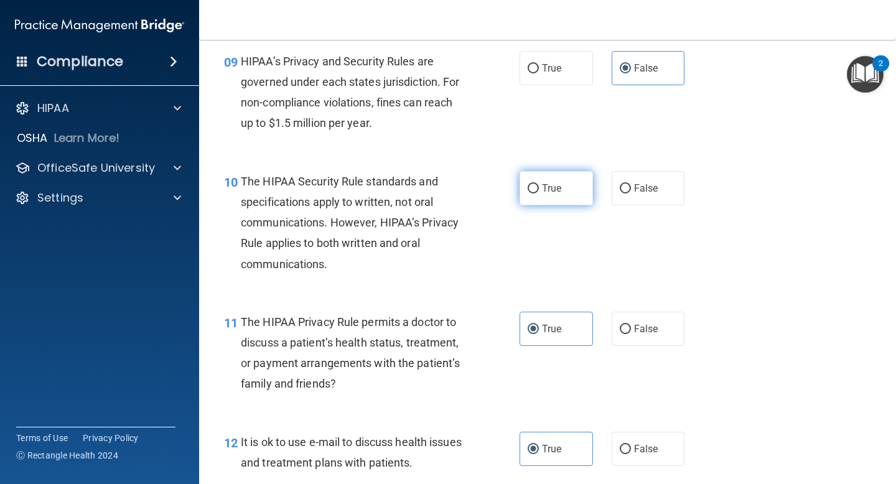
click at [567, 200] on label "True" at bounding box center [556, 188] width 73 height 34
click at [539, 194] on input "True" at bounding box center [533, 188] width 11 height 9
radio input "true"
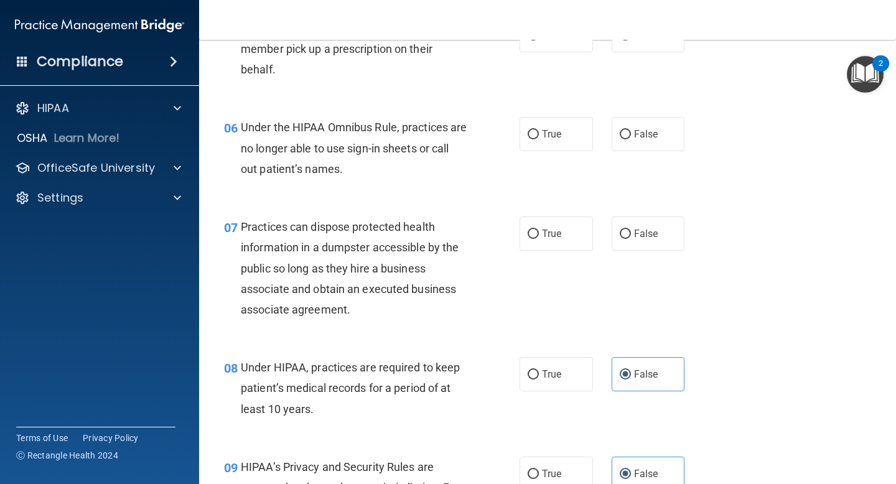
scroll to position [639, 0]
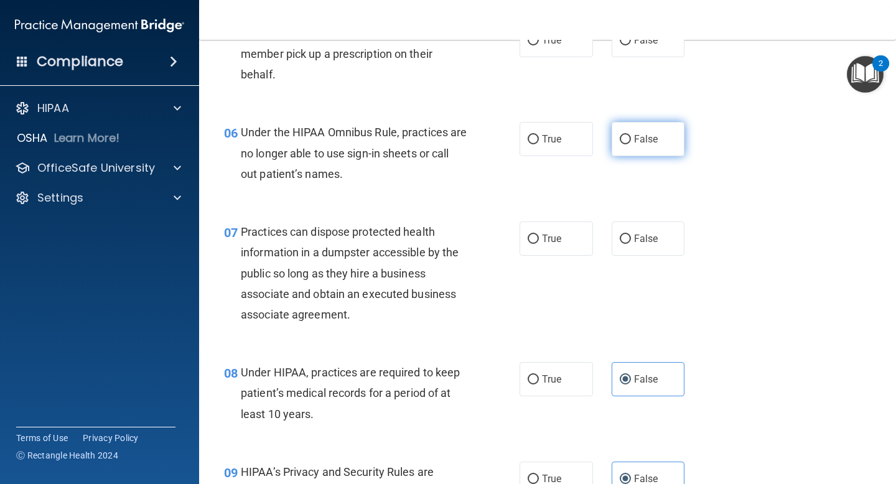
click at [631, 136] on label "False" at bounding box center [648, 139] width 73 height 34
click at [631, 136] on input "False" at bounding box center [625, 139] width 11 height 9
radio input "true"
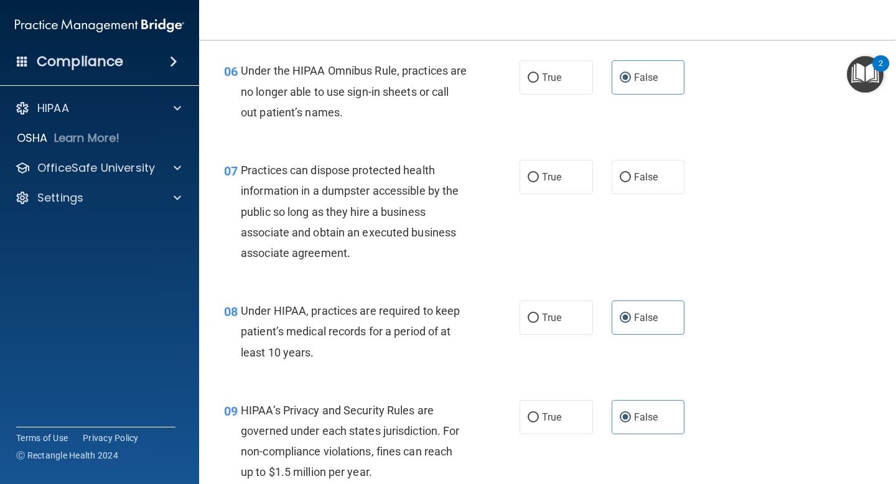
scroll to position [700, 0]
click at [649, 182] on span "False" at bounding box center [646, 177] width 24 height 12
click at [631, 182] on input "False" at bounding box center [625, 177] width 11 height 9
radio input "true"
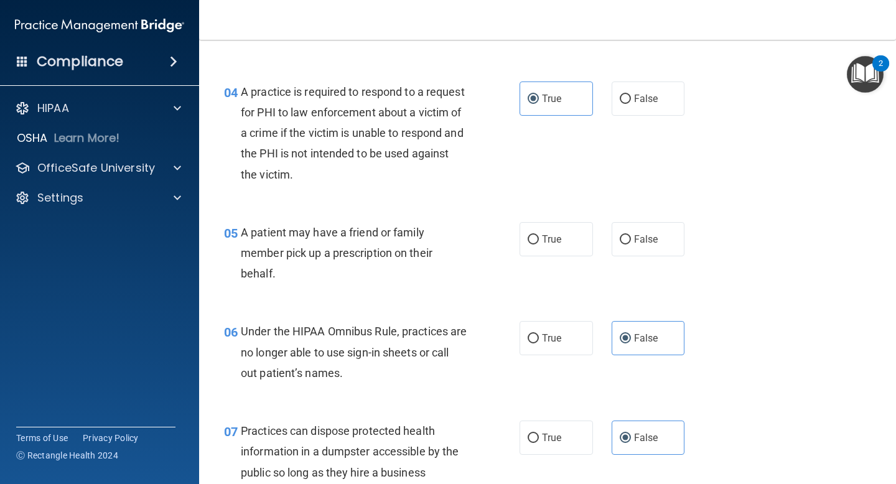
scroll to position [440, 0]
click at [556, 243] on span "True" at bounding box center [551, 239] width 19 height 12
click at [539, 243] on input "True" at bounding box center [533, 239] width 11 height 9
radio input "true"
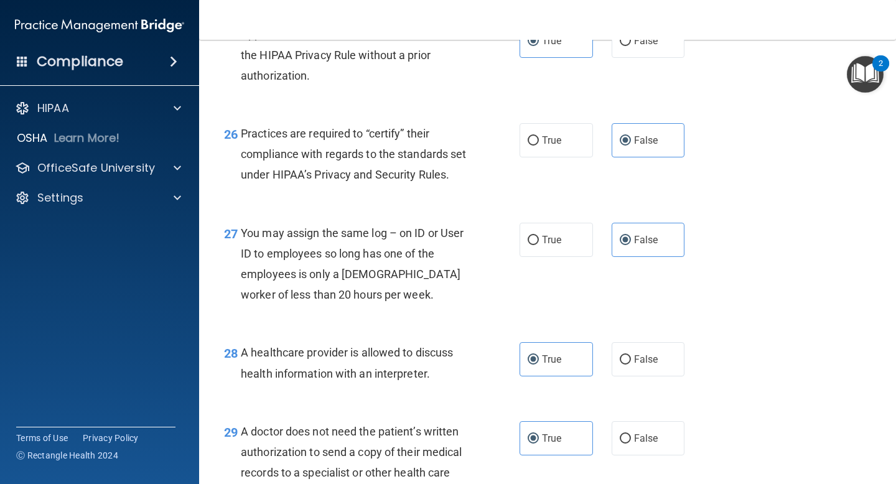
scroll to position [3116, 0]
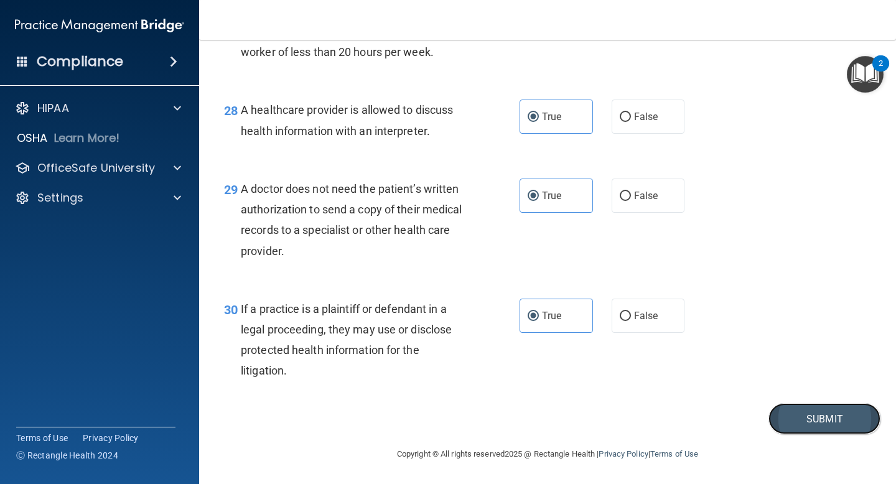
click at [828, 417] on button "Submit" at bounding box center [825, 419] width 112 height 32
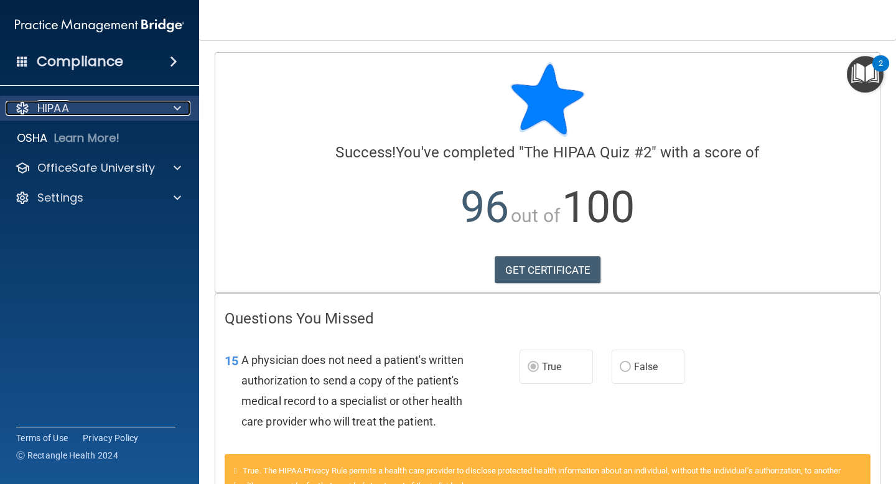
click at [109, 106] on div "HIPAA" at bounding box center [83, 108] width 154 height 15
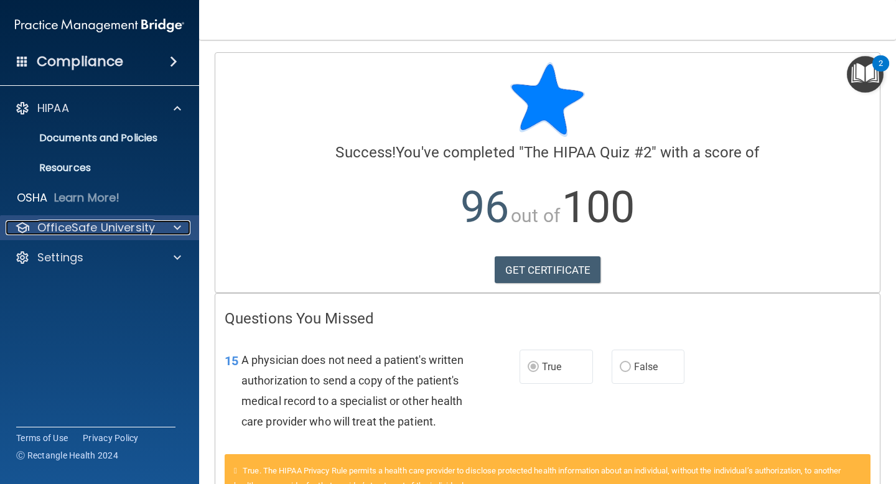
click at [116, 234] on p "OfficeSafe University" at bounding box center [96, 227] width 118 height 15
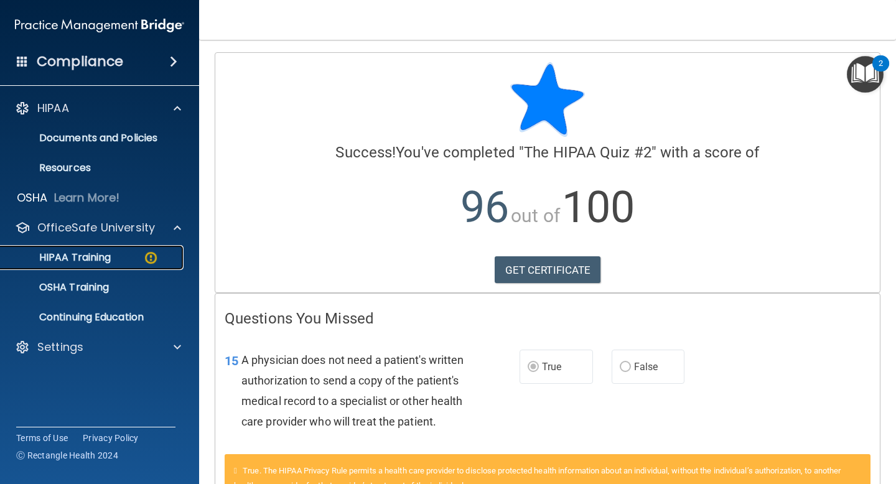
click at [116, 256] on div "HIPAA Training" at bounding box center [93, 257] width 170 height 12
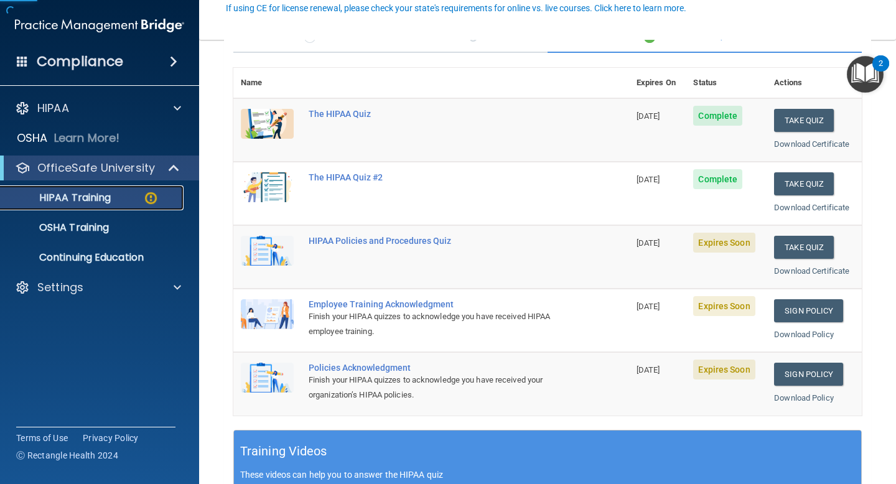
scroll to position [121, 0]
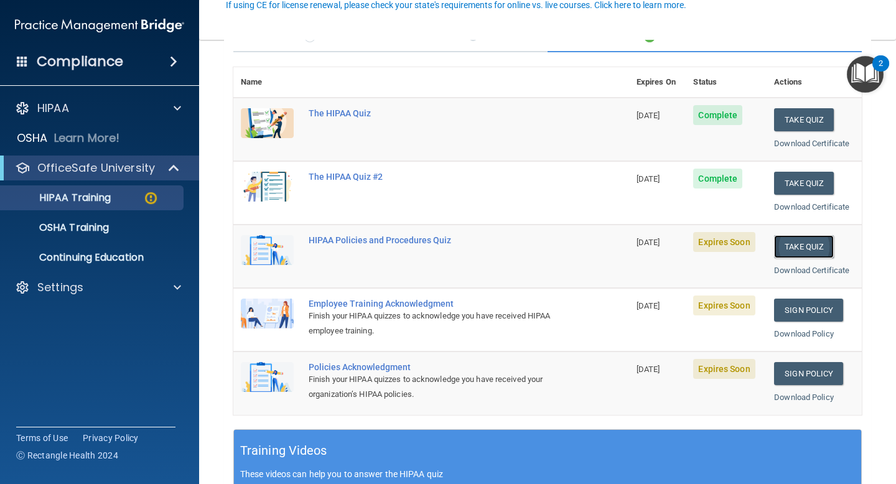
click at [805, 240] on button "Take Quiz" at bounding box center [804, 246] width 60 height 23
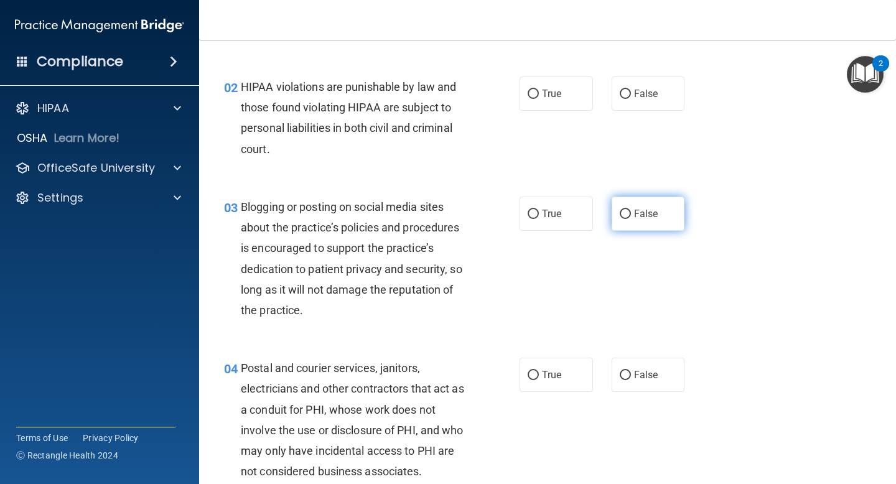
click at [652, 225] on label "False" at bounding box center [648, 214] width 73 height 34
click at [631, 219] on input "False" at bounding box center [625, 214] width 11 height 9
radio input "true"
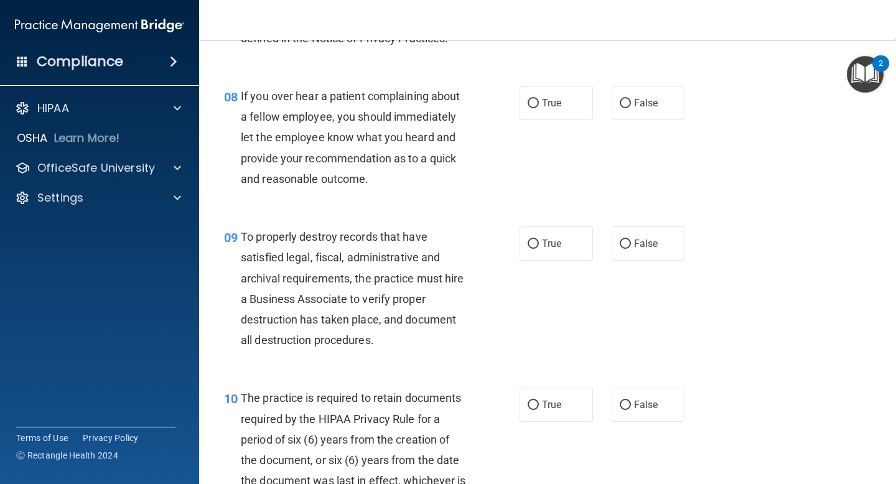
scroll to position [1010, 0]
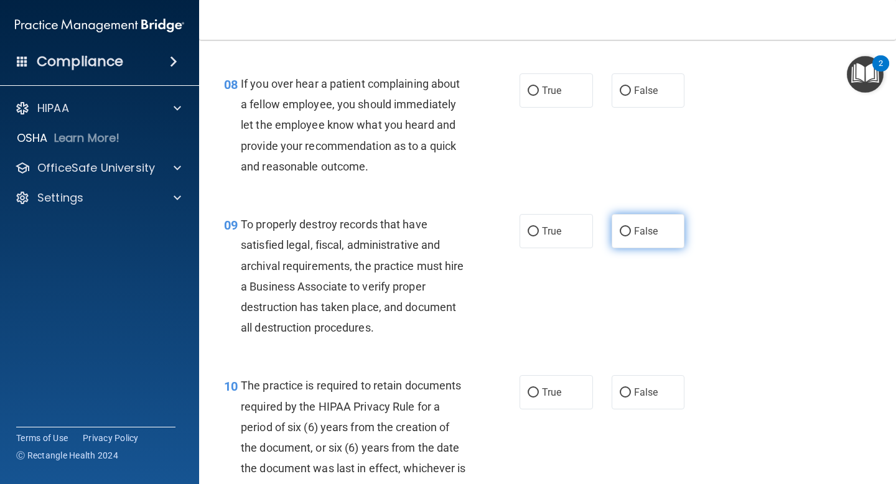
click at [632, 243] on label "False" at bounding box center [648, 231] width 73 height 34
click at [631, 236] on input "False" at bounding box center [625, 231] width 11 height 9
radio input "true"
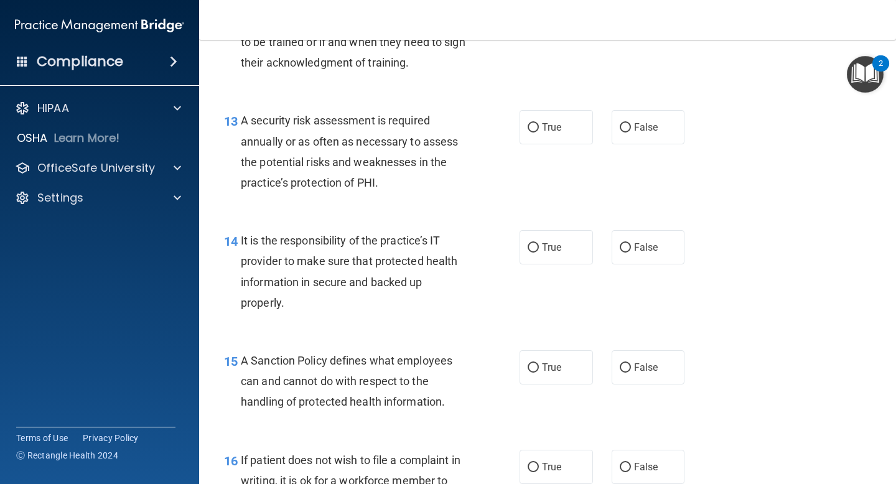
scroll to position [1657, 0]
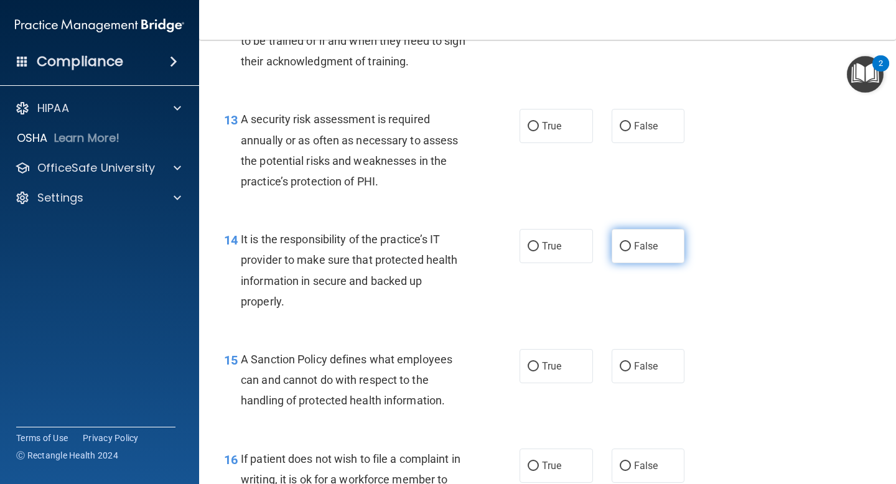
click at [632, 249] on label "False" at bounding box center [648, 246] width 73 height 34
click at [631, 249] on input "False" at bounding box center [625, 246] width 11 height 9
radio input "true"
click at [632, 366] on label "False" at bounding box center [648, 366] width 73 height 34
click at [631, 366] on input "False" at bounding box center [625, 366] width 11 height 9
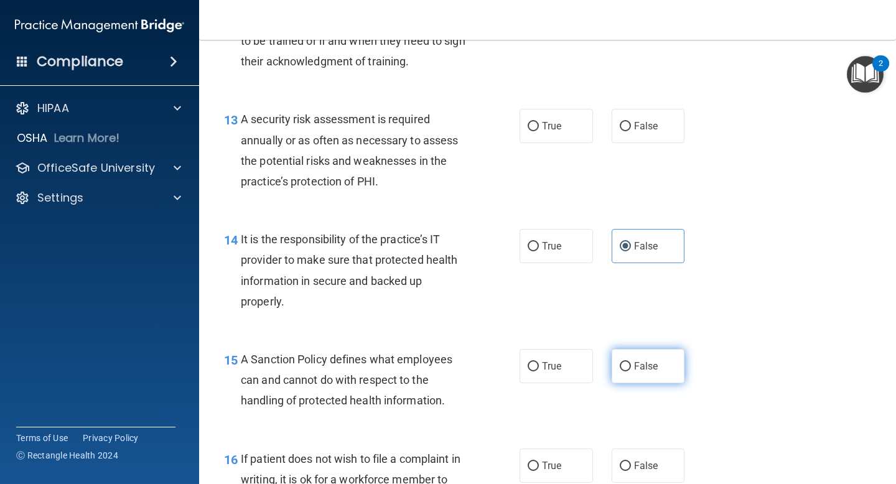
radio input "true"
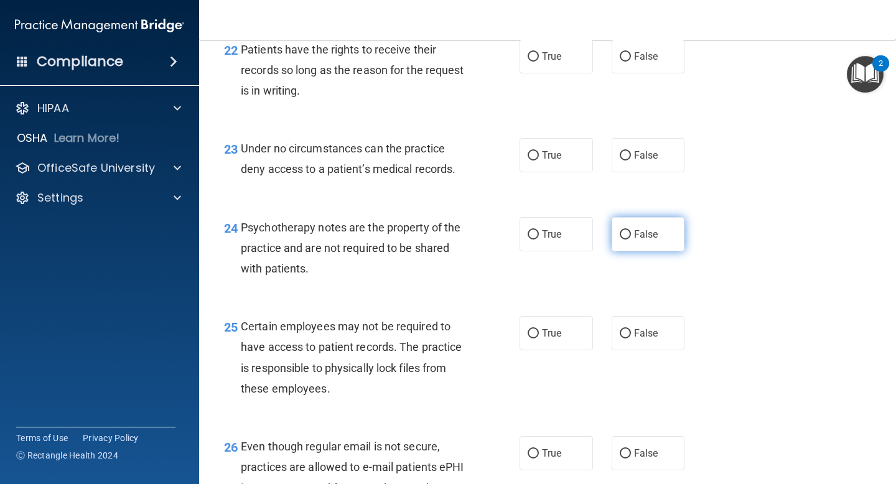
scroll to position [2752, 0]
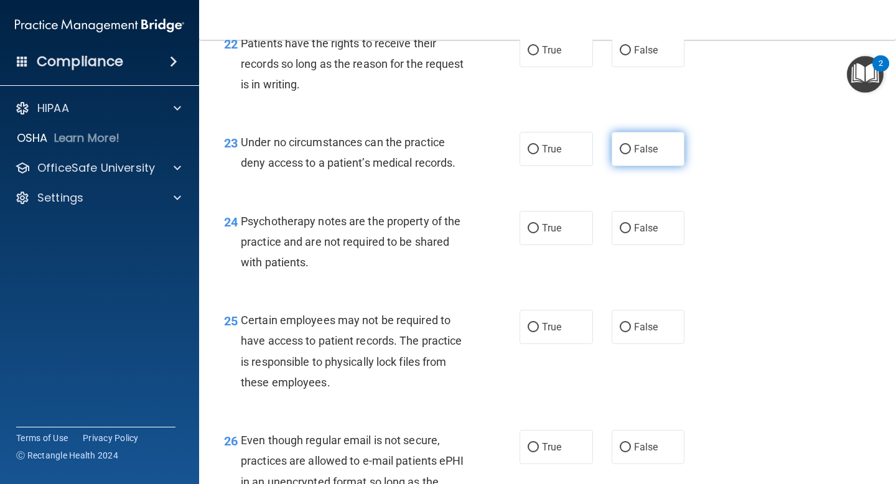
click at [627, 166] on label "False" at bounding box center [648, 149] width 73 height 34
click at [627, 154] on input "False" at bounding box center [625, 149] width 11 height 9
radio input "true"
click at [558, 245] on label "True" at bounding box center [556, 228] width 73 height 34
click at [539, 233] on input "True" at bounding box center [533, 228] width 11 height 9
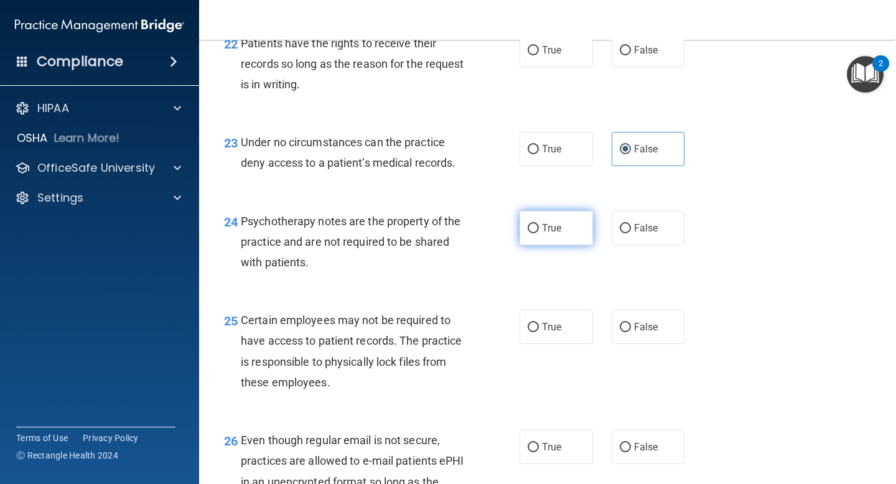
radio input "true"
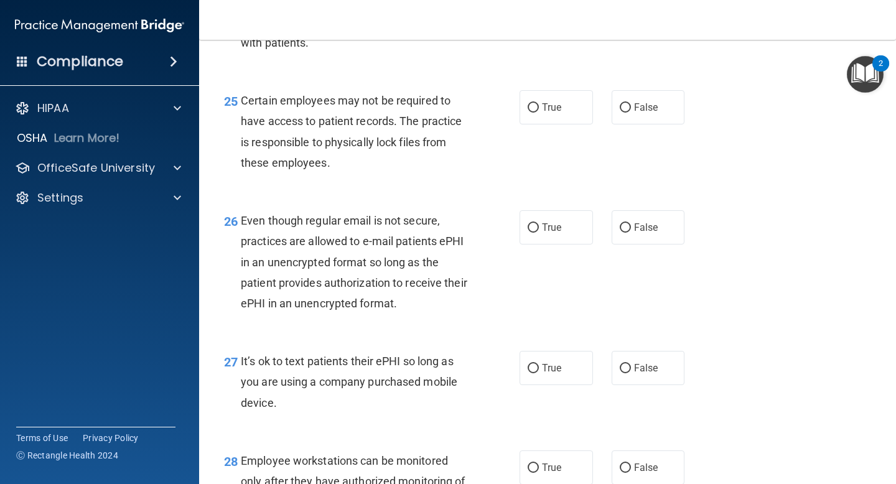
scroll to position [2977, 0]
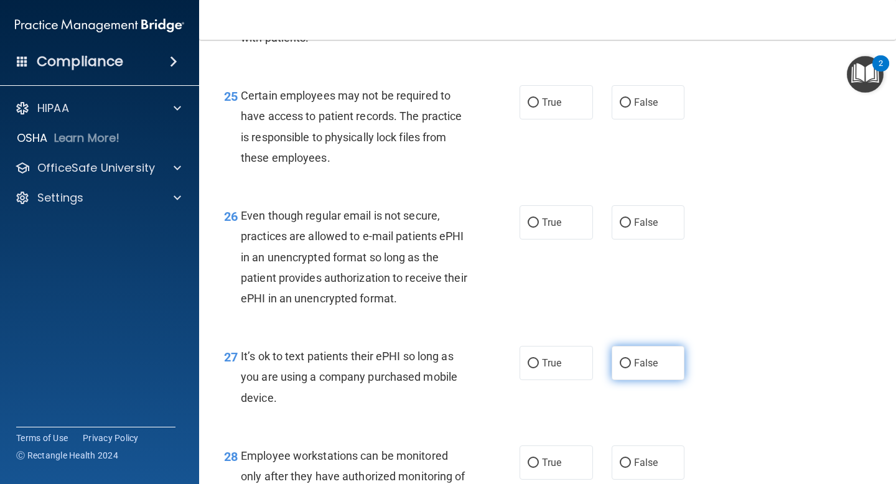
click at [641, 369] on span "False" at bounding box center [646, 363] width 24 height 12
click at [631, 368] on input "False" at bounding box center [625, 363] width 11 height 9
radio input "true"
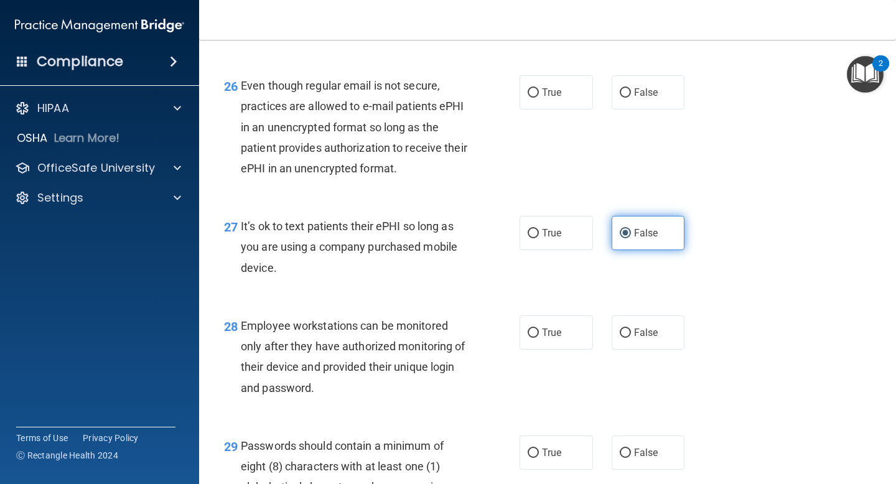
scroll to position [3115, 0]
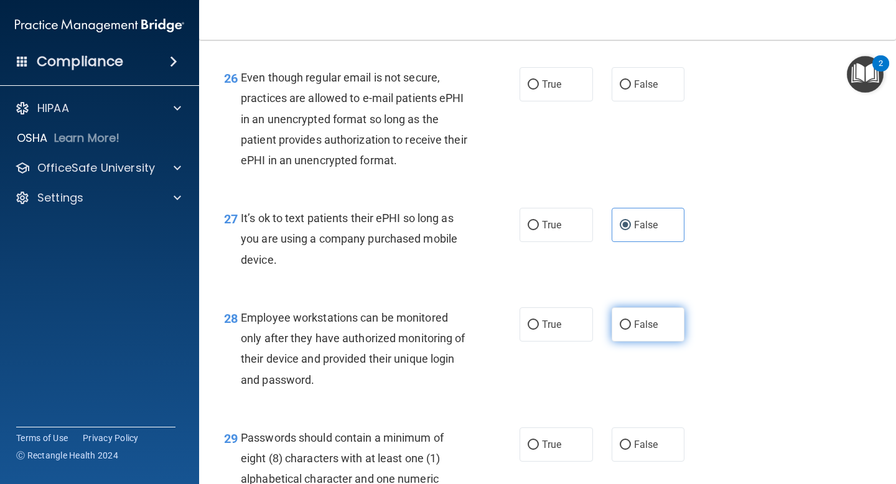
click at [646, 342] on label "False" at bounding box center [648, 324] width 73 height 34
click at [631, 330] on input "False" at bounding box center [625, 324] width 11 height 9
radio input "true"
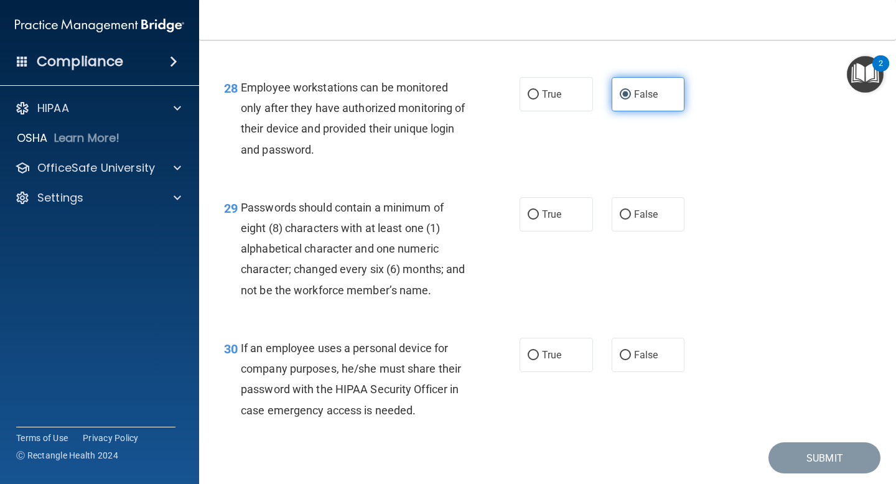
scroll to position [3405, 0]
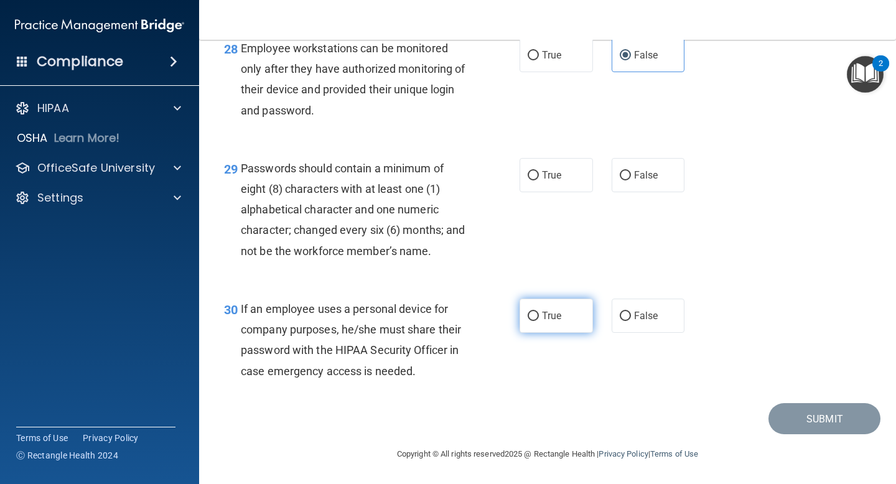
click at [561, 316] on span "True" at bounding box center [551, 316] width 19 height 12
click at [539, 316] on input "True" at bounding box center [533, 316] width 11 height 9
radio input "true"
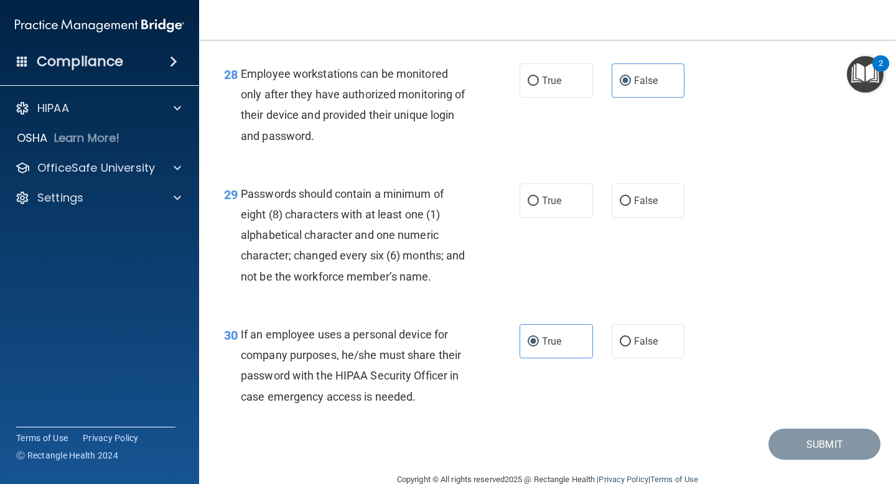
scroll to position [3322, 0]
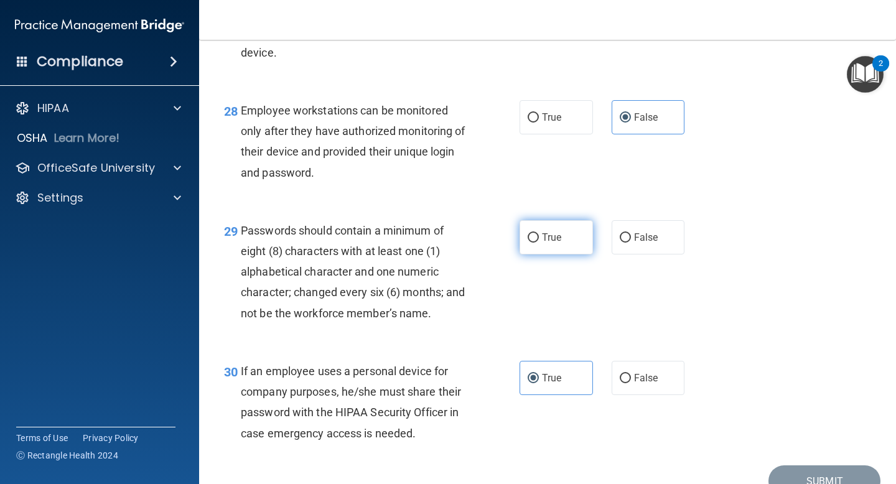
click at [554, 243] on span "True" at bounding box center [551, 238] width 19 height 12
click at [539, 243] on input "True" at bounding box center [533, 237] width 11 height 9
radio input "true"
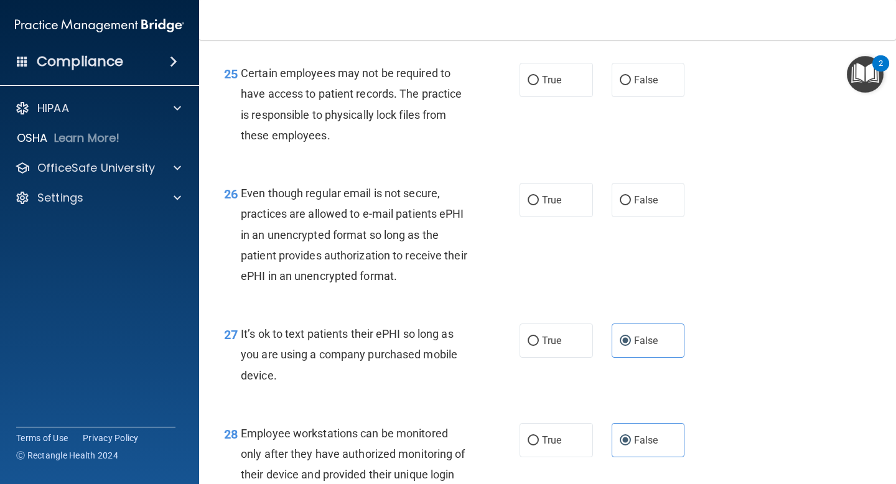
scroll to position [3000, 0]
drag, startPoint x: 247, startPoint y: 216, endPoint x: 383, endPoint y: 216, distance: 135.7
click at [383, 216] on span "Even though regular email is not secure, practices are allowed to e-mail patien…" at bounding box center [354, 234] width 227 height 96
click at [317, 215] on span "Even though regular email is not secure, practices are allowed to e-mail patien…" at bounding box center [354, 234] width 227 height 96
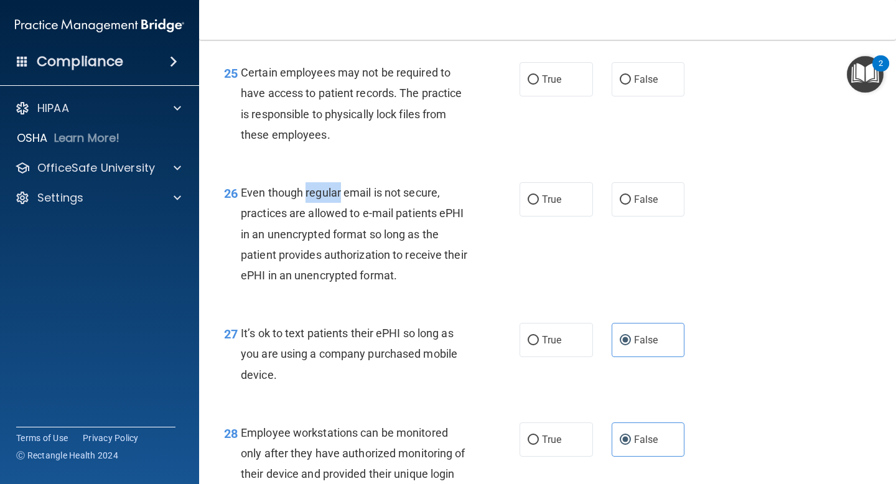
click at [317, 215] on span "Even though regular email is not secure, practices are allowed to e-mail patien…" at bounding box center [354, 234] width 227 height 96
click at [304, 251] on span "Even though regular email is not secure, practices are allowed to e-mail patien…" at bounding box center [354, 234] width 227 height 96
click at [251, 213] on span "Even though regular email is not secure, practices are allowed to e-mail patien…" at bounding box center [354, 234] width 227 height 96
click at [345, 249] on span "Even though regular email is not secure, practices are allowed to e-mail patien…" at bounding box center [354, 234] width 227 height 96
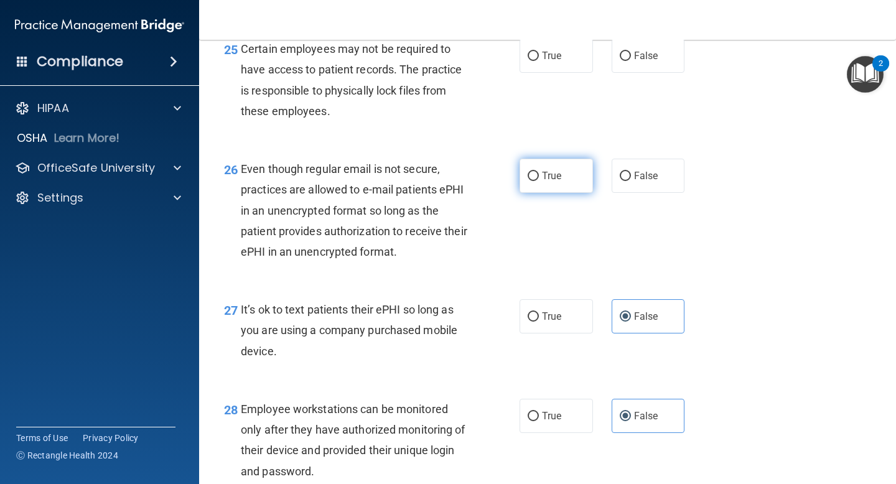
scroll to position [3023, 0]
click at [457, 214] on span "Even though regular email is not secure, practices are allowed to e-mail patien…" at bounding box center [354, 211] width 227 height 96
click at [451, 263] on div "Even though regular email is not secure, practices are allowed to e-mail patien…" at bounding box center [359, 210] width 236 height 103
click at [428, 193] on span "Even though regular email is not secure, practices are allowed to e-mail patien…" at bounding box center [354, 211] width 227 height 96
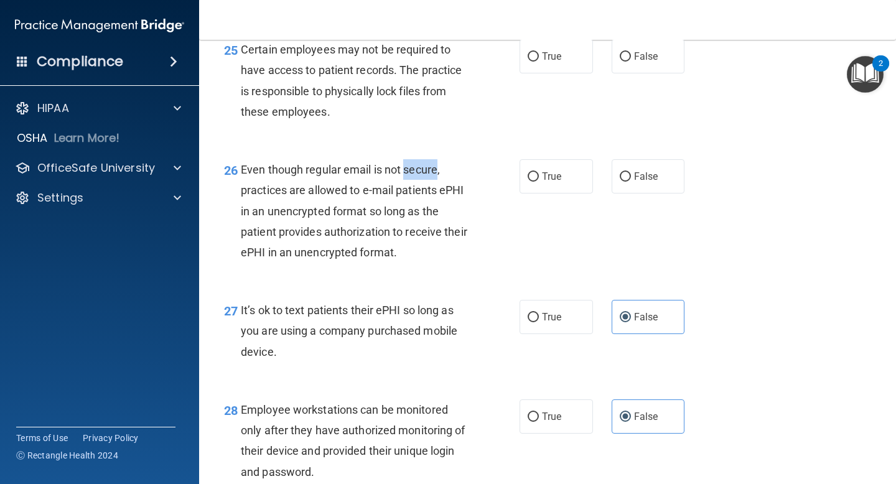
click at [428, 193] on span "Even though regular email is not secure, practices are allowed to e-mail patien…" at bounding box center [354, 211] width 227 height 96
click at [441, 308] on div "27 It’s ok to text patients their ePHI so long as you are using a company purch…" at bounding box center [548, 334] width 666 height 100
click at [459, 212] on span "Even though regular email is not secure, practices are allowed to e-mail patien…" at bounding box center [354, 211] width 227 height 96
click at [474, 241] on div "Even though regular email is not secure, practices are allowed to e-mail patien…" at bounding box center [359, 210] width 236 height 103
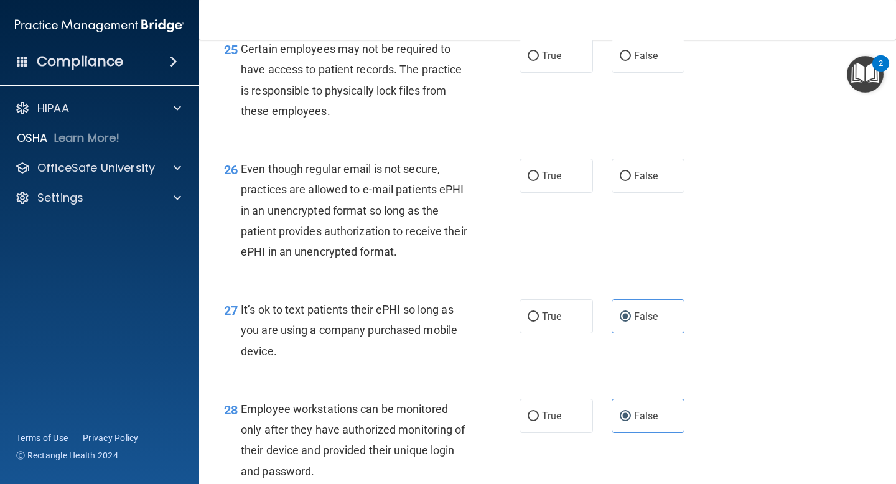
scroll to position [3020, 0]
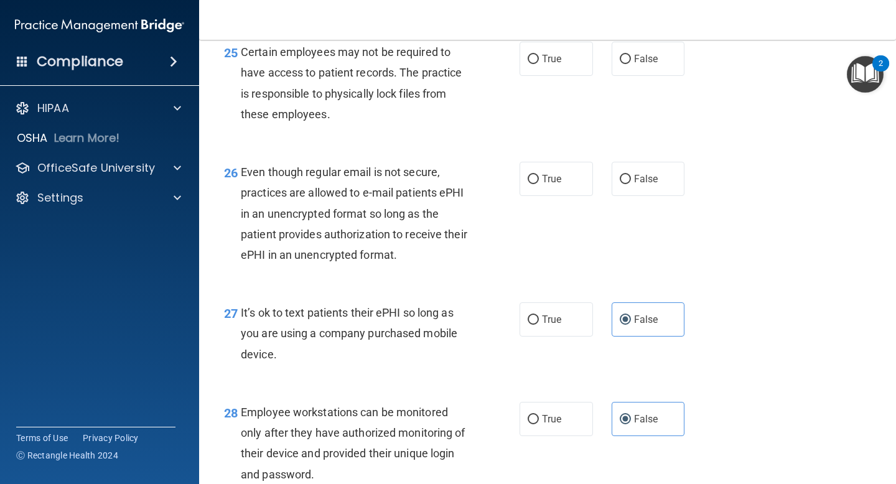
click at [317, 215] on span "Even though regular email is not secure, practices are allowed to e-mail patien…" at bounding box center [354, 214] width 227 height 96
click at [399, 261] on span "Even though regular email is not secure, practices are allowed to e-mail patien…" at bounding box center [354, 214] width 227 height 96
click at [400, 261] on span "Even though regular email is not secure, practices are allowed to e-mail patien…" at bounding box center [354, 214] width 227 height 96
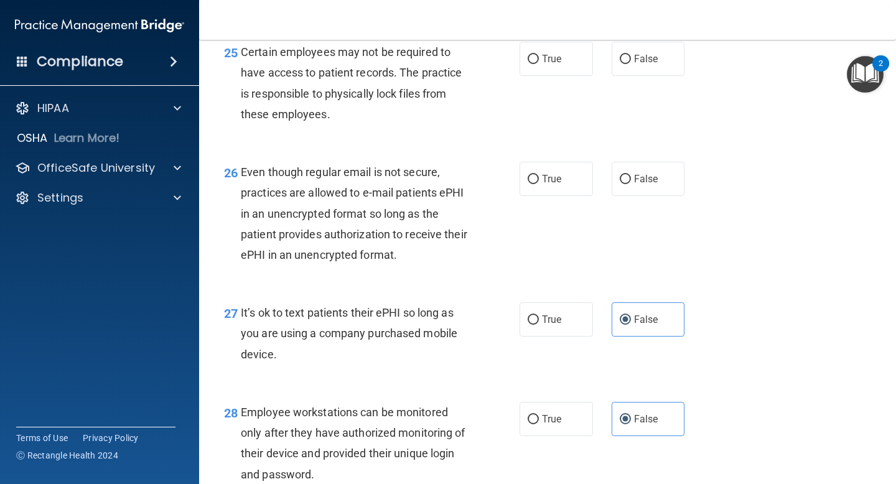
click at [493, 271] on div "26 Even though regular email is not secure, practices are allowed to e-mail pat…" at bounding box center [371, 217] width 333 height 110
click at [347, 261] on span "Even though regular email is not secure, practices are allowed to e-mail patien…" at bounding box center [354, 214] width 227 height 96
click at [362, 265] on div "Even though regular email is not secure, practices are allowed to e-mail patien…" at bounding box center [359, 213] width 236 height 103
click at [634, 185] on span "False" at bounding box center [646, 179] width 24 height 12
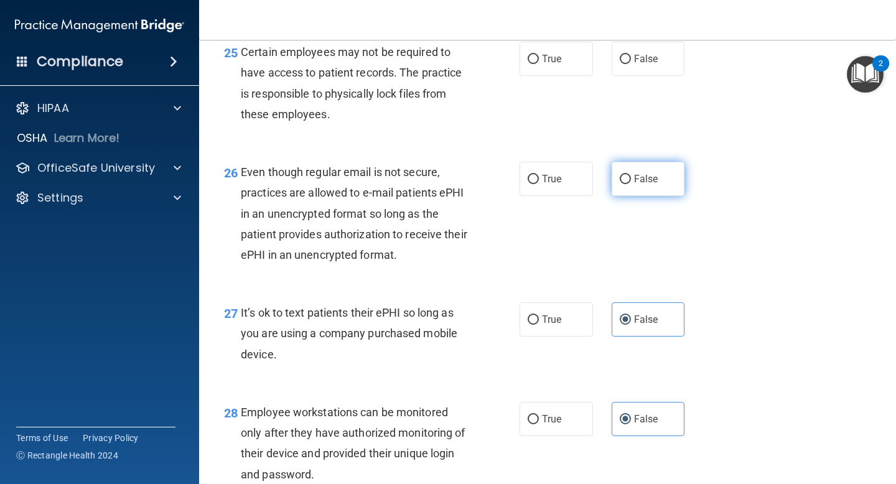
click at [631, 184] on input "False" at bounding box center [625, 179] width 11 height 9
radio input "true"
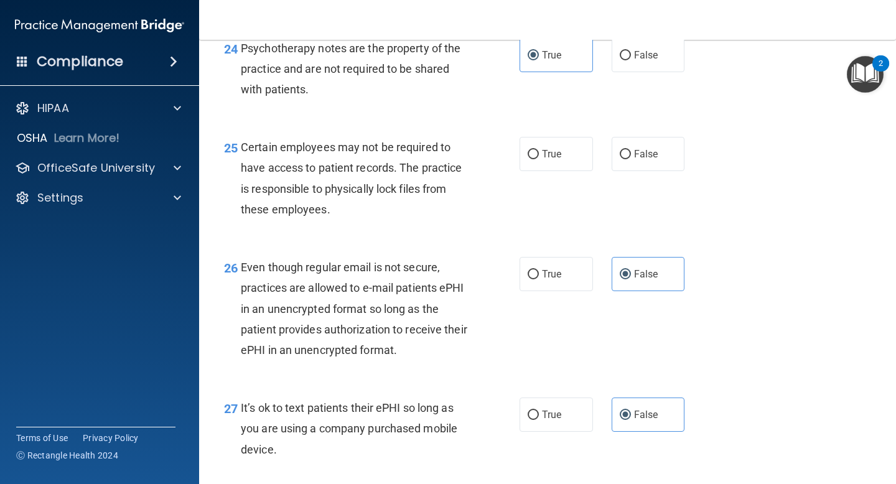
scroll to position [2909, 0]
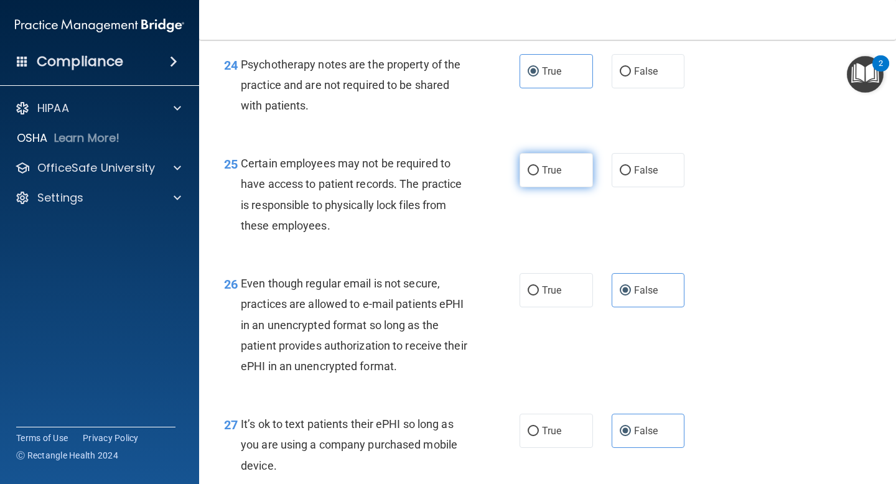
click at [530, 175] on input "True" at bounding box center [533, 170] width 11 height 9
radio input "true"
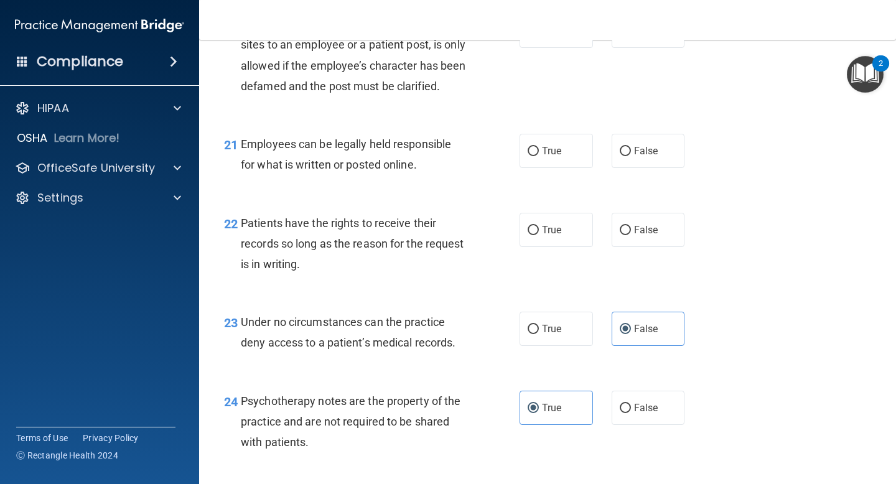
scroll to position [2571, 0]
click at [359, 270] on span "Patients have the rights to receive their records so long as the reason for the…" at bounding box center [352, 245] width 223 height 54
click at [338, 321] on div "23 Under no circumstances can the practice deny access to a patient’s medical r…" at bounding box center [548, 336] width 666 height 78
click at [264, 248] on span "Patients have the rights to receive their records so long as the reason for the…" at bounding box center [352, 245] width 223 height 54
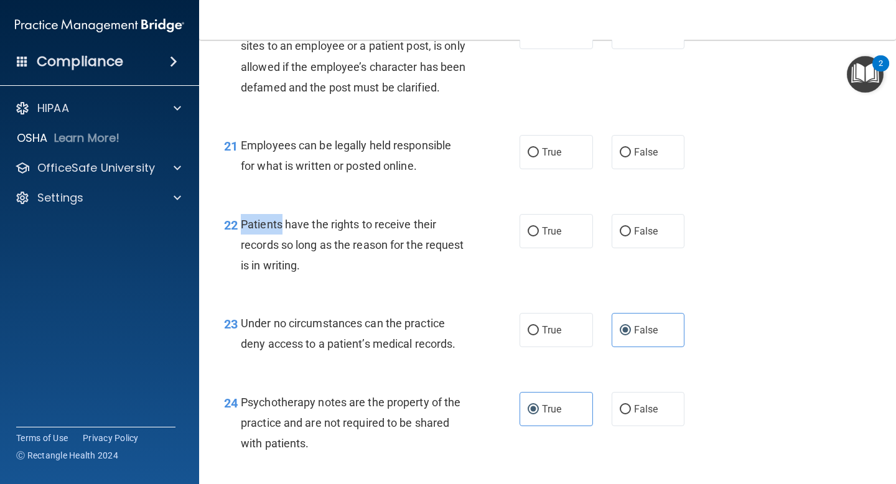
click at [264, 248] on span "Patients have the rights to receive their records so long as the reason for the…" at bounding box center [352, 245] width 223 height 54
click at [355, 323] on div "23 Under no circumstances can the practice deny access to a patient’s medical r…" at bounding box center [548, 336] width 666 height 78
click at [634, 237] on span "False" at bounding box center [646, 231] width 24 height 12
click at [631, 236] on input "False" at bounding box center [625, 231] width 11 height 9
radio input "true"
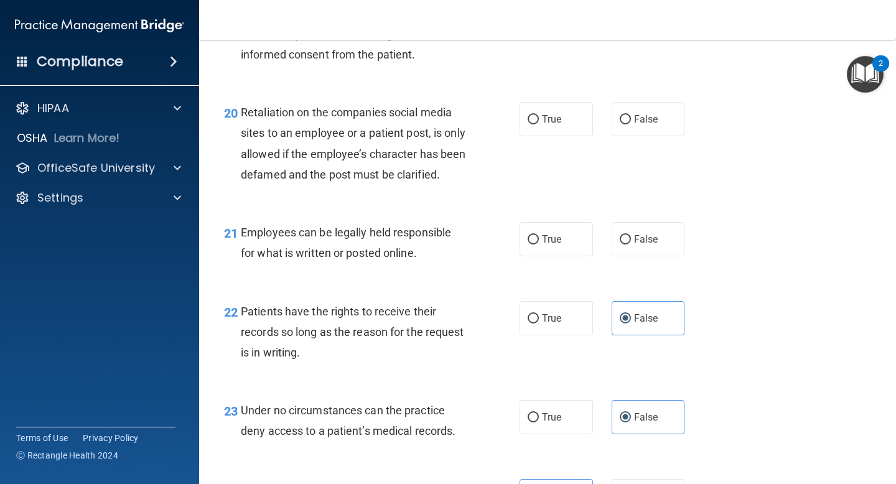
scroll to position [2481, 0]
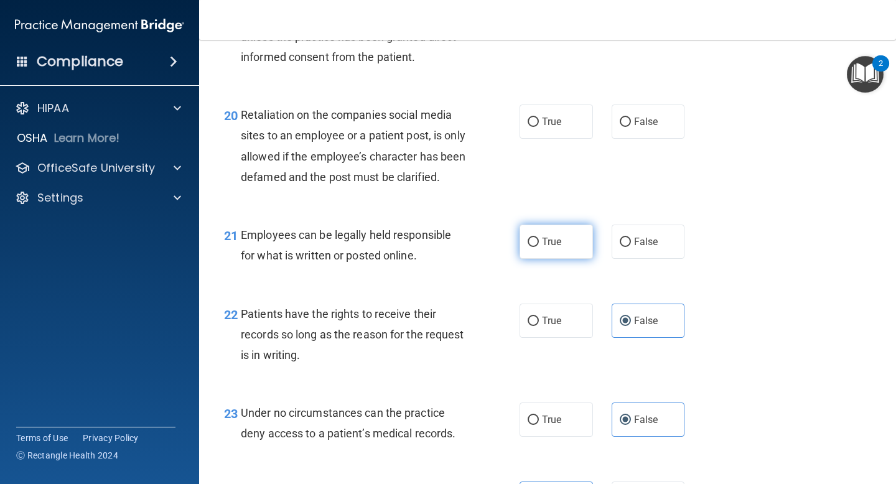
click at [540, 259] on label "True" at bounding box center [556, 242] width 73 height 34
click at [539, 247] on input "True" at bounding box center [533, 242] width 11 height 9
radio input "true"
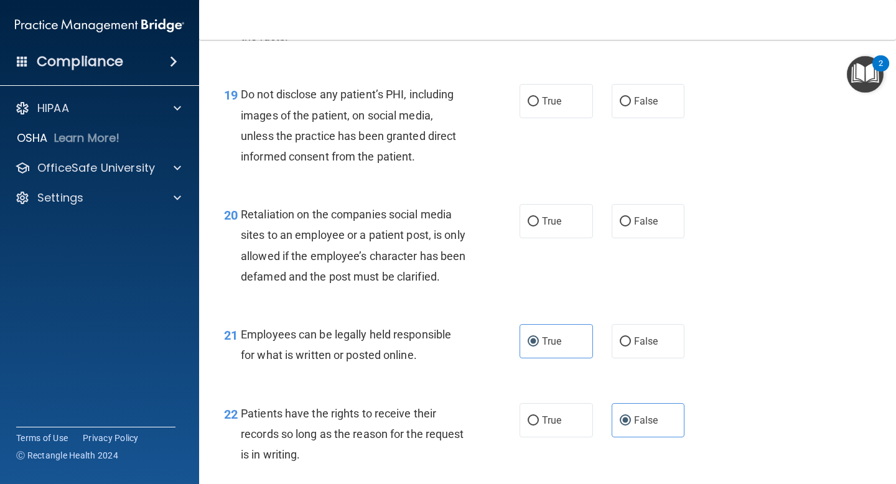
scroll to position [2360, 0]
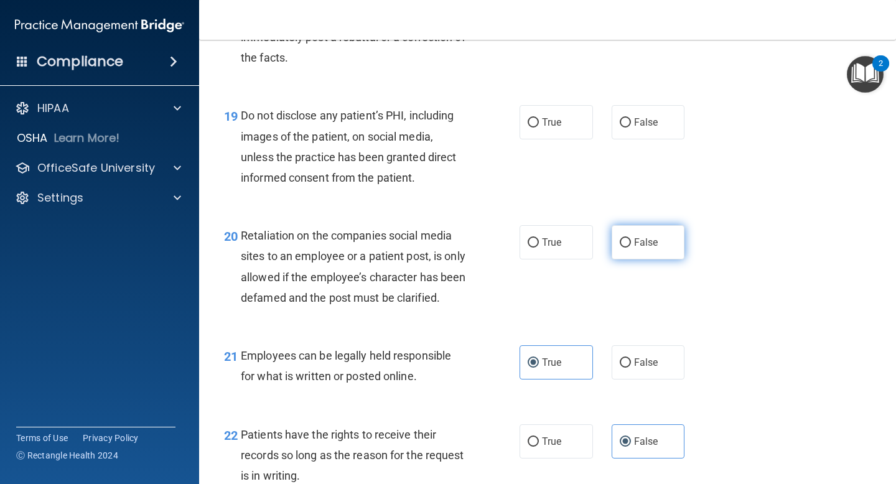
click at [642, 245] on span "False" at bounding box center [646, 242] width 24 height 12
click at [631, 245] on input "False" at bounding box center [625, 242] width 11 height 9
radio input "true"
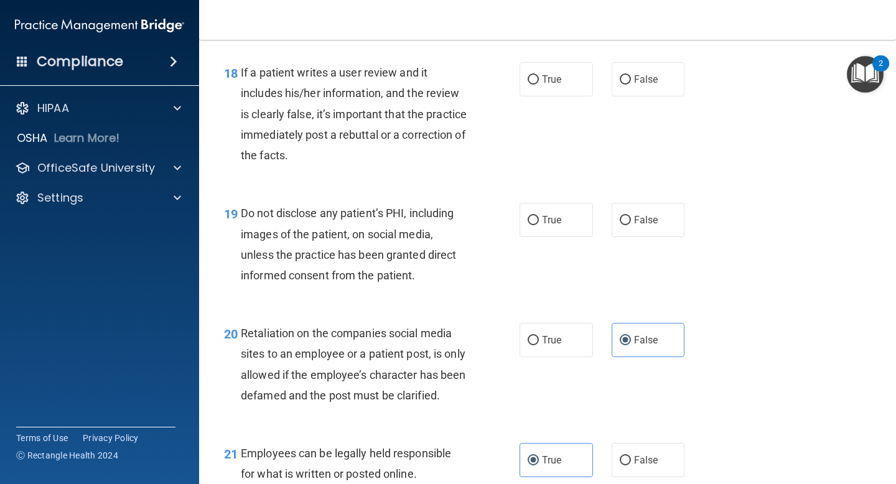
scroll to position [2260, 0]
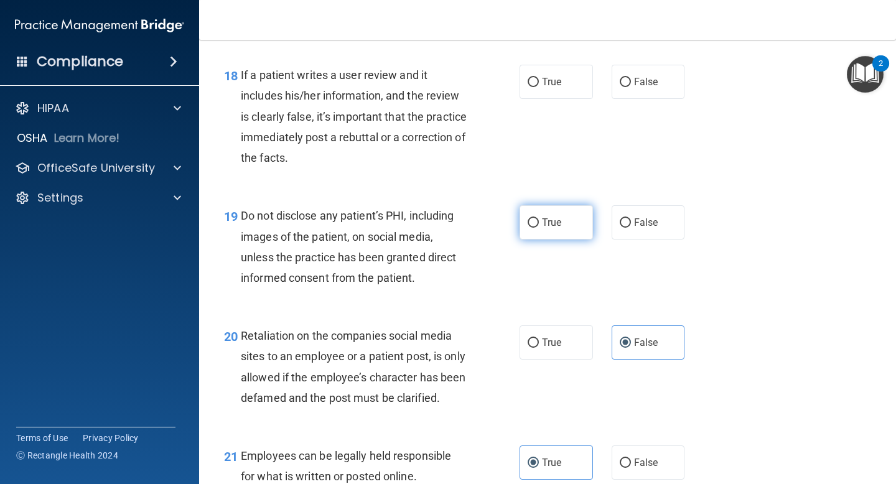
click at [553, 225] on span "True" at bounding box center [551, 223] width 19 height 12
click at [539, 225] on input "True" at bounding box center [533, 222] width 11 height 9
radio input "true"
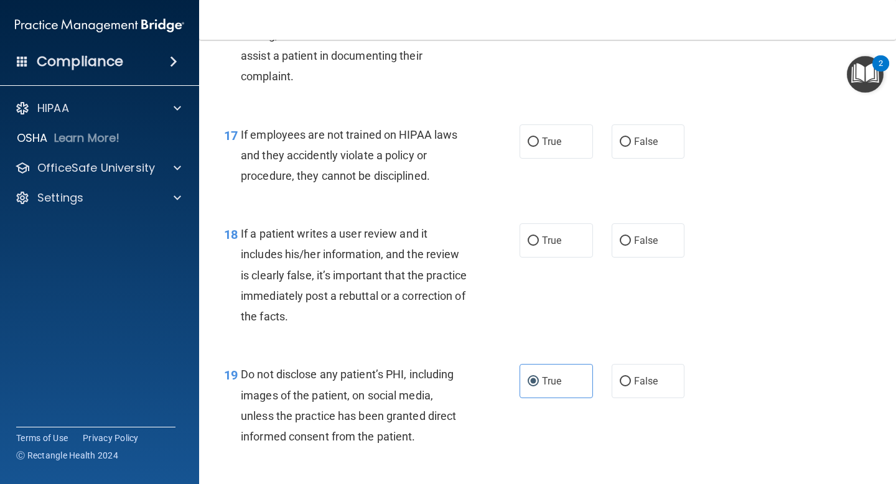
scroll to position [2107, 0]
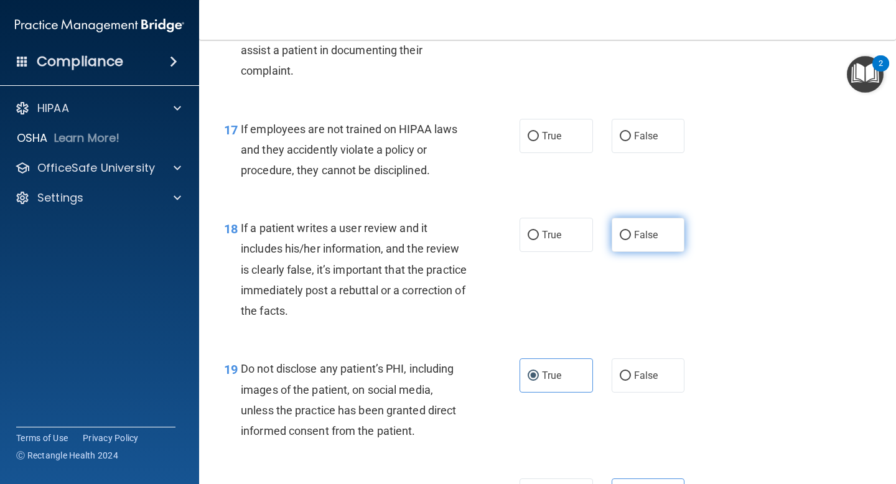
click at [629, 235] on input "False" at bounding box center [625, 235] width 11 height 9
radio input "true"
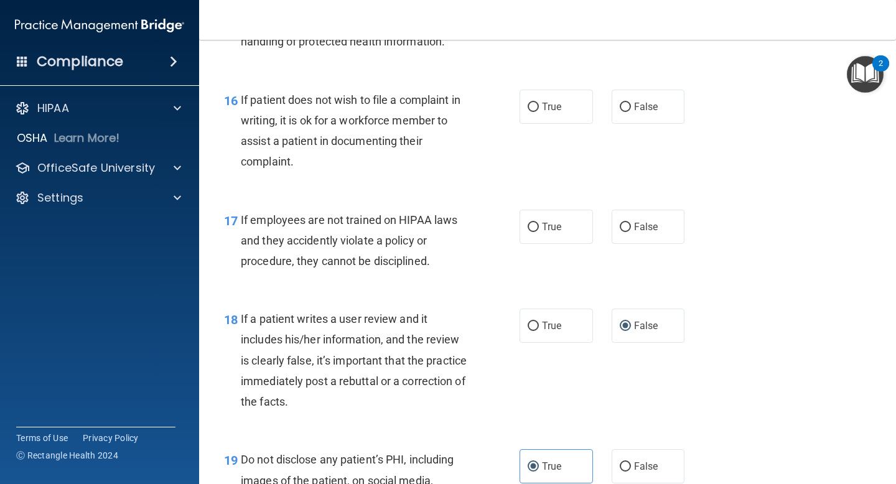
scroll to position [2001, 0]
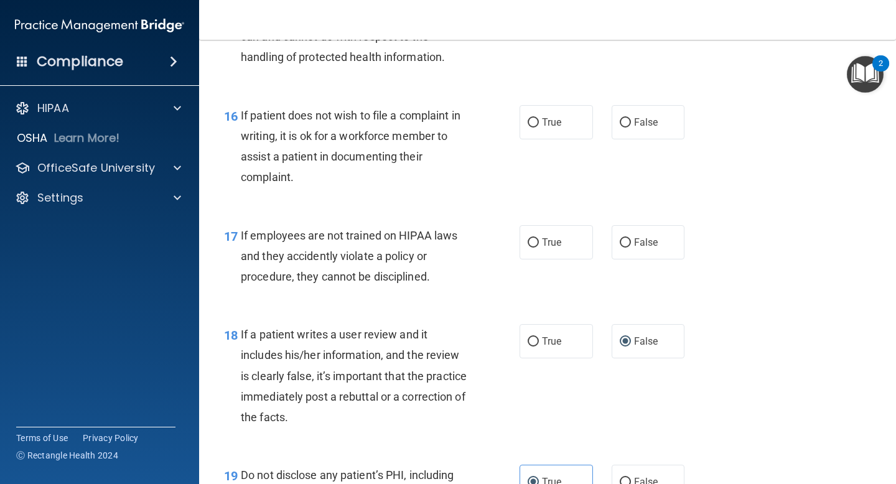
click at [265, 234] on span "If employees are not trained on HIPAA laws and they accidently violate a policy…" at bounding box center [349, 256] width 217 height 54
click at [399, 289] on div "17 If employees are not trained on HIPAA laws and they accidently violate a pol…" at bounding box center [371, 259] width 333 height 68
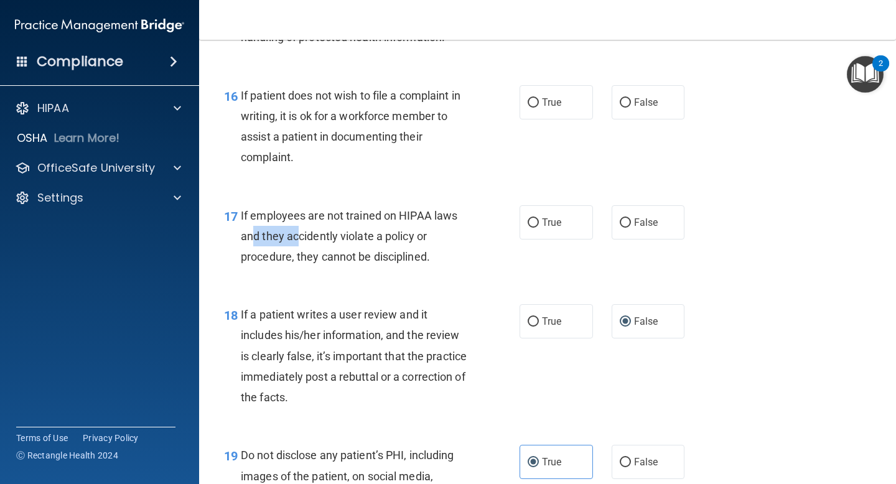
drag, startPoint x: 254, startPoint y: 241, endPoint x: 374, endPoint y: 240, distance: 120.1
click at [367, 240] on span "If employees are not trained on HIPAA laws and they accidently violate a policy…" at bounding box center [349, 236] width 217 height 54
click at [374, 240] on span "If employees are not trained on HIPAA laws and they accidently violate a policy…" at bounding box center [349, 236] width 217 height 54
click at [627, 218] on input "False" at bounding box center [625, 222] width 11 height 9
radio input "true"
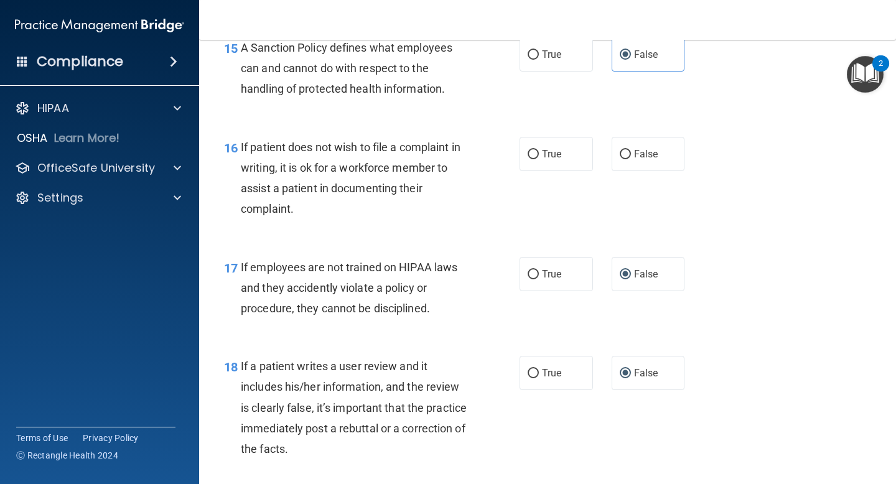
scroll to position [1968, 0]
click at [381, 150] on span "If patient does not wish to file a complaint in writing, it is ok for a workfor…" at bounding box center [351, 179] width 220 height 75
click at [403, 194] on span "If patient does not wish to file a complaint in writing, it is ok for a workfor…" at bounding box center [351, 179] width 220 height 75
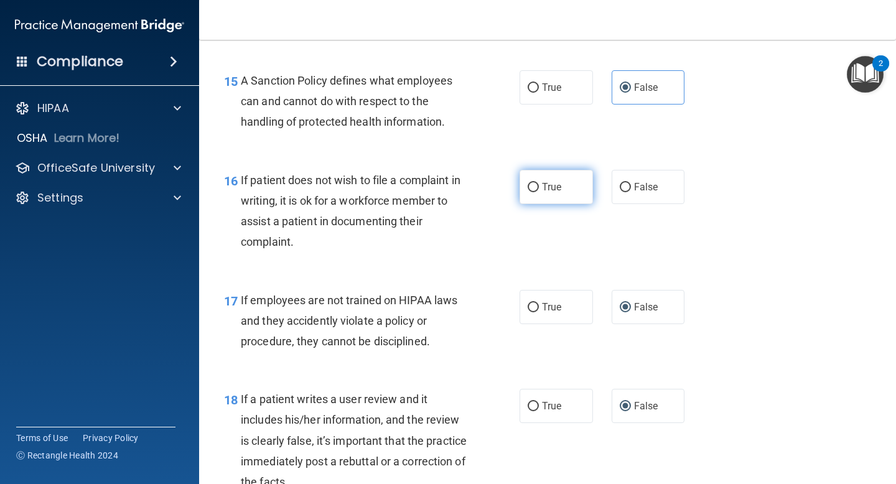
click at [546, 194] on label "True" at bounding box center [556, 187] width 73 height 34
click at [539, 192] on input "True" at bounding box center [533, 187] width 11 height 9
radio input "true"
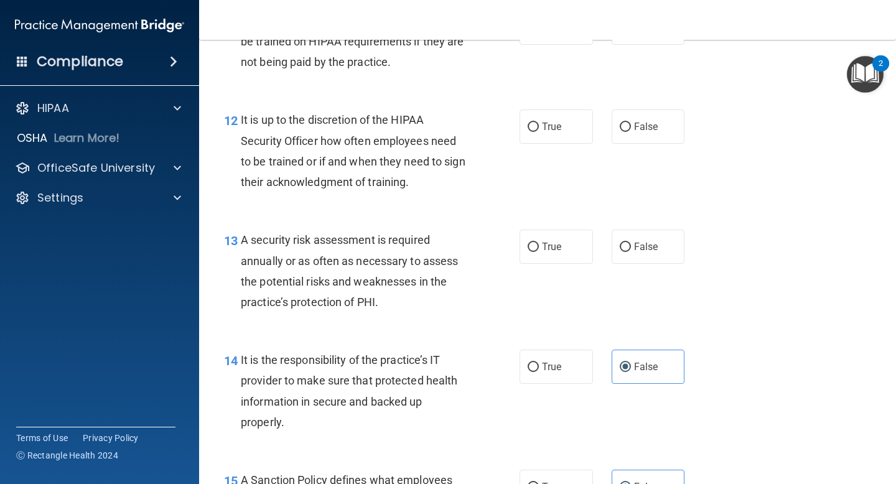
scroll to position [1533, 0]
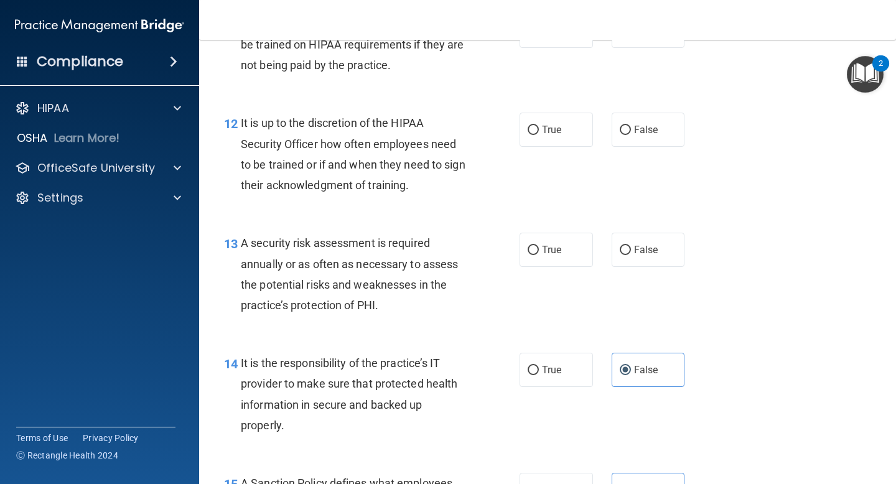
click at [350, 266] on span "A security risk assessment is required annually or as often as necessary to ass…" at bounding box center [349, 273] width 217 height 75
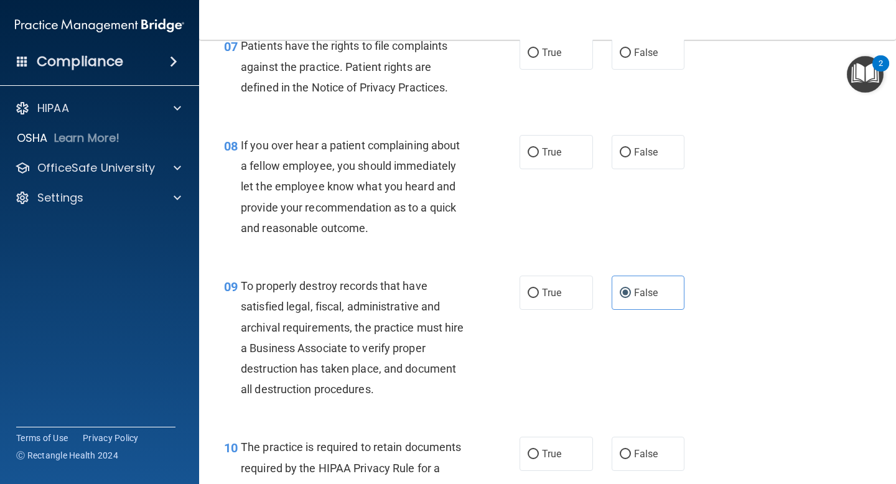
click at [349, 264] on div "09 To properly destroy records that have satisfied legal, fiscal, administrativ…" at bounding box center [548, 340] width 666 height 161
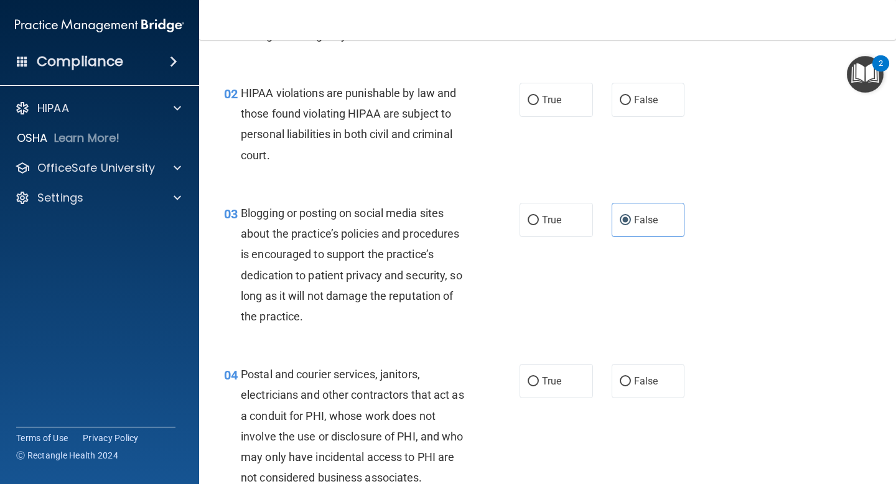
scroll to position [0, 0]
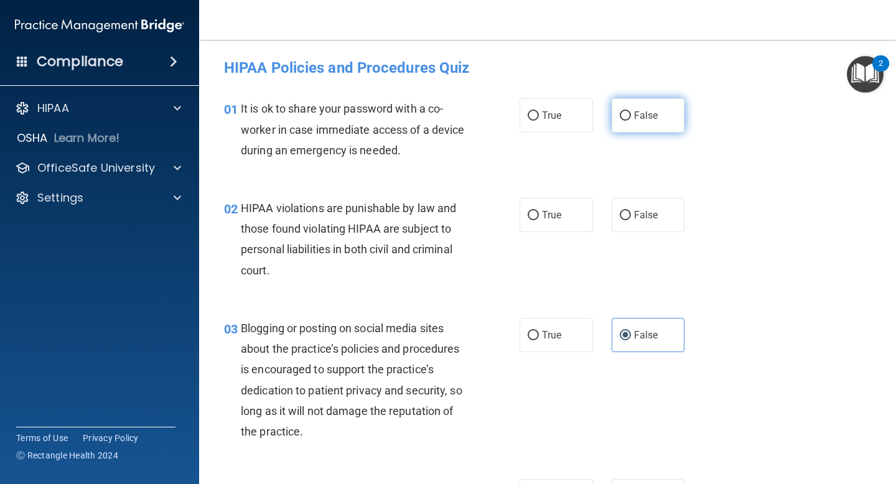
click at [629, 128] on label "False" at bounding box center [648, 115] width 73 height 34
click at [629, 121] on input "False" at bounding box center [625, 115] width 11 height 9
radio input "true"
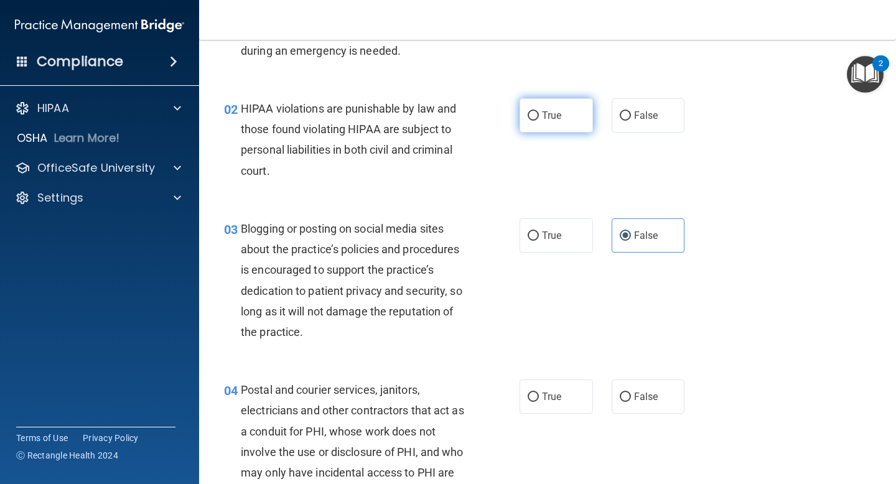
click at [548, 123] on label "True" at bounding box center [556, 115] width 73 height 34
click at [539, 121] on input "True" at bounding box center [533, 115] width 11 height 9
radio input "true"
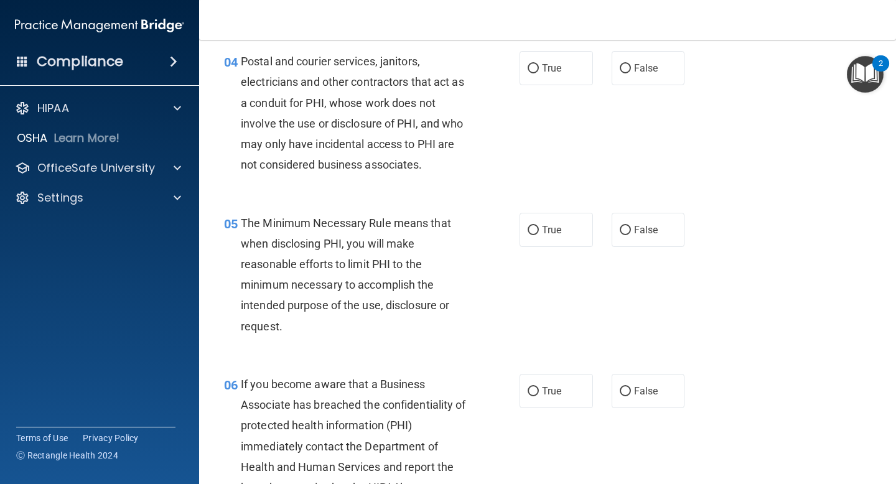
scroll to position [402, 0]
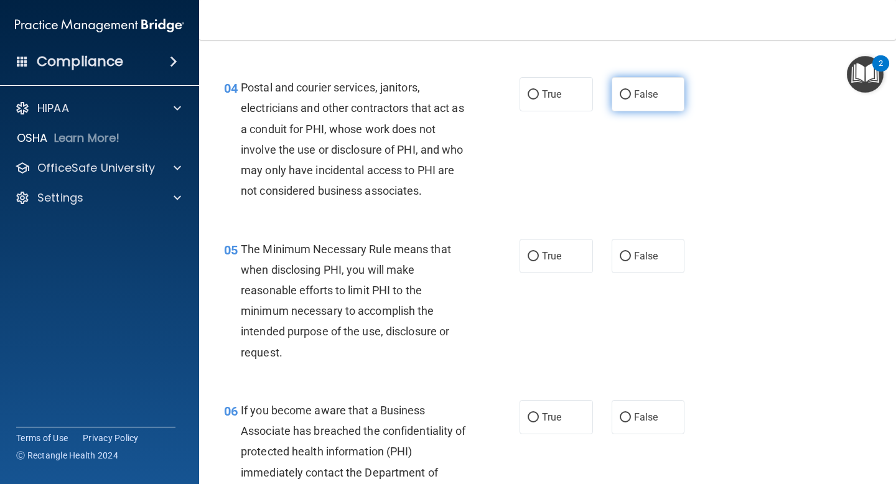
click at [645, 94] on span "False" at bounding box center [646, 94] width 24 height 12
click at [631, 94] on input "False" at bounding box center [625, 94] width 11 height 9
radio input "true"
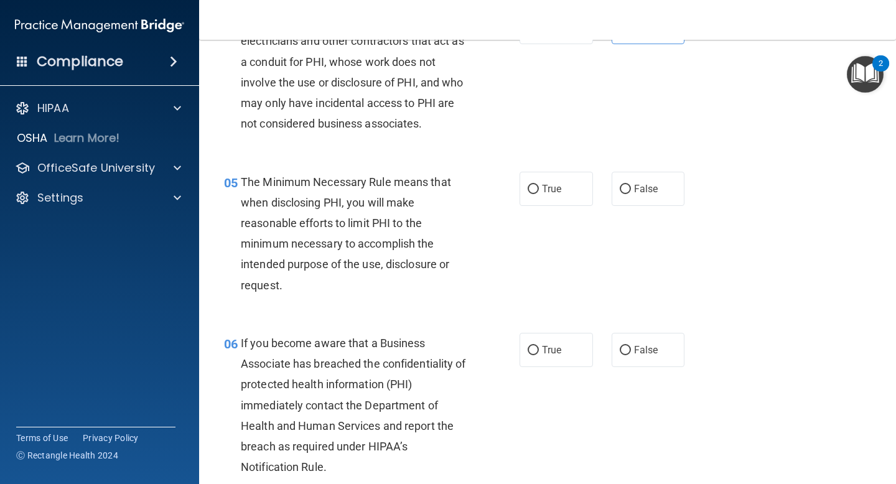
scroll to position [397, 0]
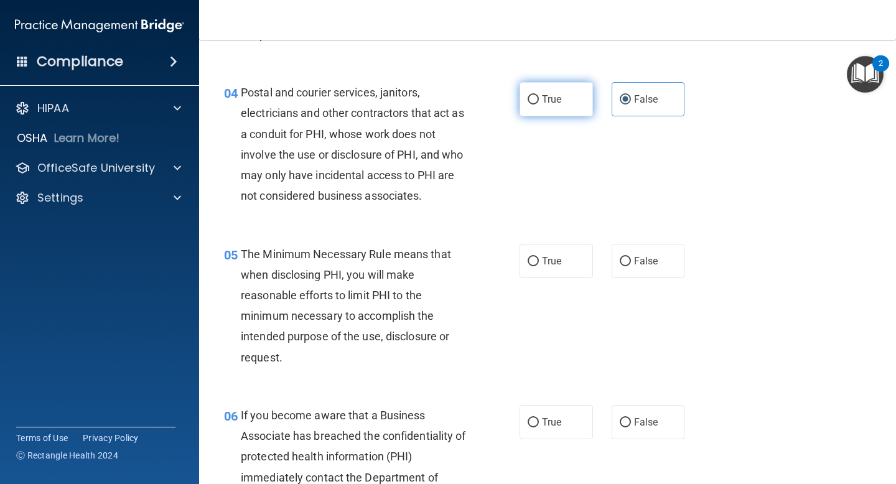
click at [559, 95] on span "True" at bounding box center [551, 99] width 19 height 12
click at [539, 95] on input "True" at bounding box center [533, 99] width 11 height 9
radio input "true"
radio input "false"
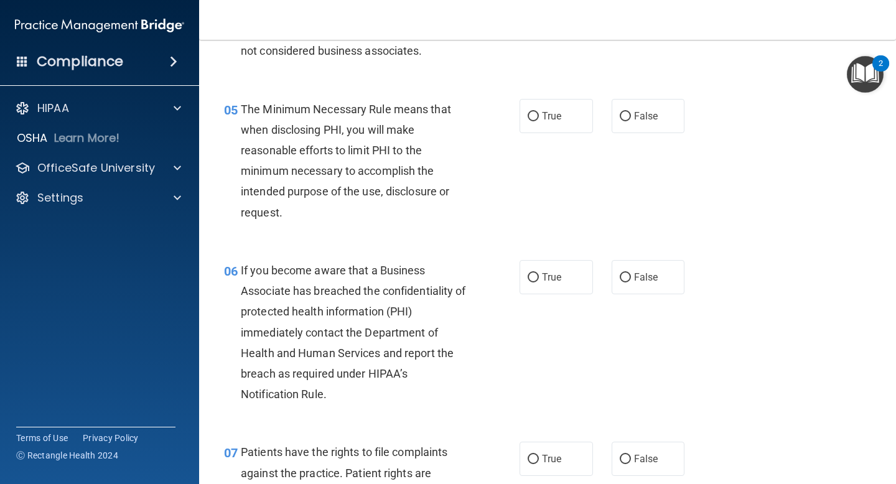
scroll to position [543, 0]
click at [540, 110] on label "True" at bounding box center [556, 115] width 73 height 34
click at [539, 111] on input "True" at bounding box center [533, 115] width 11 height 9
radio input "true"
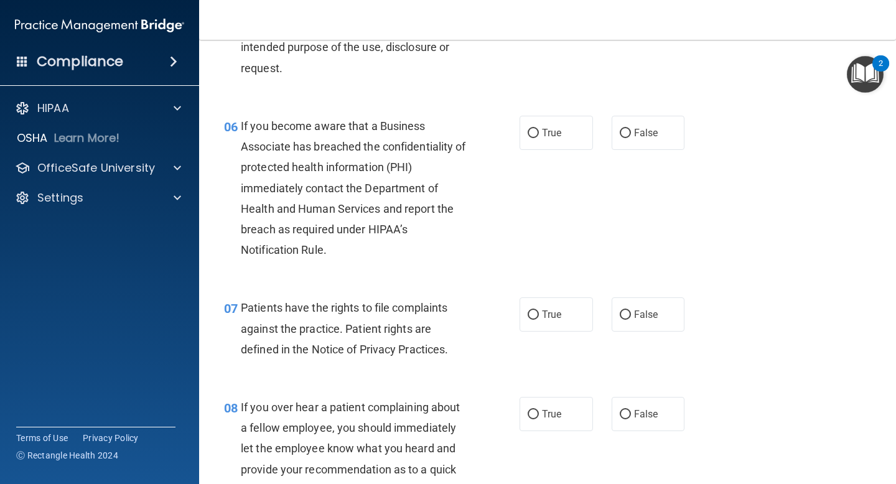
scroll to position [690, 0]
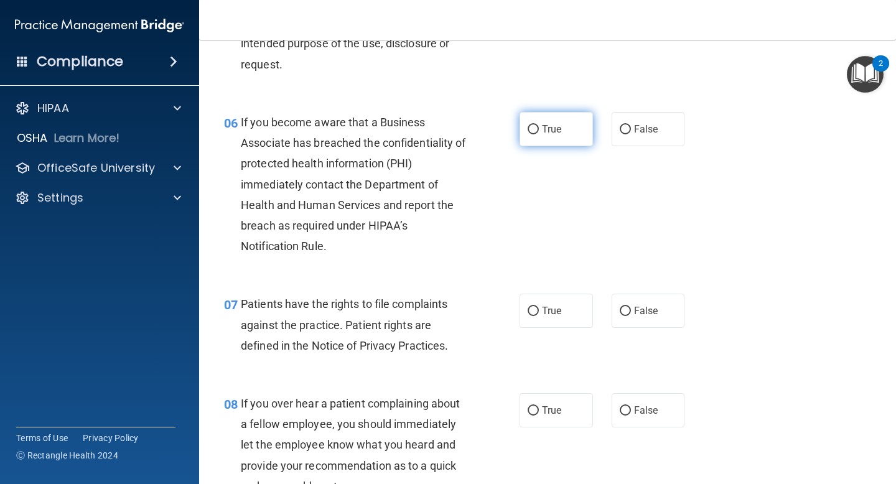
click at [558, 133] on span "True" at bounding box center [551, 129] width 19 height 12
click at [539, 133] on input "True" at bounding box center [533, 129] width 11 height 9
radio input "true"
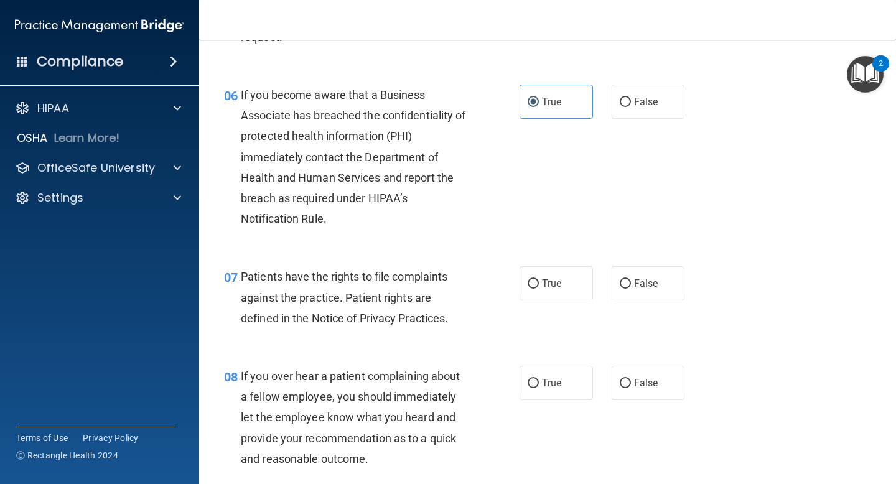
scroll to position [788, 0]
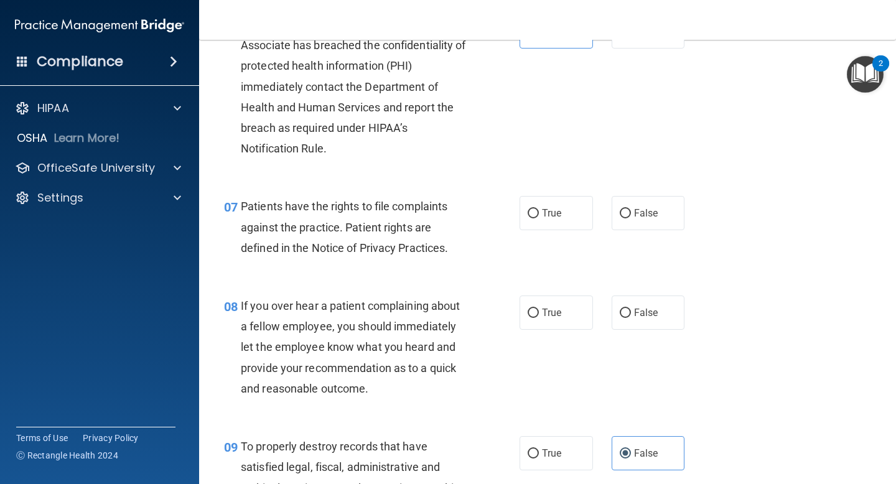
click at [380, 225] on span "Patients have the rights to file complaints against the practice. Patient right…" at bounding box center [344, 227] width 207 height 54
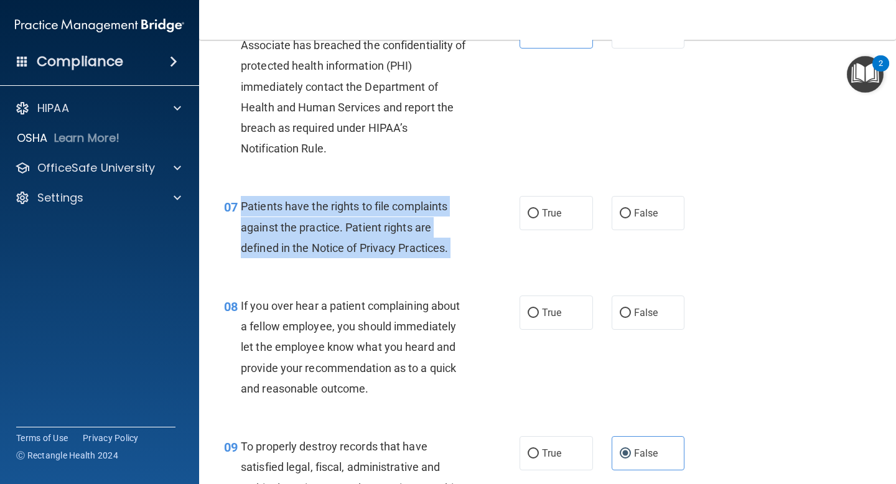
click at [380, 225] on span "Patients have the rights to file complaints against the practice. Patient right…" at bounding box center [344, 227] width 207 height 54
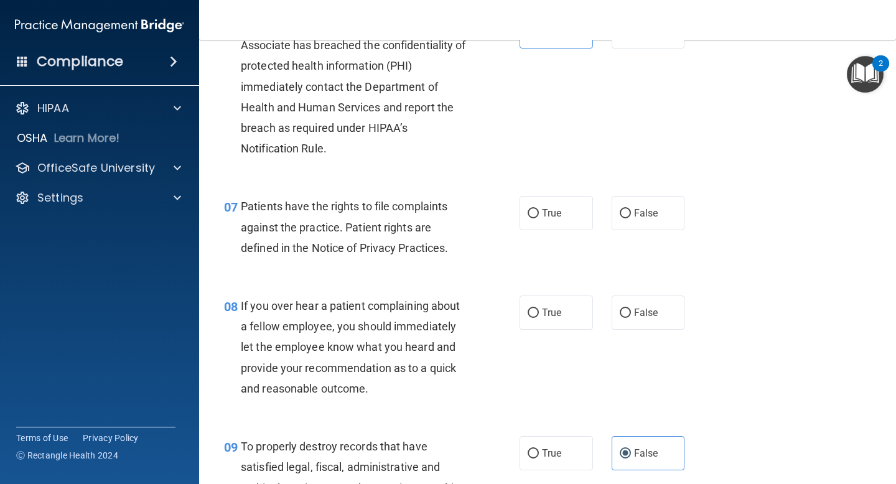
click at [379, 287] on div "08 If you over hear a patient complaining about a fellow employee, you should i…" at bounding box center [548, 350] width 666 height 141
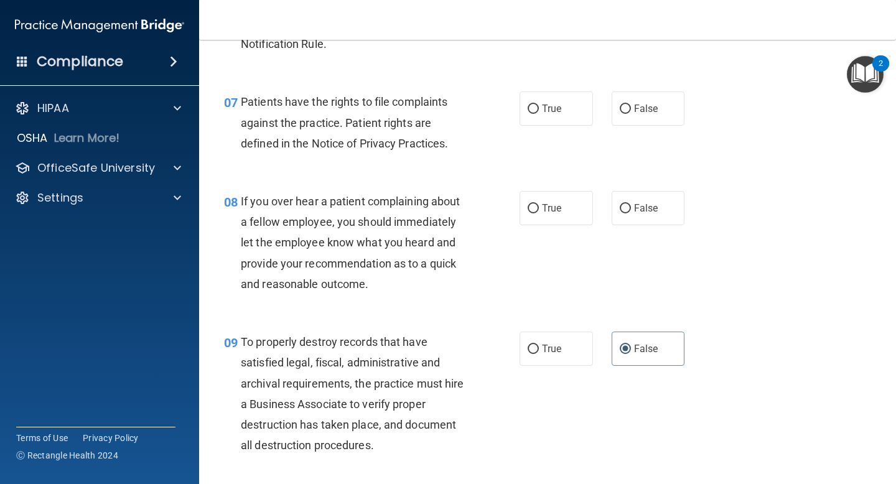
scroll to position [868, 0]
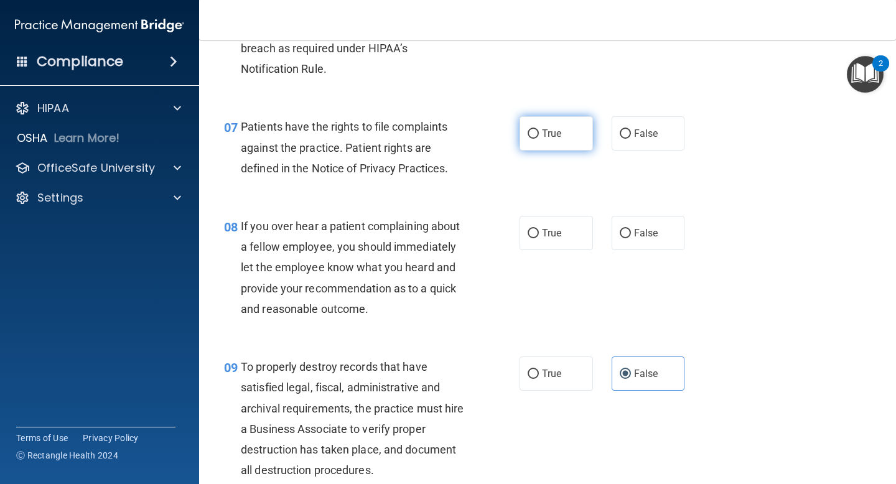
click at [545, 130] on span "True" at bounding box center [551, 134] width 19 height 12
click at [539, 130] on input "True" at bounding box center [533, 133] width 11 height 9
radio input "true"
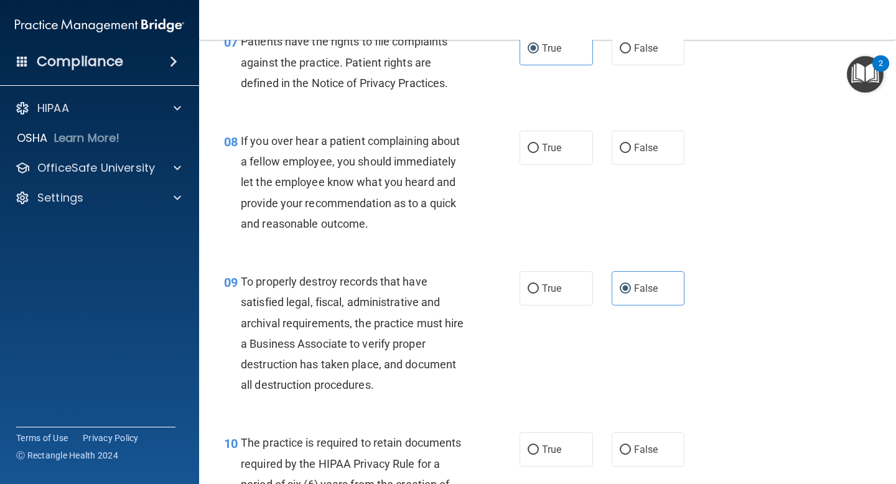
scroll to position [972, 0]
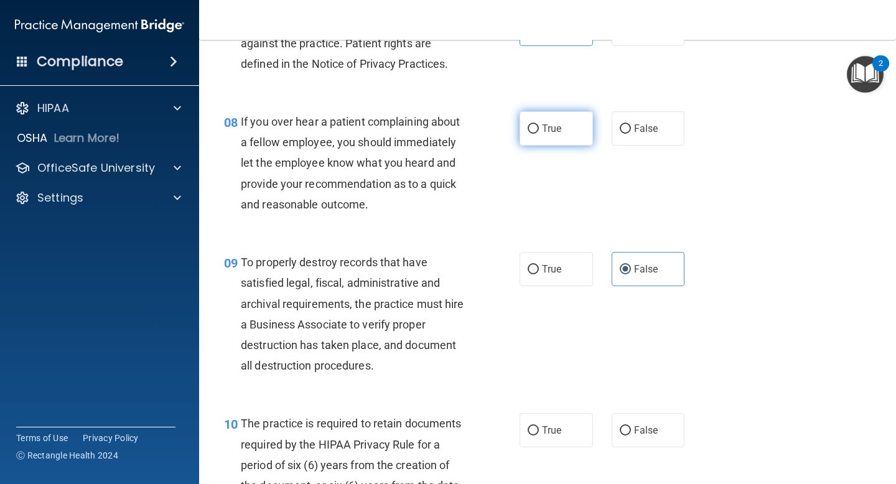
click at [567, 139] on label "True" at bounding box center [556, 128] width 73 height 34
click at [539, 134] on input "True" at bounding box center [533, 128] width 11 height 9
radio input "true"
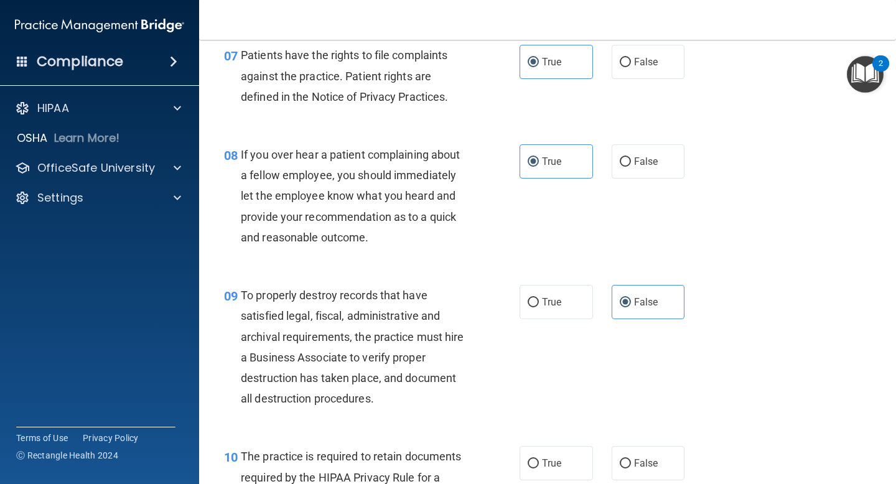
scroll to position [943, 0]
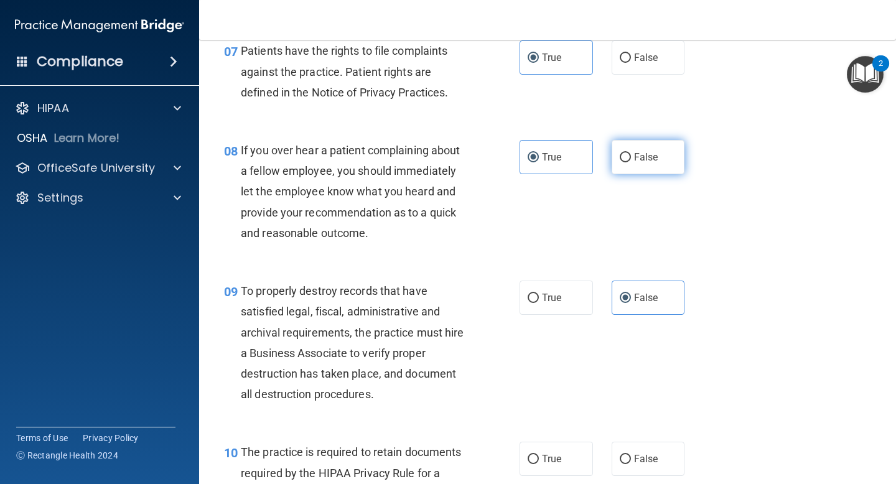
click at [685, 164] on label "False" at bounding box center [648, 157] width 73 height 34
click at [631, 162] on input "False" at bounding box center [625, 157] width 11 height 9
radio input "true"
radio input "false"
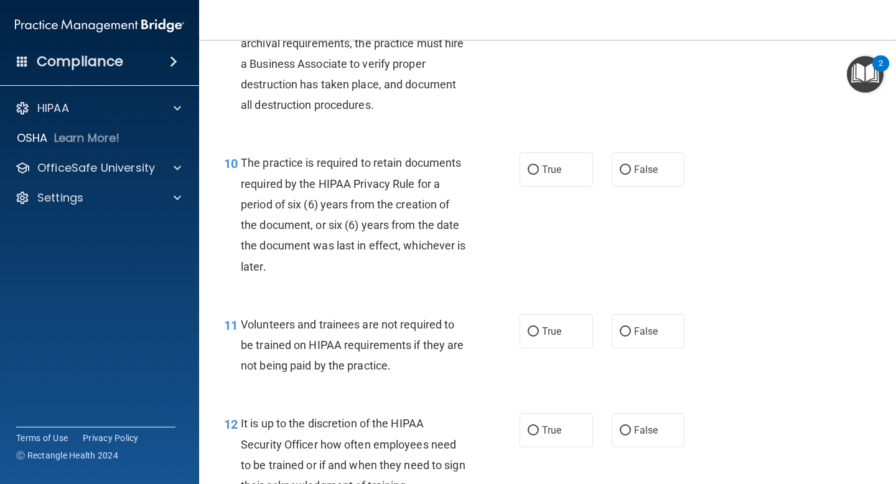
scroll to position [1235, 0]
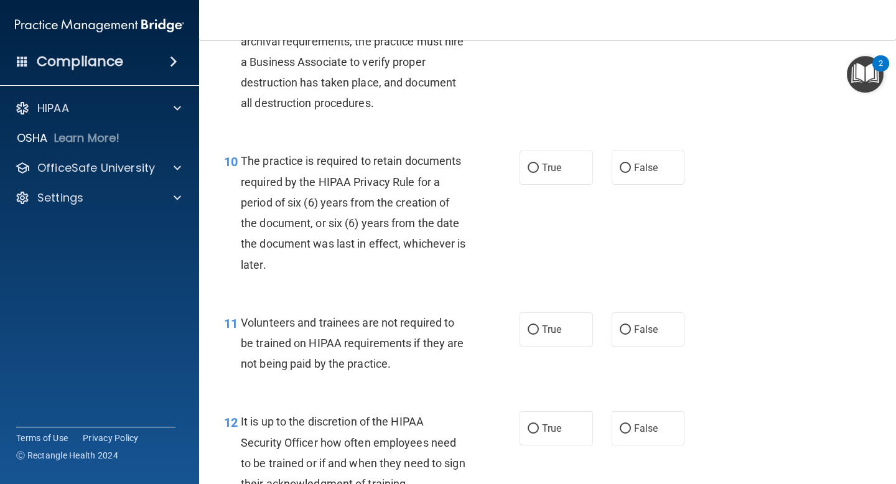
click at [526, 188] on div "10 The practice is required to retain documents required by the HIPAA Privacy R…" at bounding box center [371, 216] width 333 height 130
click at [531, 178] on label "True" at bounding box center [556, 168] width 73 height 34
click at [531, 173] on input "True" at bounding box center [533, 168] width 11 height 9
radio input "true"
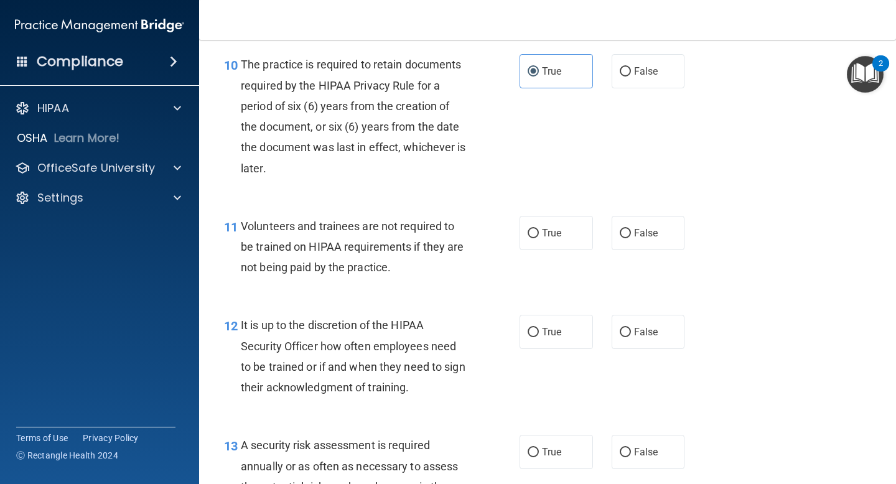
scroll to position [1360, 0]
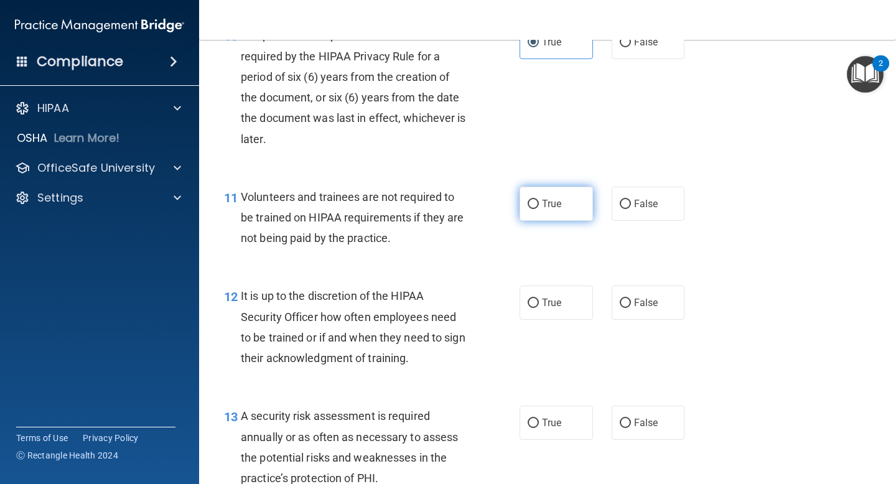
click at [565, 206] on label "True" at bounding box center [556, 204] width 73 height 34
click at [539, 206] on input "True" at bounding box center [533, 204] width 11 height 9
radio input "true"
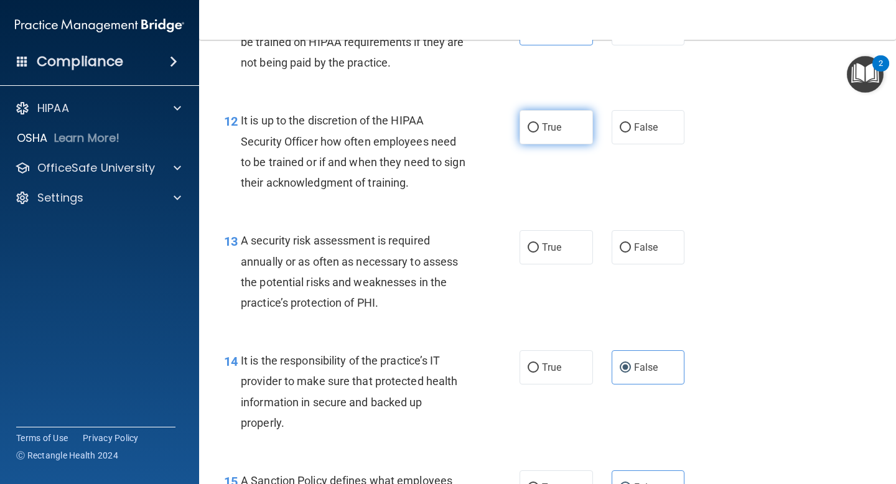
scroll to position [1568, 0]
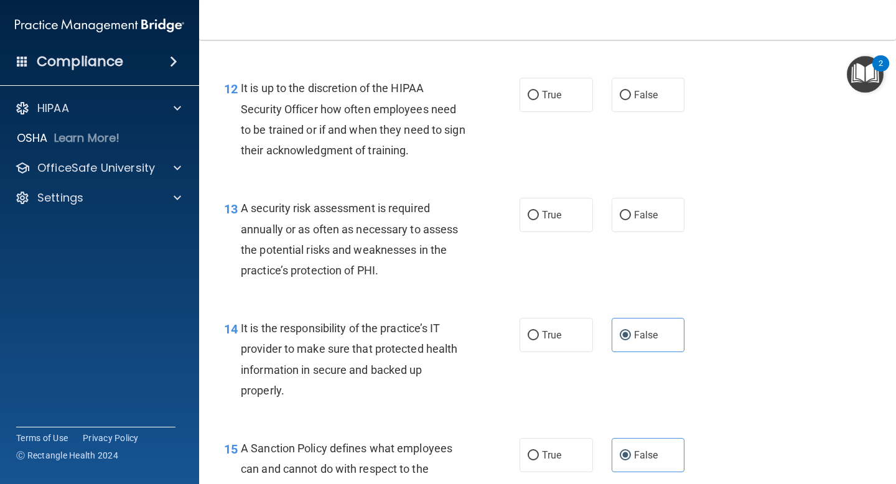
click at [562, 242] on div "13 A security risk assessment is required annually or as often as necessary to …" at bounding box center [548, 242] width 666 height 120
click at [562, 219] on label "True" at bounding box center [556, 215] width 73 height 34
click at [539, 219] on input "True" at bounding box center [533, 215] width 11 height 9
radio input "true"
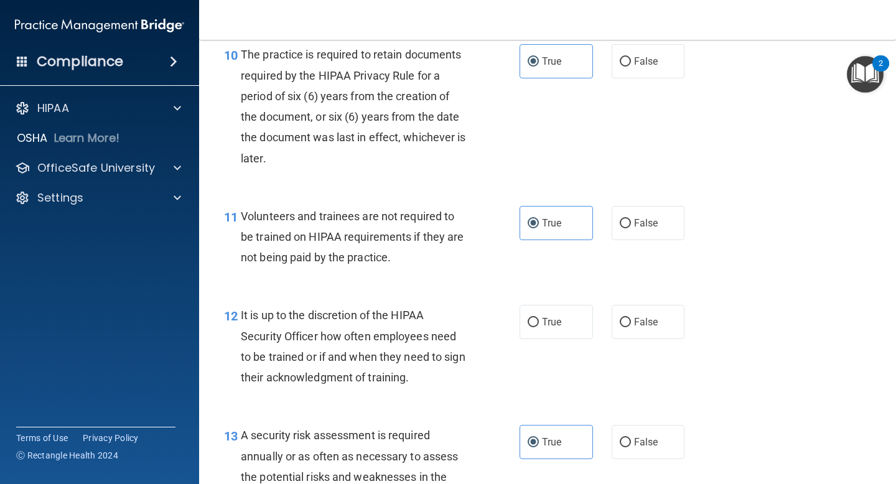
scroll to position [1411, 0]
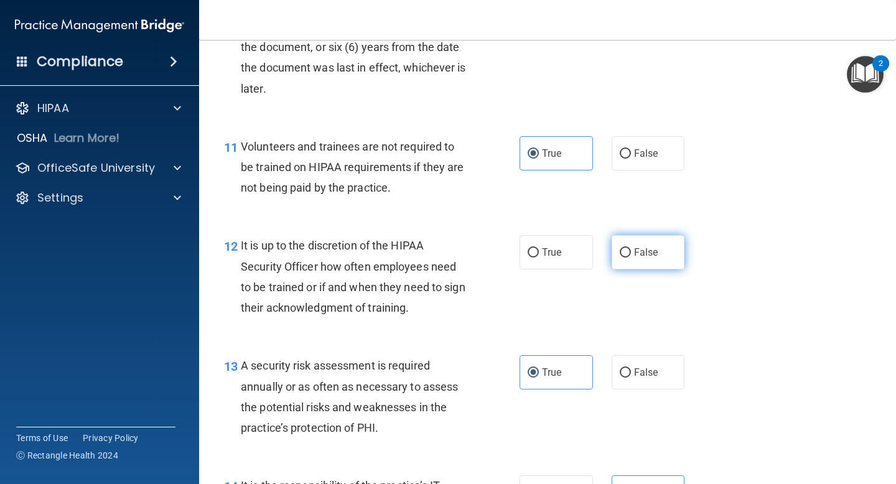
click at [659, 258] on label "False" at bounding box center [648, 252] width 73 height 34
click at [631, 258] on input "False" at bounding box center [625, 252] width 11 height 9
radio input "true"
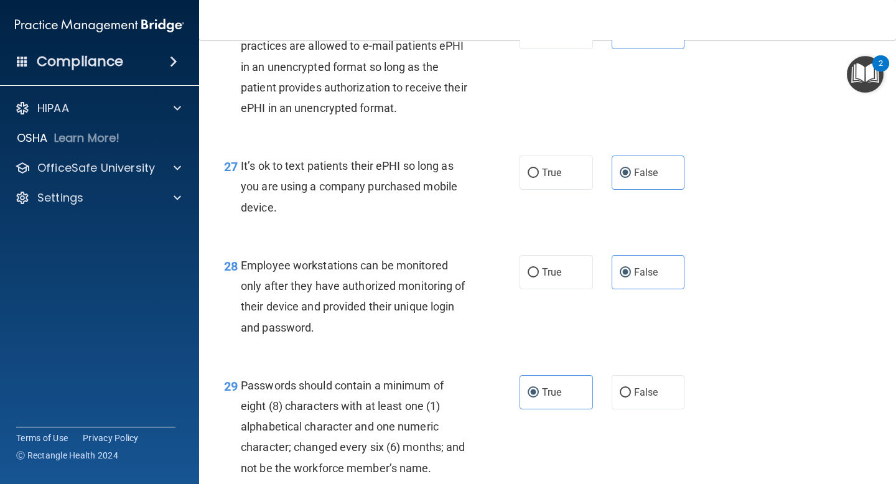
scroll to position [3405, 0]
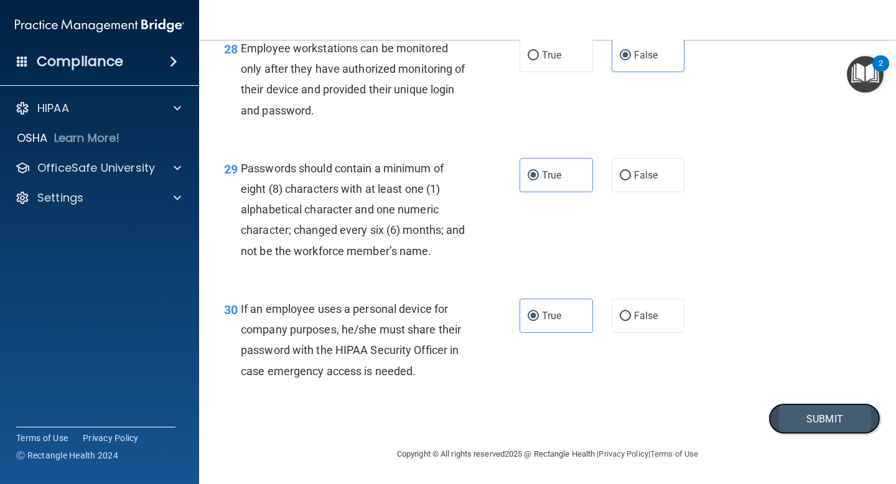
click at [800, 424] on button "Submit" at bounding box center [825, 419] width 112 height 32
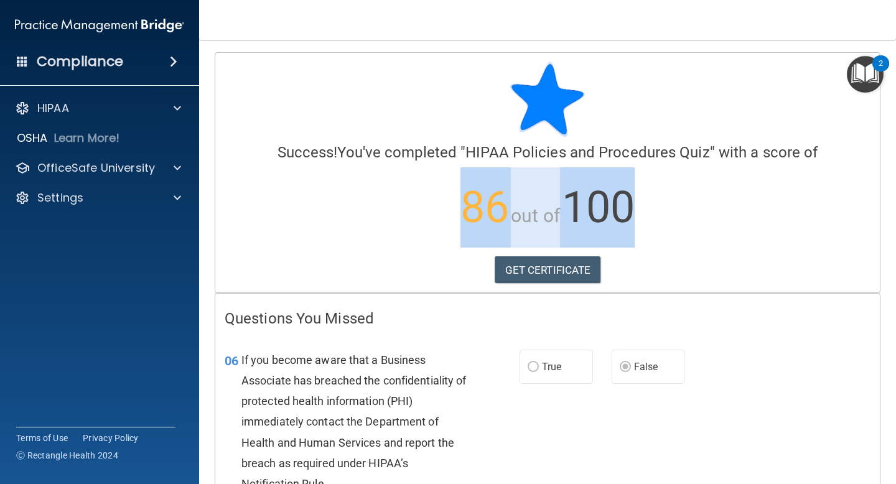
drag, startPoint x: 424, startPoint y: 207, endPoint x: 691, endPoint y: 202, distance: 266.4
click at [691, 202] on p "86 out of 100" at bounding box center [548, 207] width 646 height 80
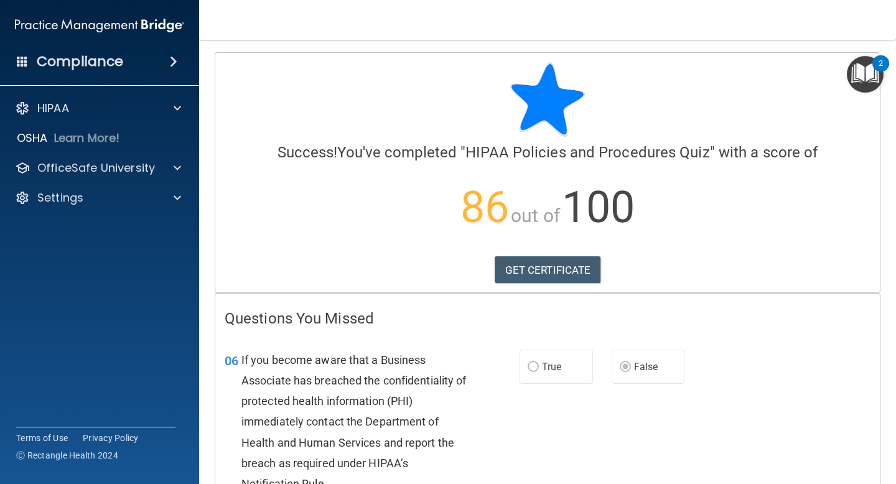
drag, startPoint x: 691, startPoint y: 202, endPoint x: 691, endPoint y: 218, distance: 16.2
click at [691, 220] on p "86 out of 100" at bounding box center [548, 207] width 646 height 80
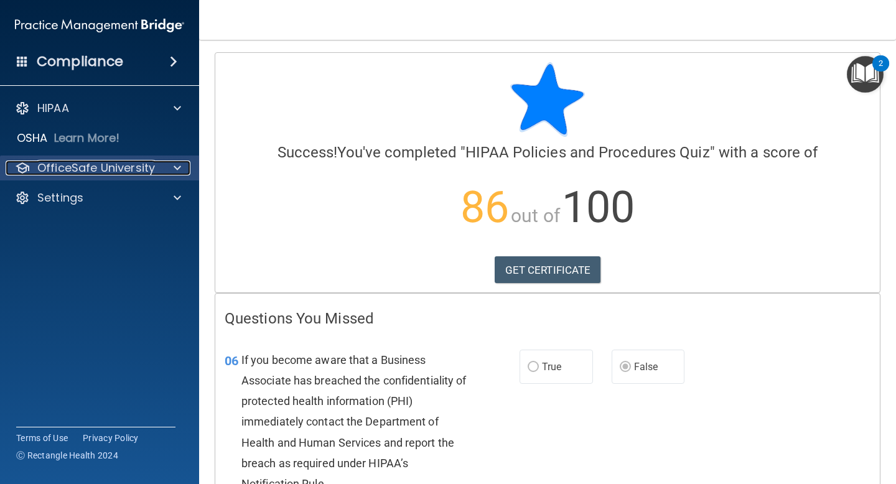
click at [103, 174] on p "OfficeSafe University" at bounding box center [96, 168] width 118 height 15
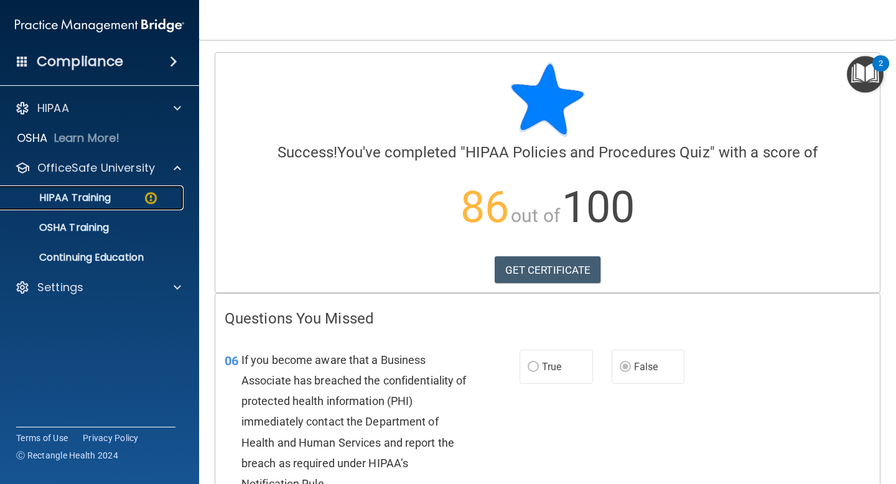
click at [103, 207] on link "HIPAA Training" at bounding box center [86, 197] width 196 height 25
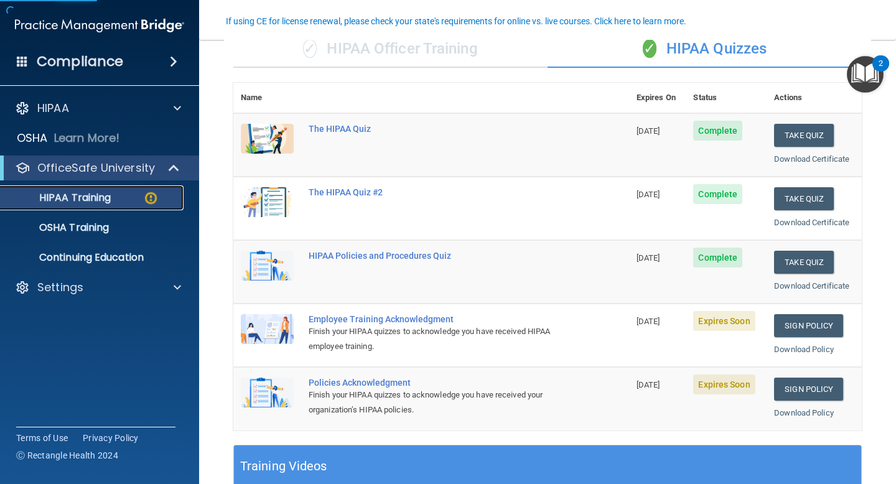
scroll to position [105, 0]
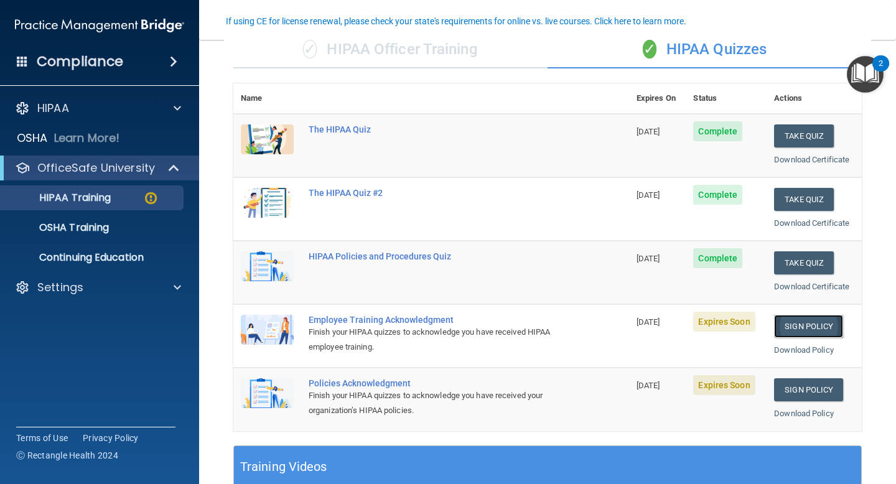
click at [829, 324] on link "Sign Policy" at bounding box center [808, 326] width 69 height 23
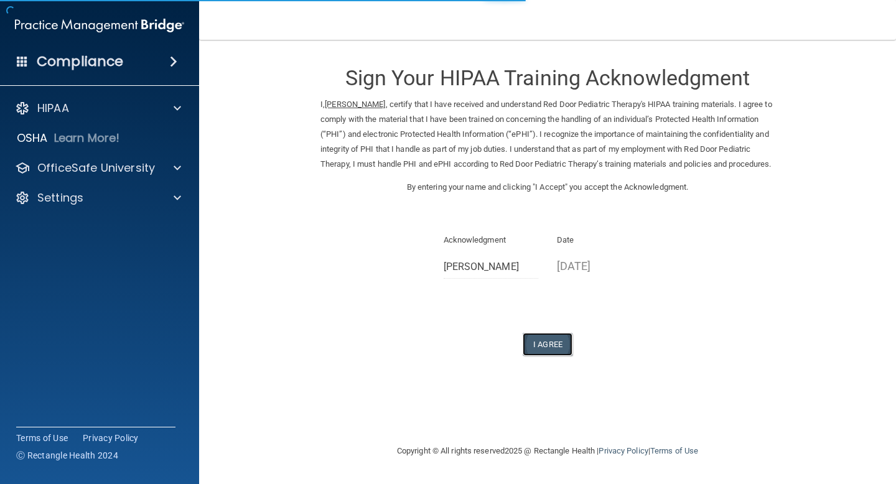
click at [531, 355] on button "I Agree" at bounding box center [548, 344] width 50 height 23
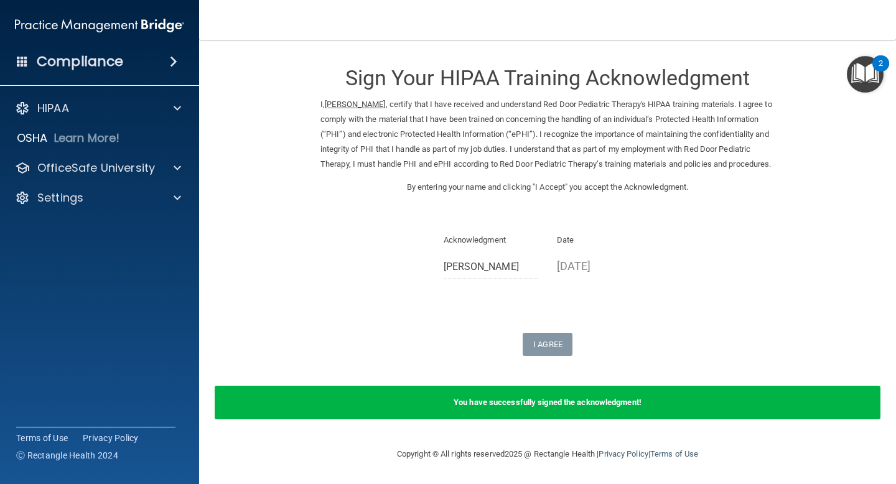
click at [875, 79] on img "Open Resource Center, 2 new notifications" at bounding box center [865, 74] width 37 height 37
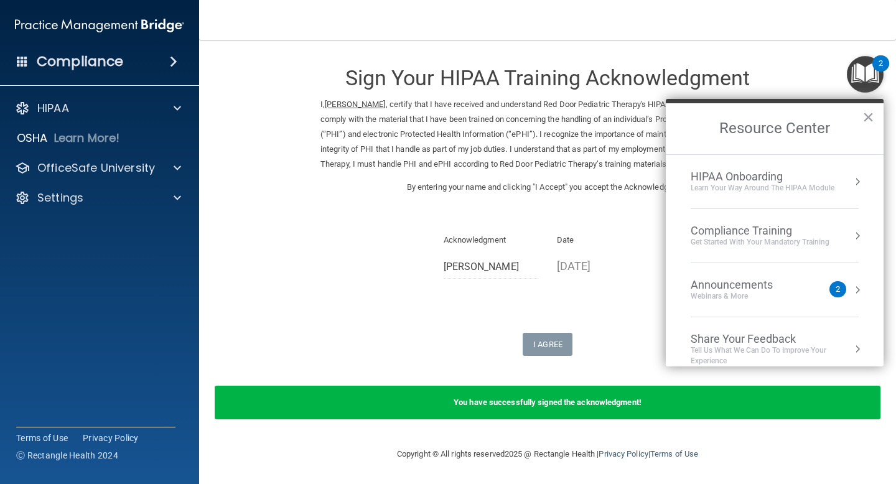
scroll to position [16, 0]
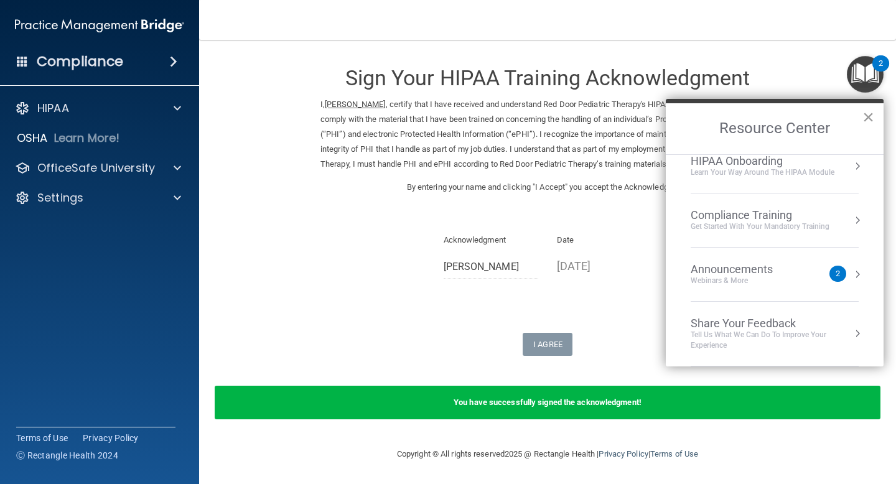
click at [872, 114] on button "×" at bounding box center [869, 117] width 12 height 20
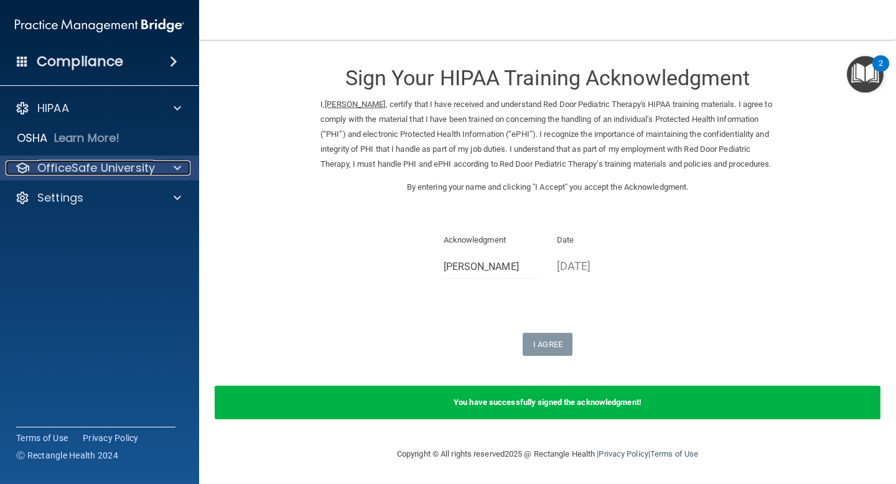
click at [115, 164] on p "OfficeSafe University" at bounding box center [96, 168] width 118 height 15
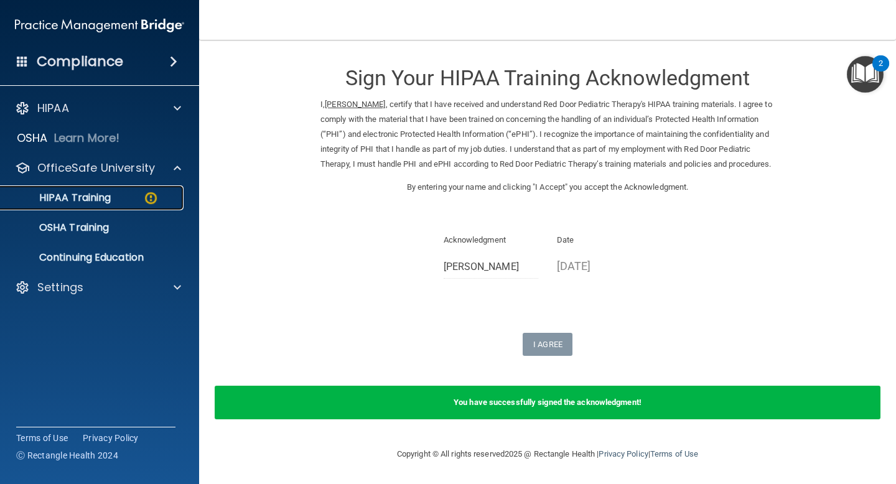
click at [73, 200] on p "HIPAA Training" at bounding box center [59, 198] width 103 height 12
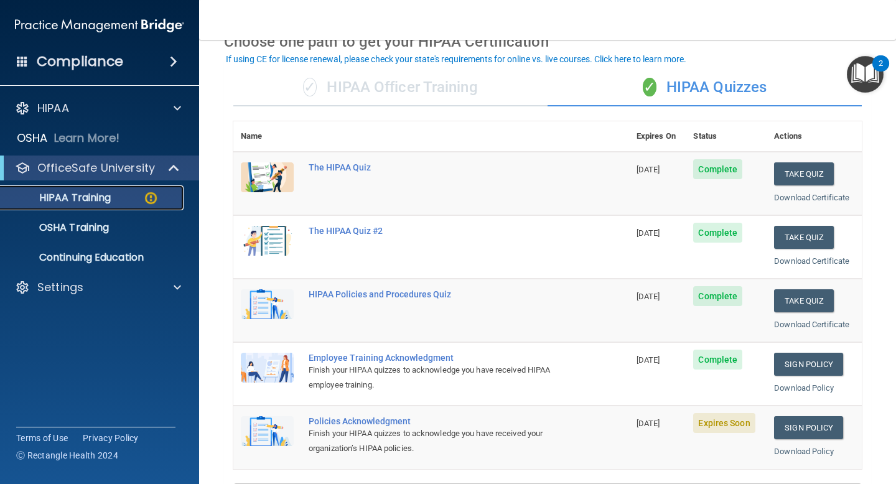
scroll to position [146, 0]
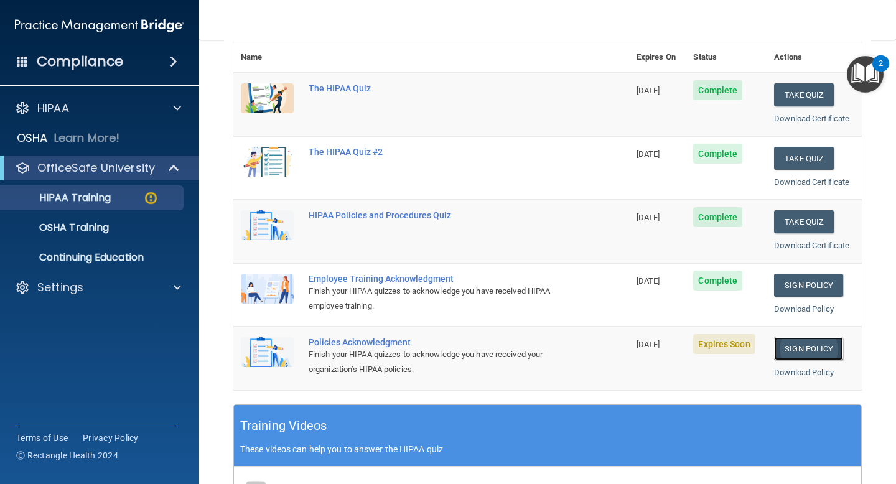
click at [822, 357] on link "Sign Policy" at bounding box center [808, 348] width 69 height 23
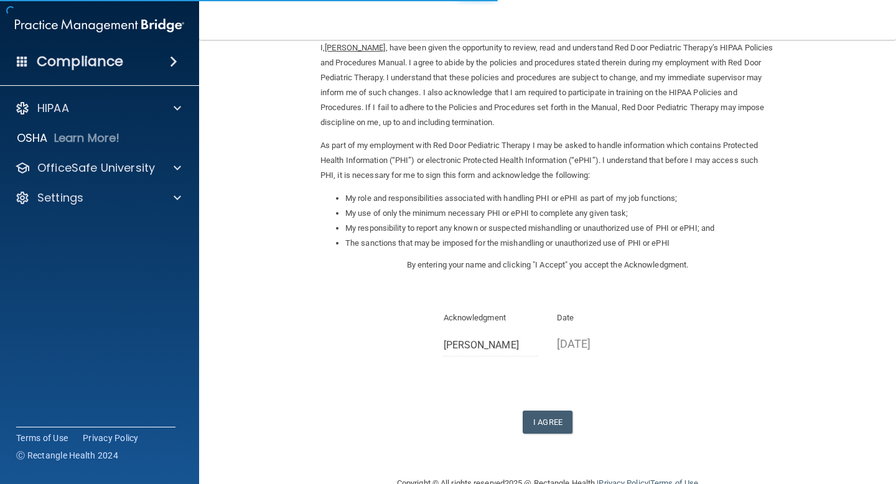
scroll to position [86, 0]
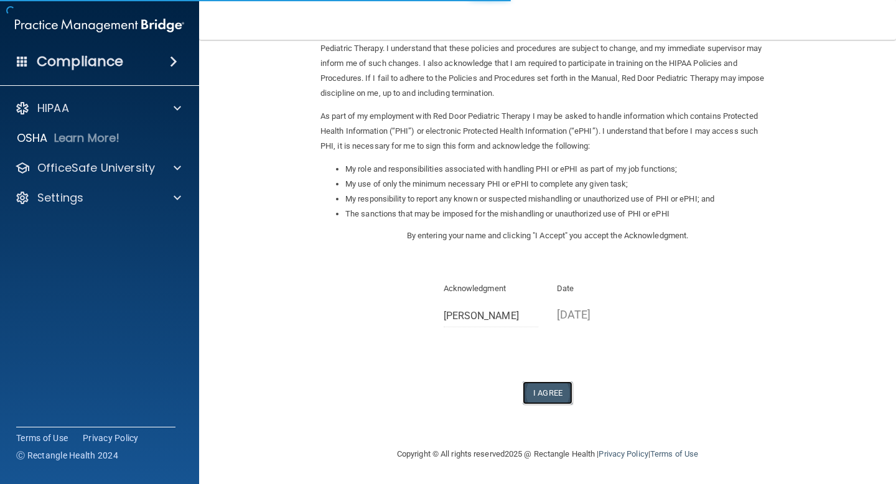
click at [548, 387] on button "I Agree" at bounding box center [548, 392] width 50 height 23
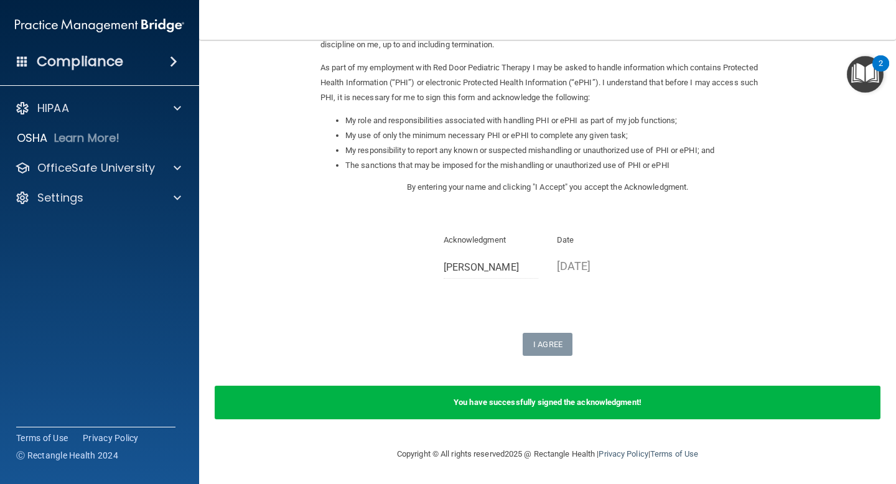
scroll to position [0, 0]
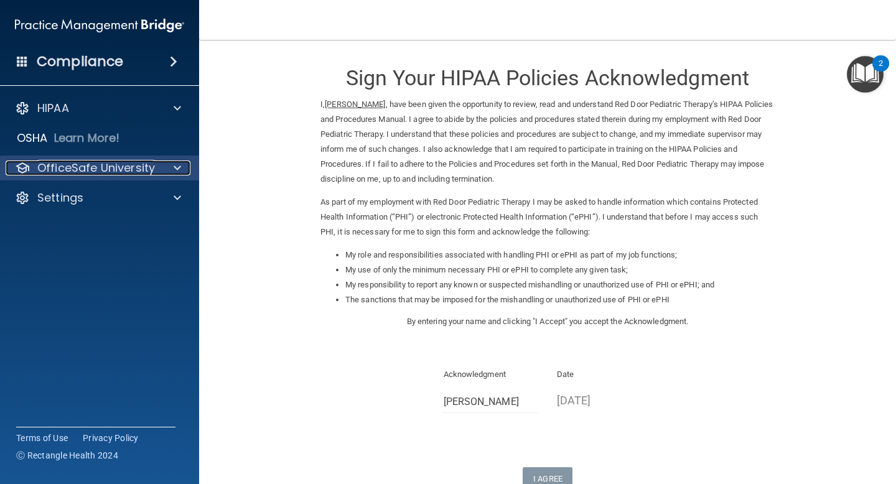
click at [75, 171] on p "OfficeSafe University" at bounding box center [96, 168] width 118 height 15
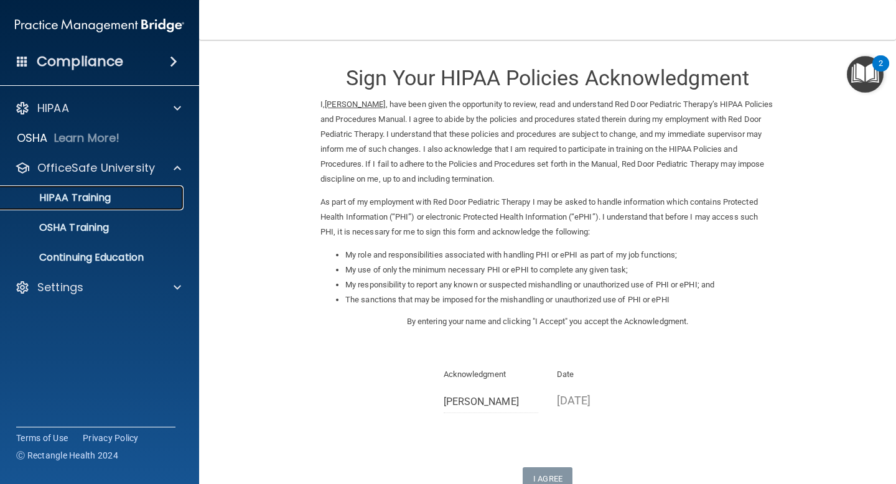
click at [79, 205] on link "HIPAA Training" at bounding box center [86, 197] width 196 height 25
